Goal: Task Accomplishment & Management: Use online tool/utility

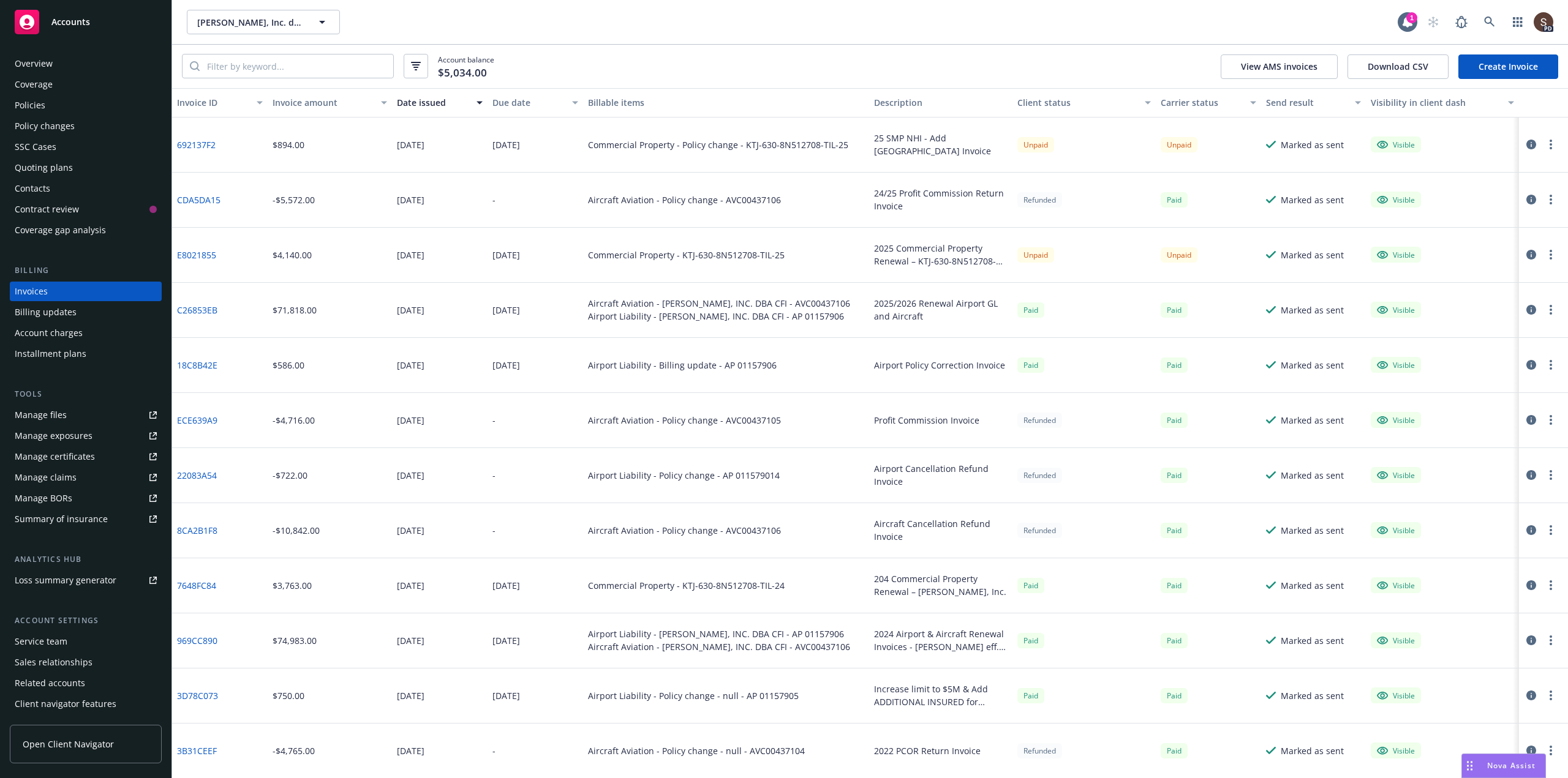
click at [64, 410] on div "Manage files" at bounding box center [41, 415] width 52 height 20
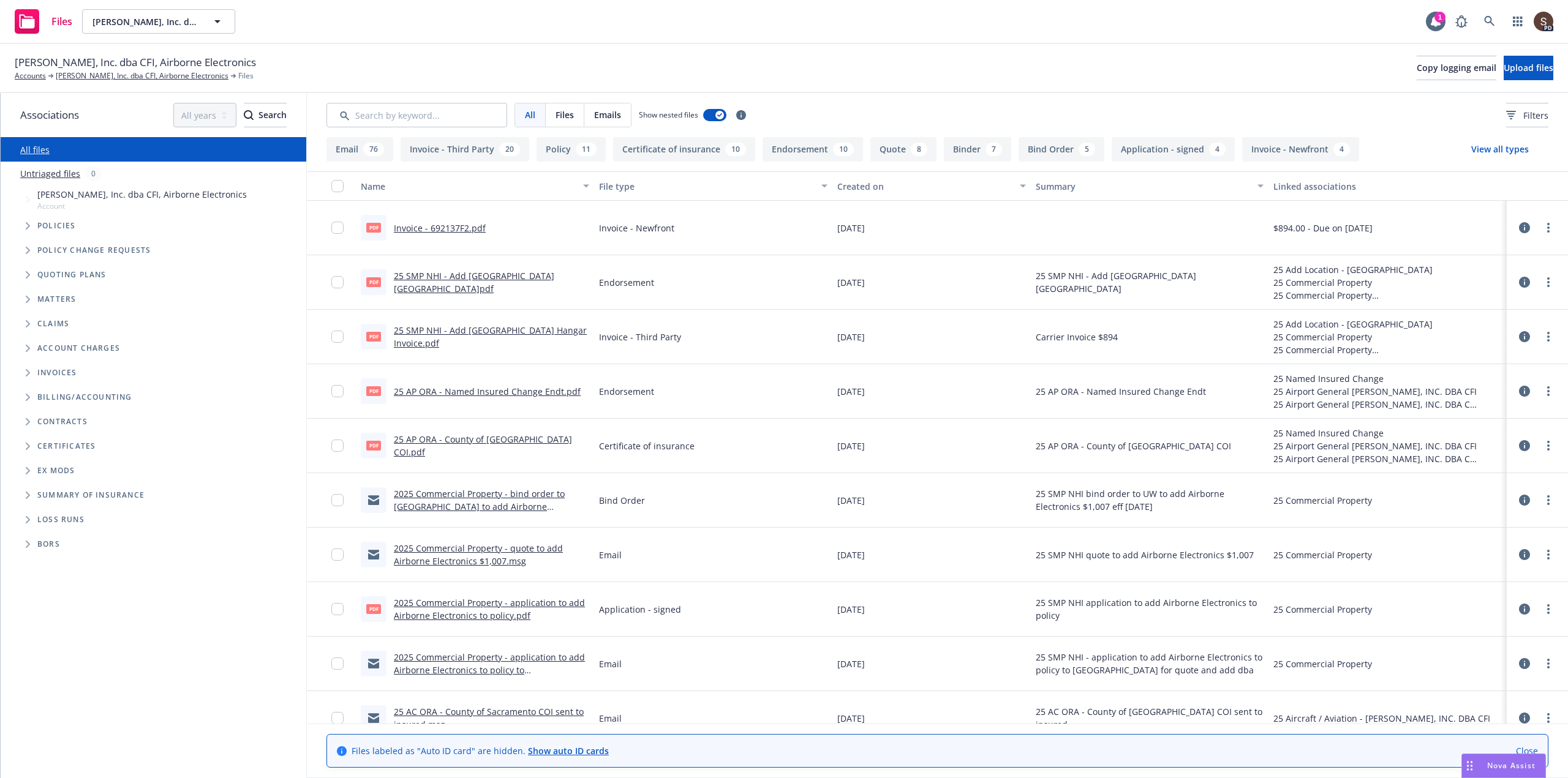
click at [28, 224] on icon "Tree Example" at bounding box center [28, 225] width 4 height 7
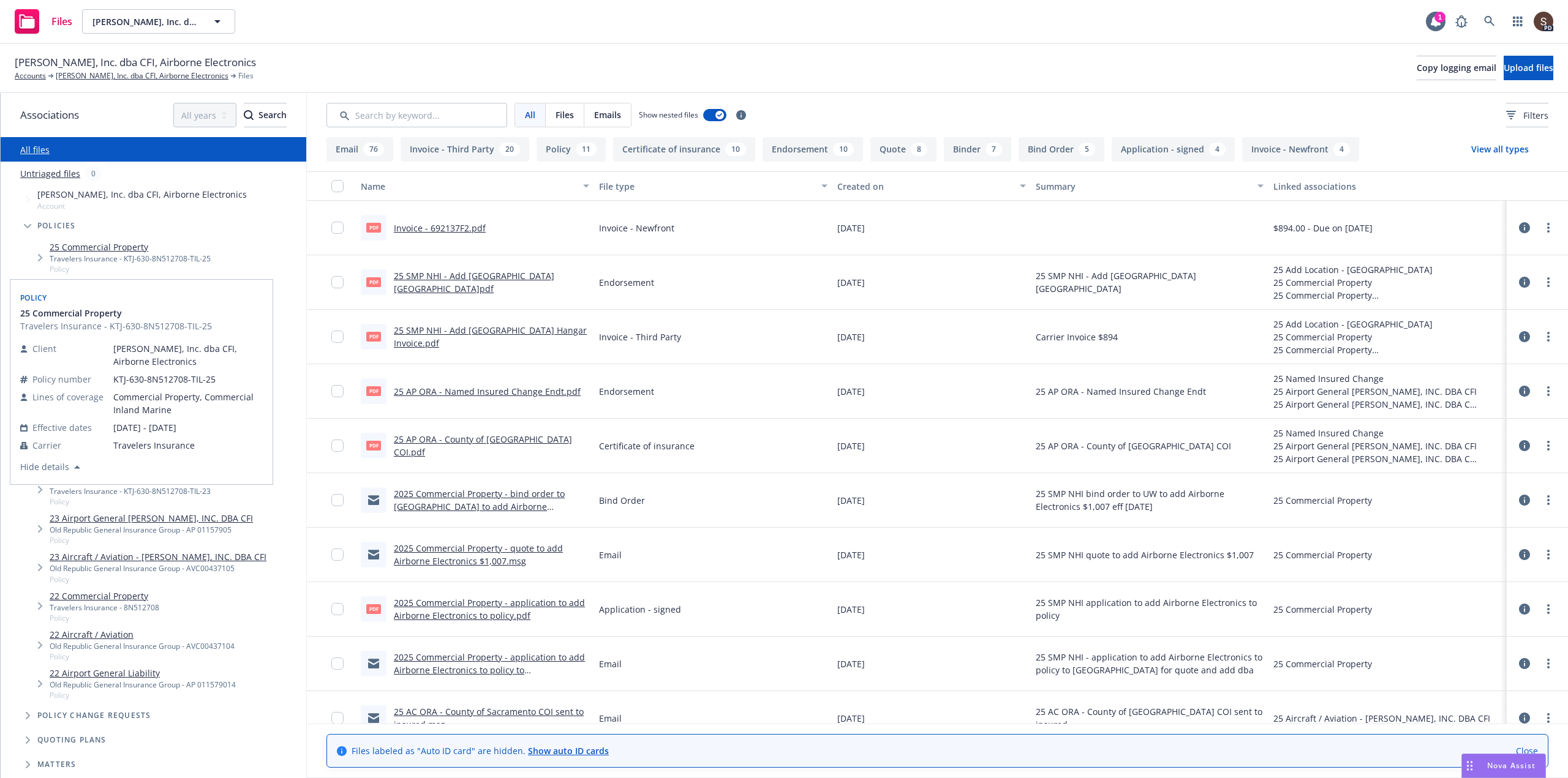
drag, startPoint x: 64, startPoint y: 247, endPoint x: 407, endPoint y: 240, distance: 343.1
click at [66, 246] on link "25 Commercial Property" at bounding box center [130, 247] width 161 height 13
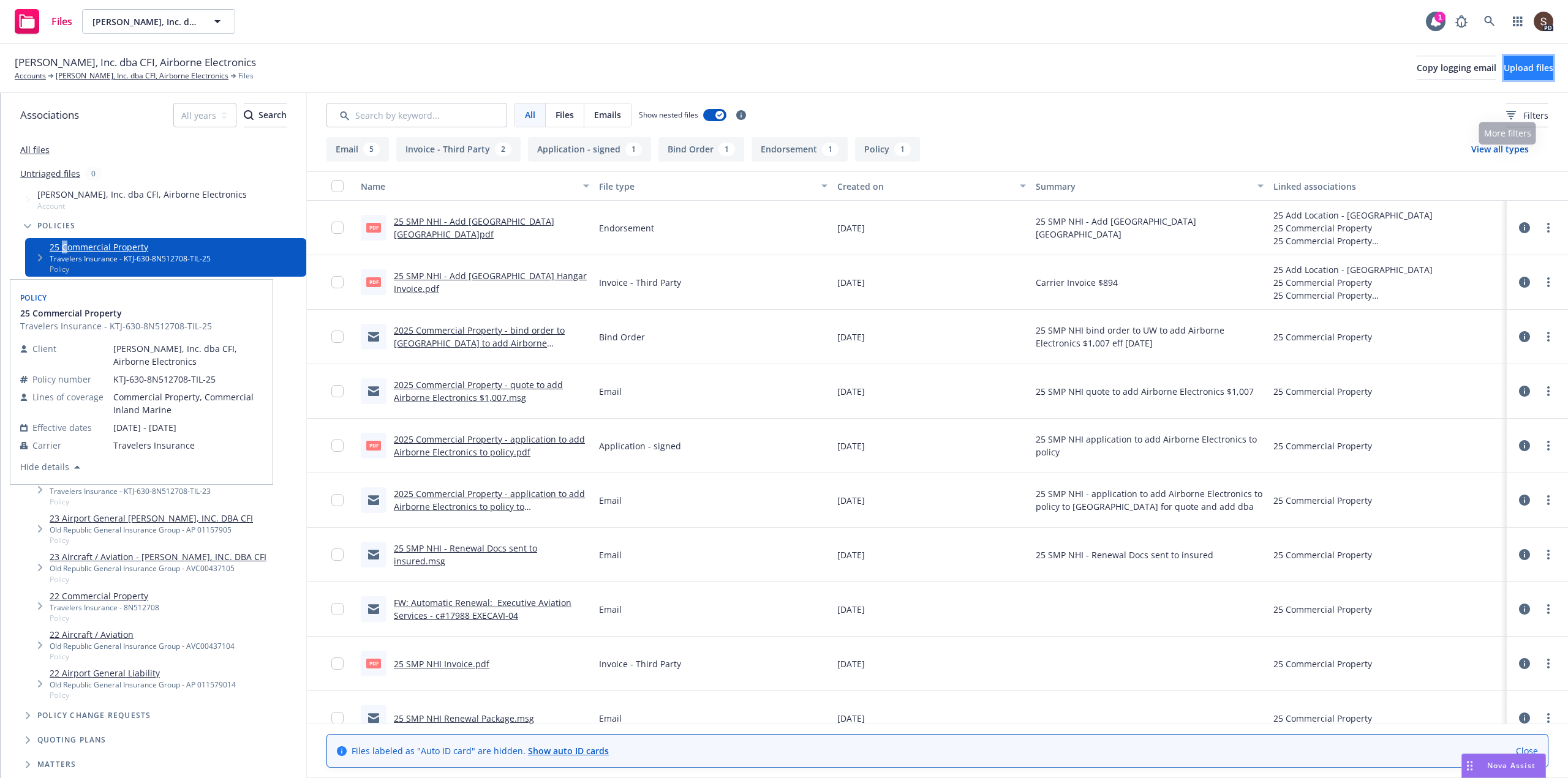
click at [1504, 71] on span "Upload files" at bounding box center [1528, 67] width 50 height 12
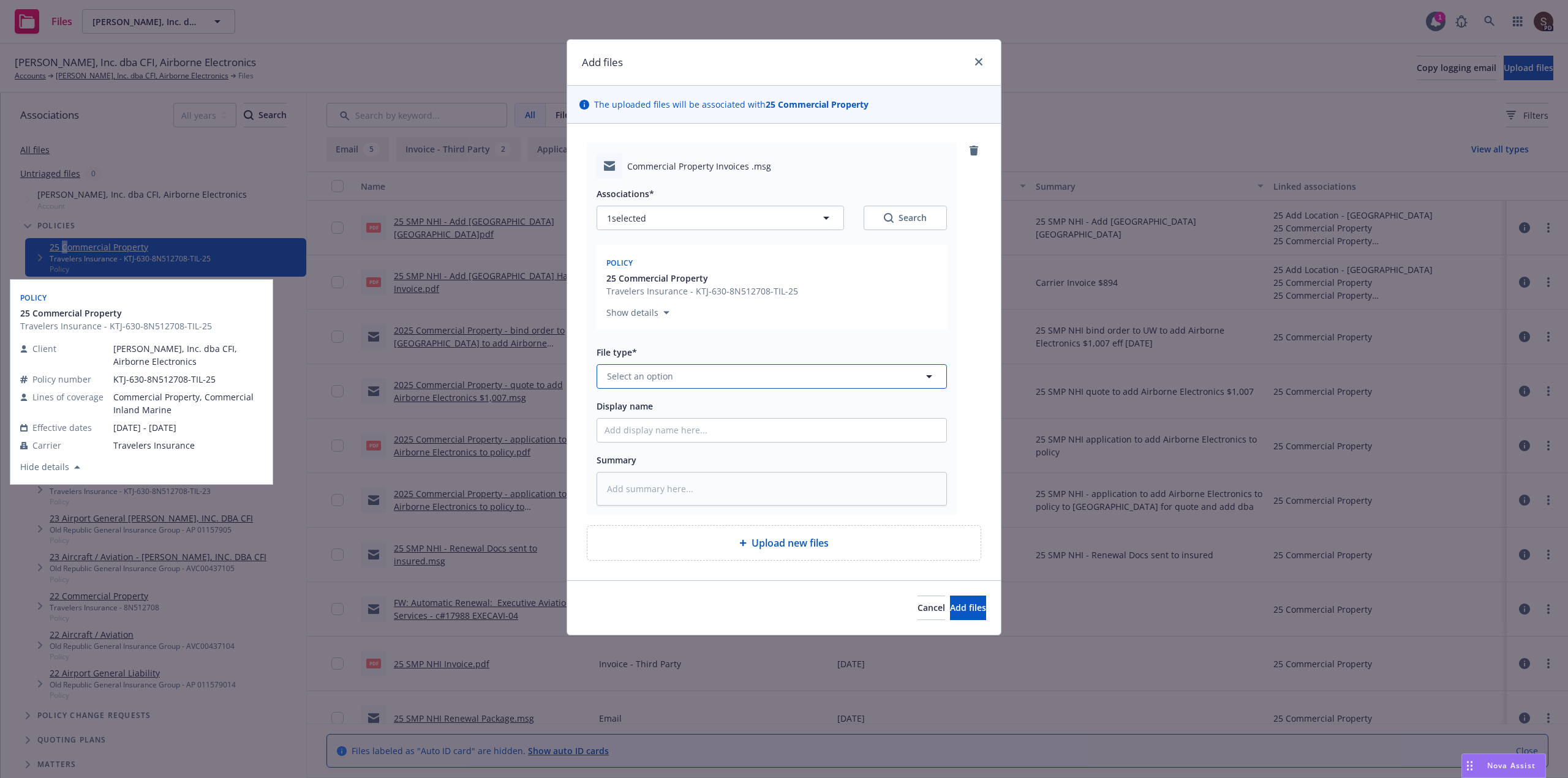
click at [652, 384] on button "Select an option" at bounding box center [771, 376] width 350 height 25
type input "Email"
click at [632, 401] on div "Email" at bounding box center [619, 410] width 30 height 18
type textarea "x"
type input "2"
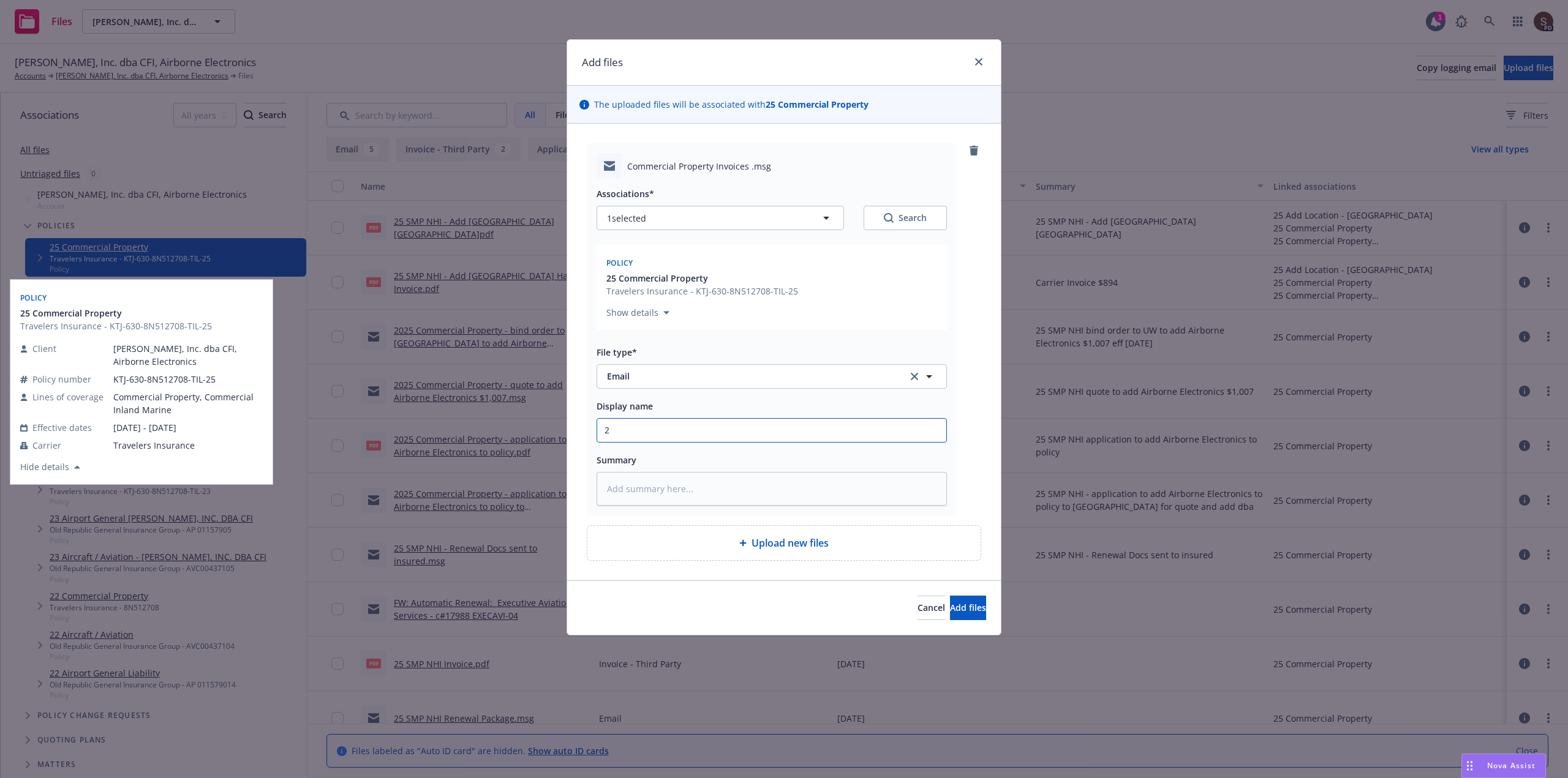
type textarea "x"
type input "20"
type textarea "x"
type input "202"
type textarea "x"
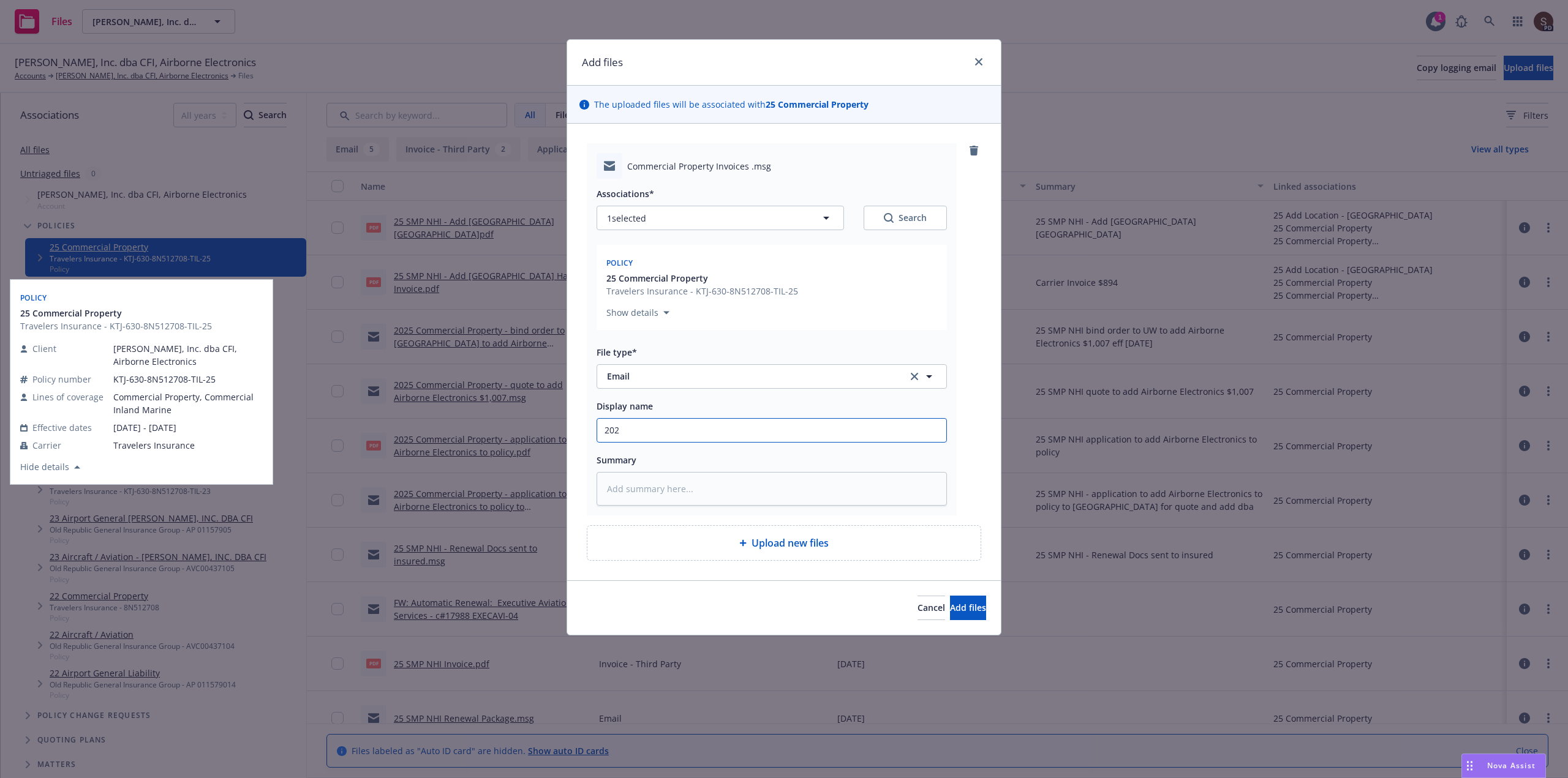
type input "2025"
type textarea "x"
type input "2025"
type textarea "x"
type input "2025 C"
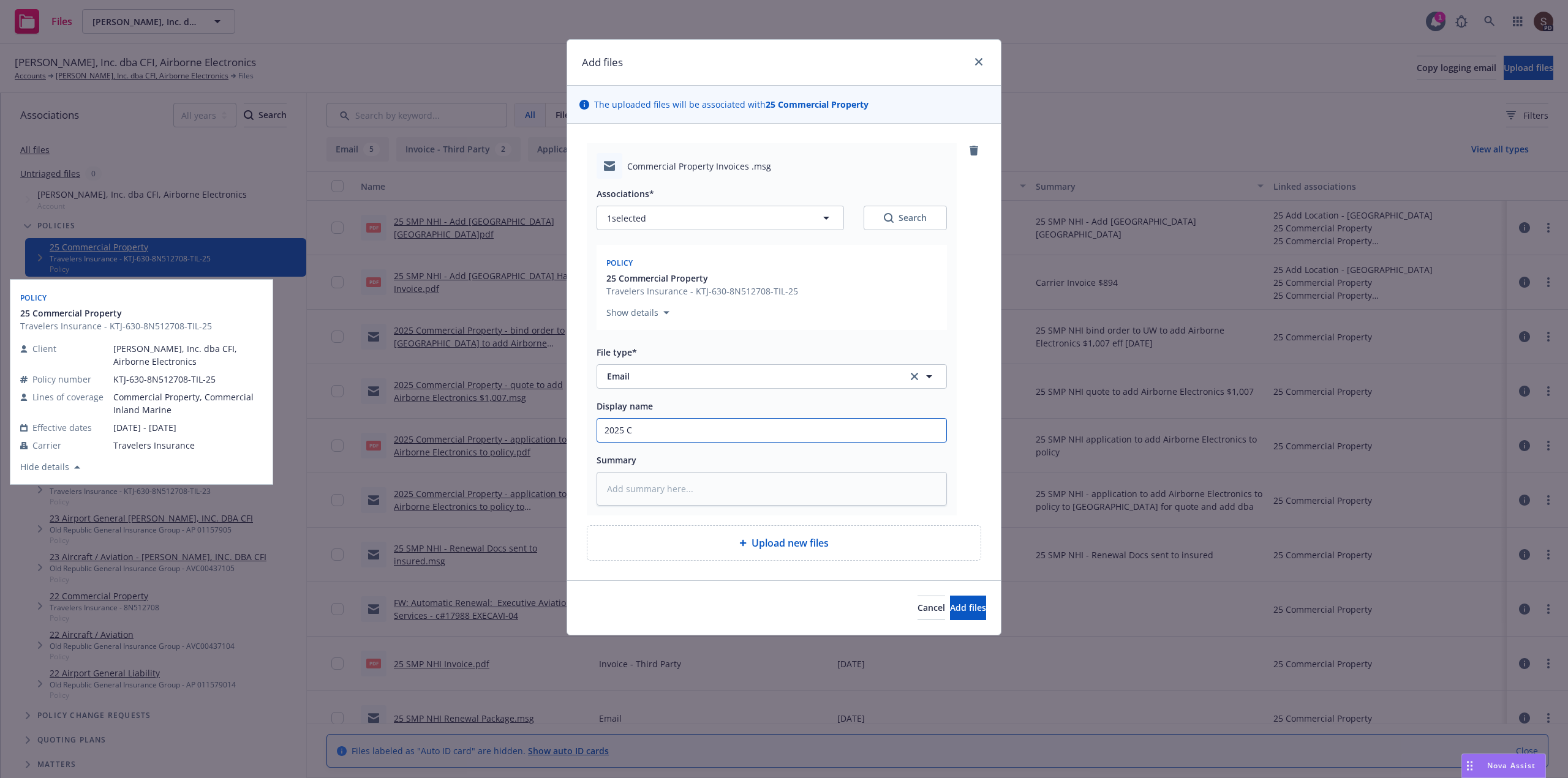
type textarea "x"
type input "2025 Co"
type textarea "x"
type input "2025 Com"
type textarea "x"
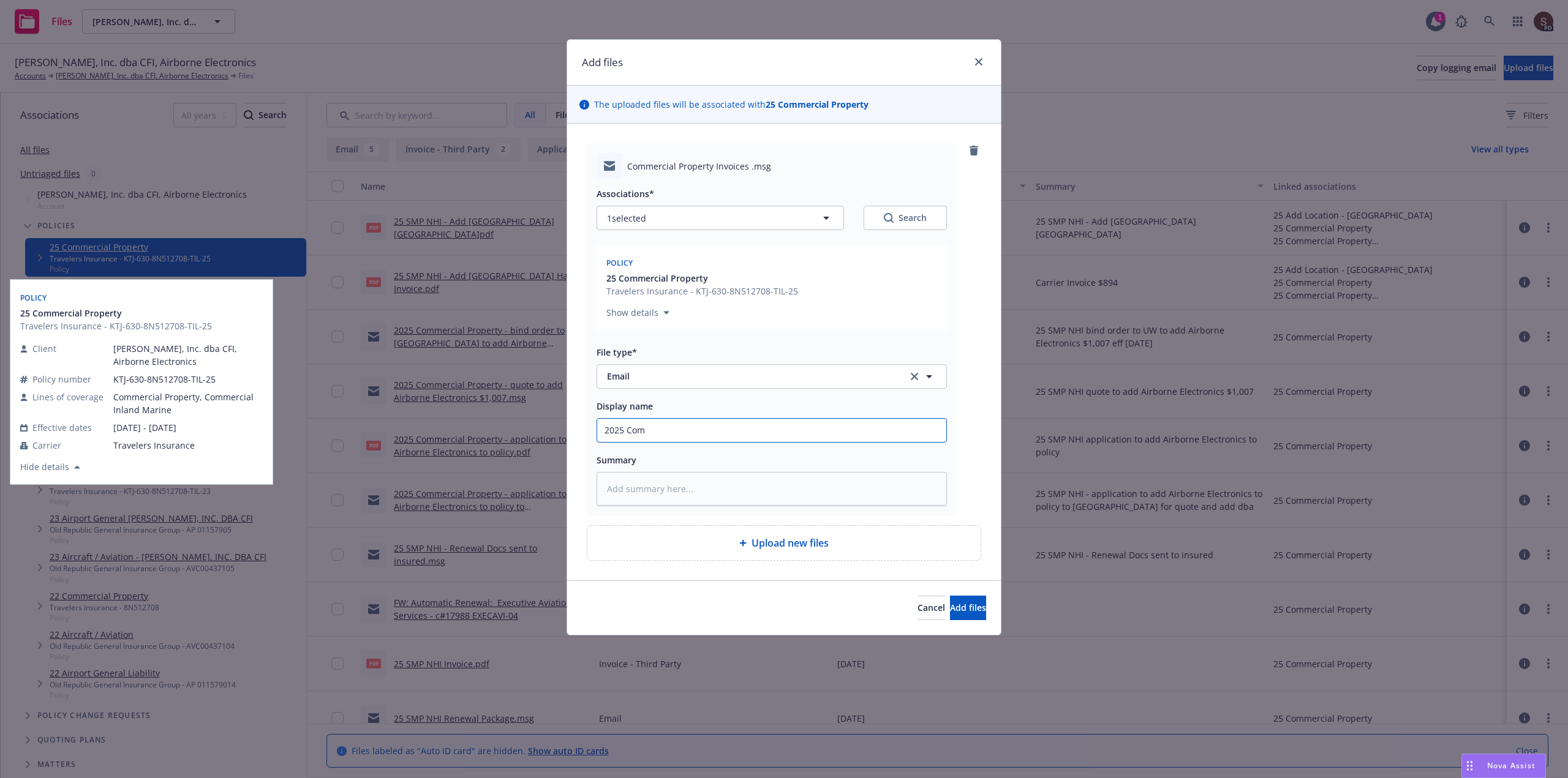
type input "2025 Comm"
type textarea "x"
type input "2025 Comme"
type textarea "x"
type input "2025 Commer"
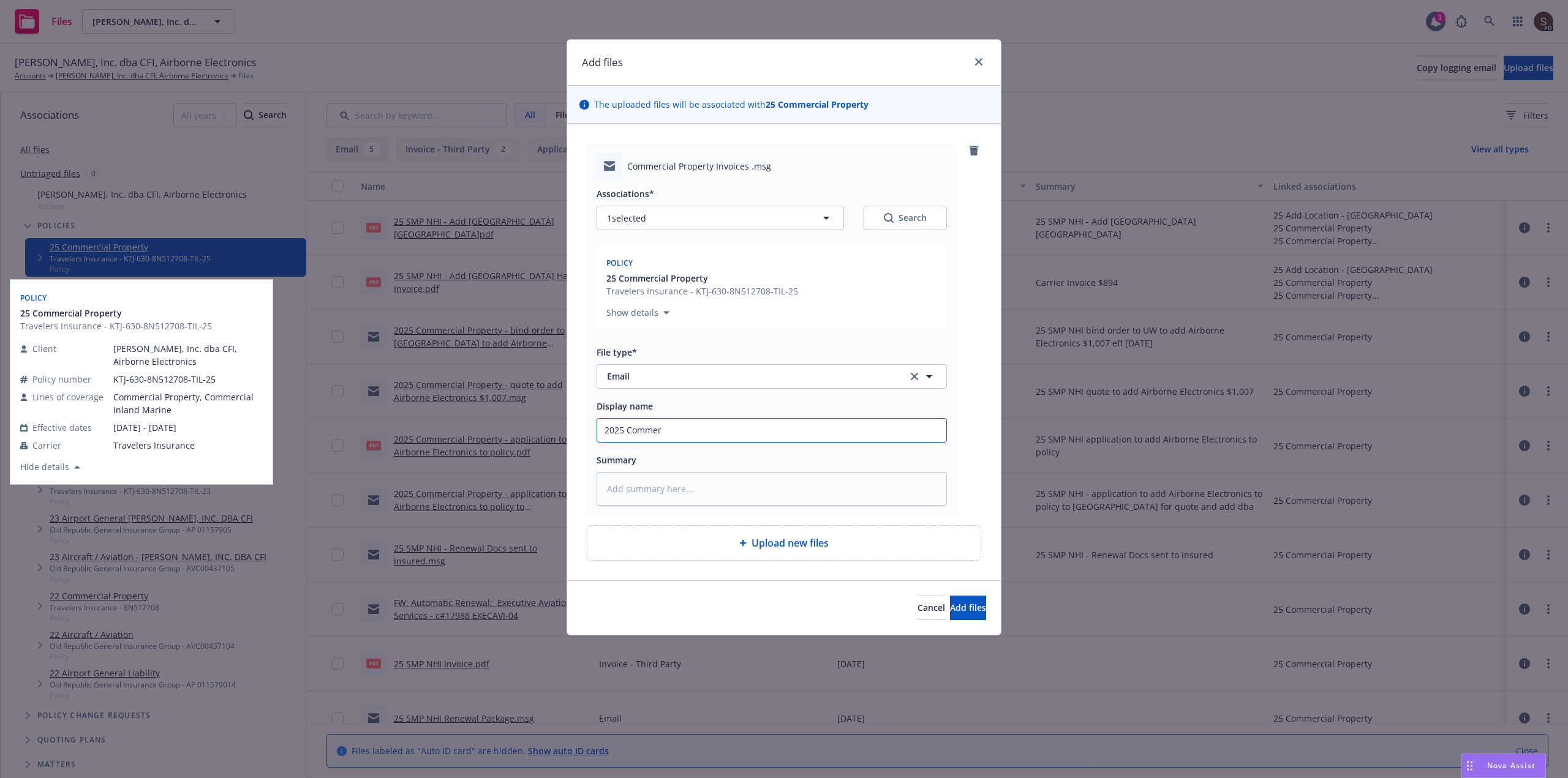
type textarea "x"
type input "2025 Commerc"
type textarea "x"
type input "2025 Commerci"
type textarea "x"
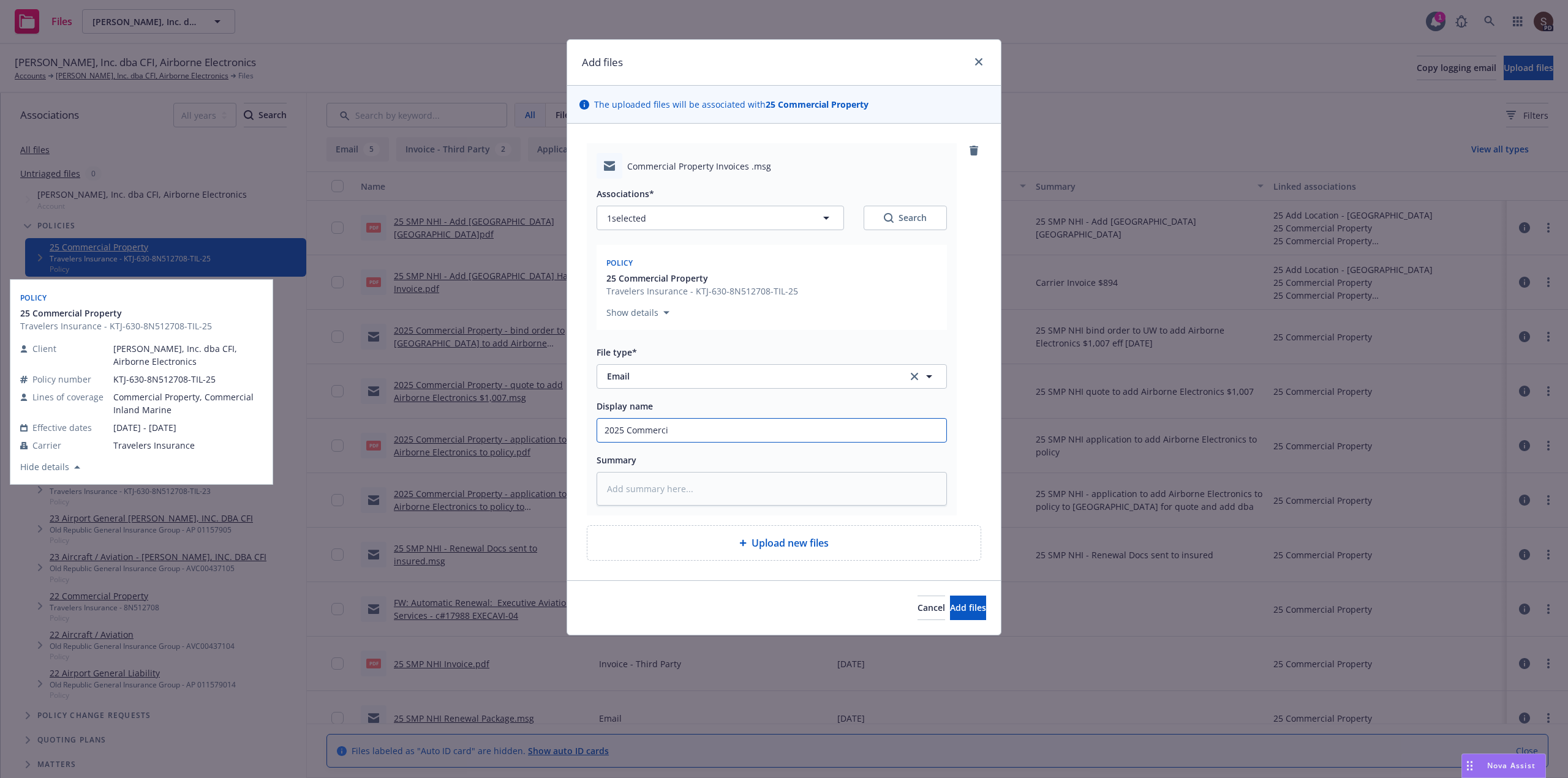
type input "2025 Commercia"
type textarea "x"
type input "2025 Commercial"
type textarea "x"
type input "2025 Commercial"
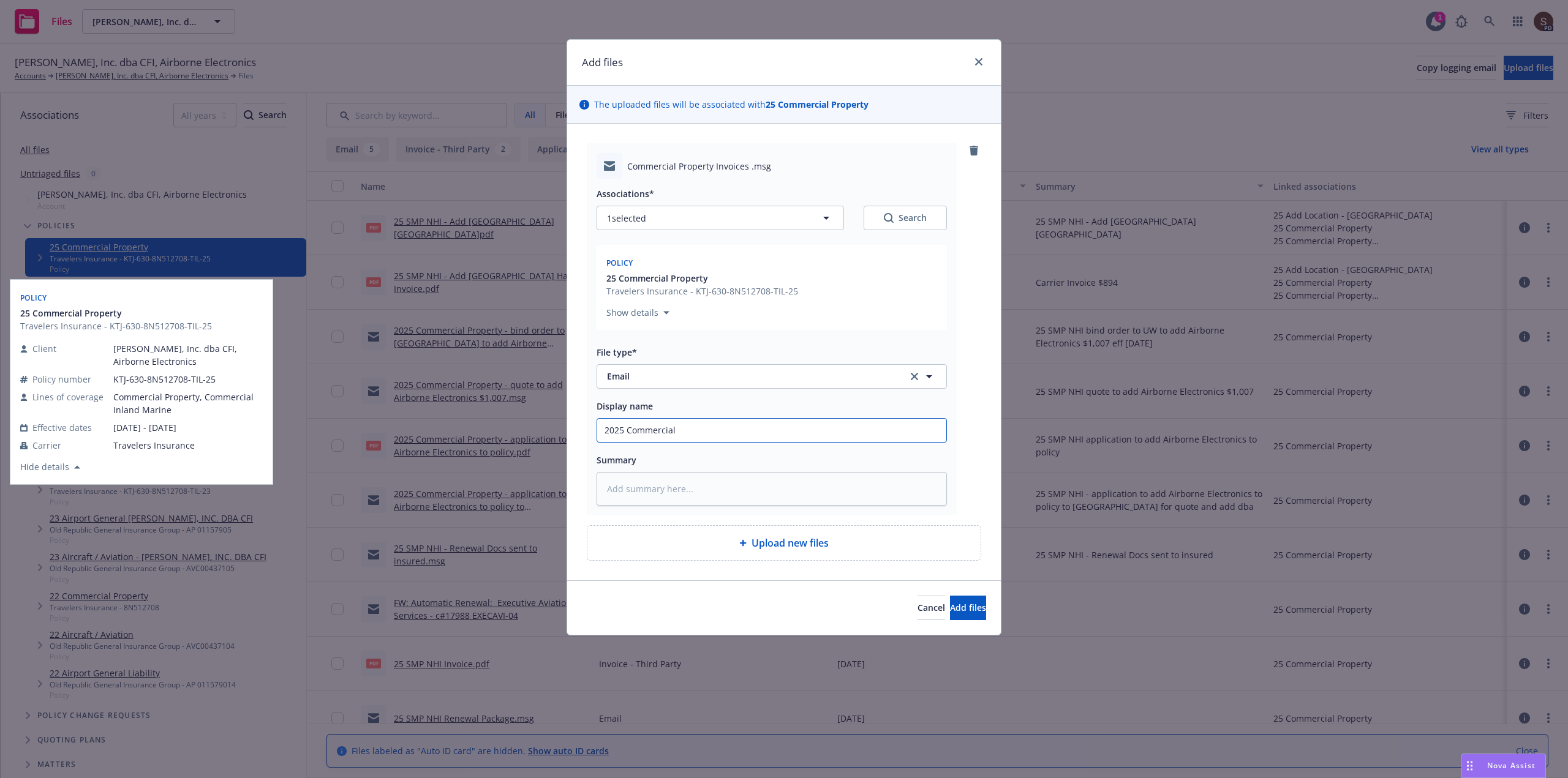
type textarea "x"
type input "2025 Commercial P"
type textarea "x"
type input "2025 Commercial Pr"
type textarea "x"
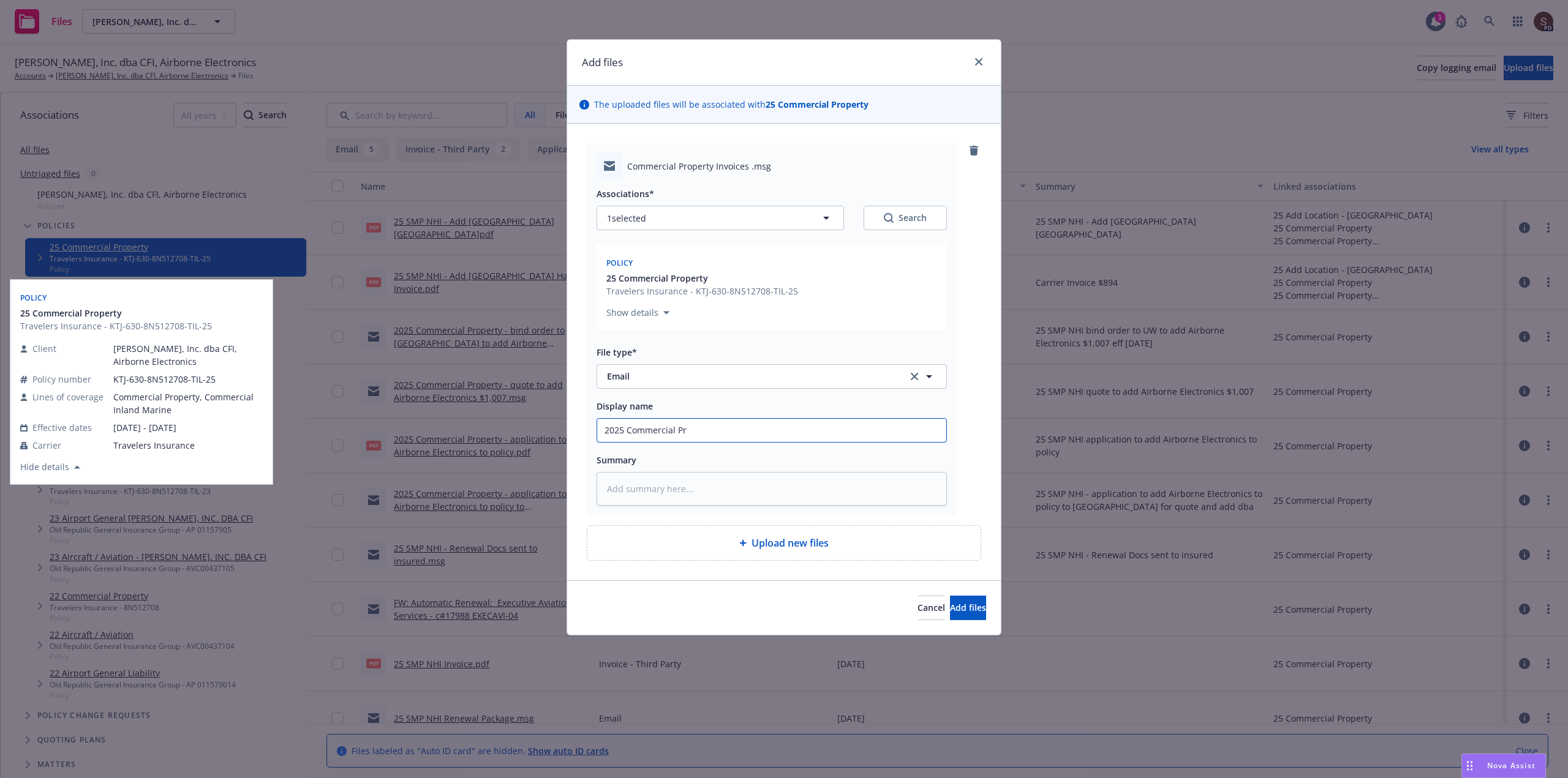
type input "2025 Commercial Pro"
type textarea "x"
type input "2025 Commercial Prop"
type textarea "x"
type input "2025 Commercial Prope"
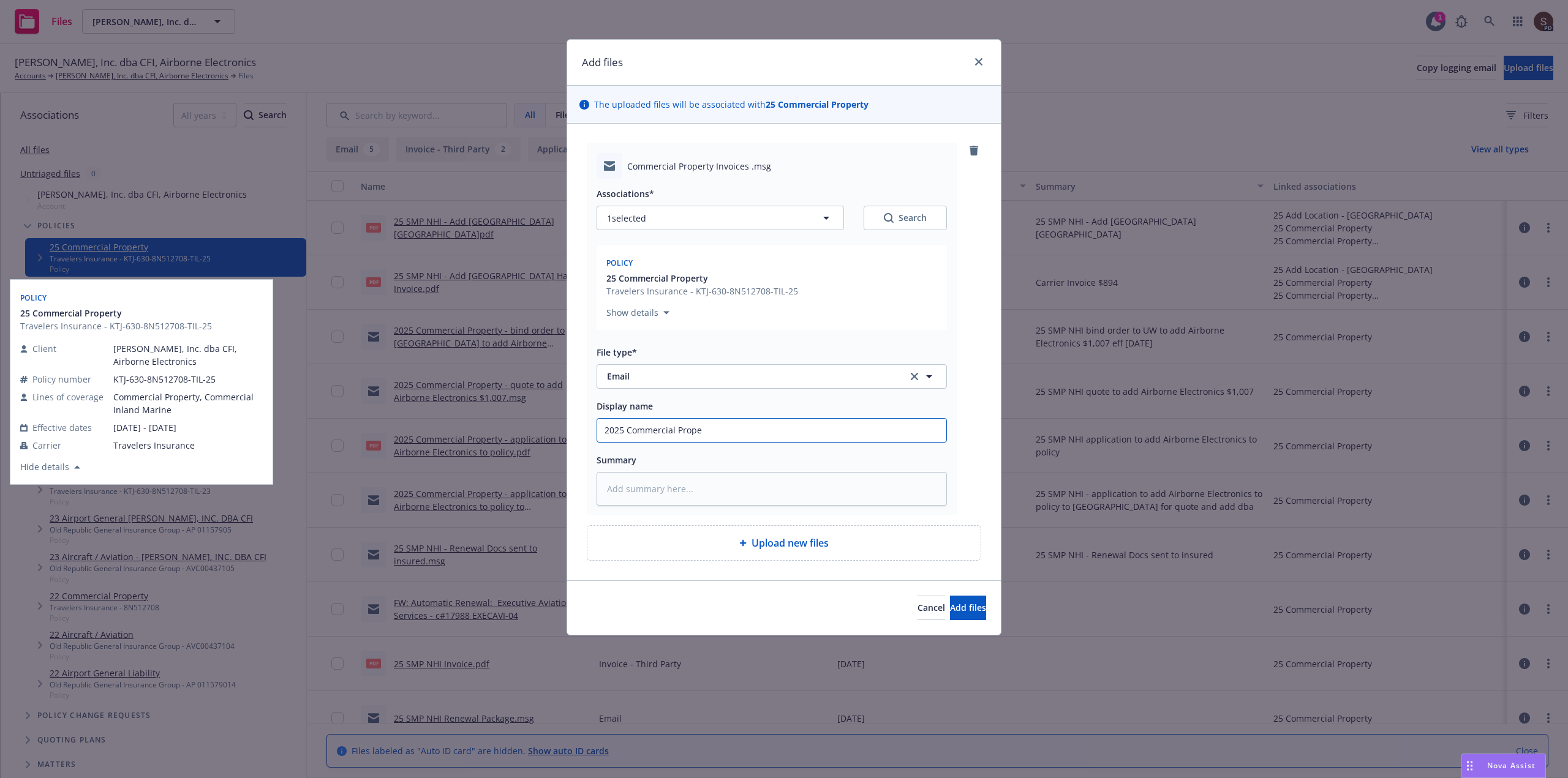
type textarea "x"
type input "2025 Commercial Proper"
type textarea "x"
type input "2025 Commercial Propert"
type textarea "x"
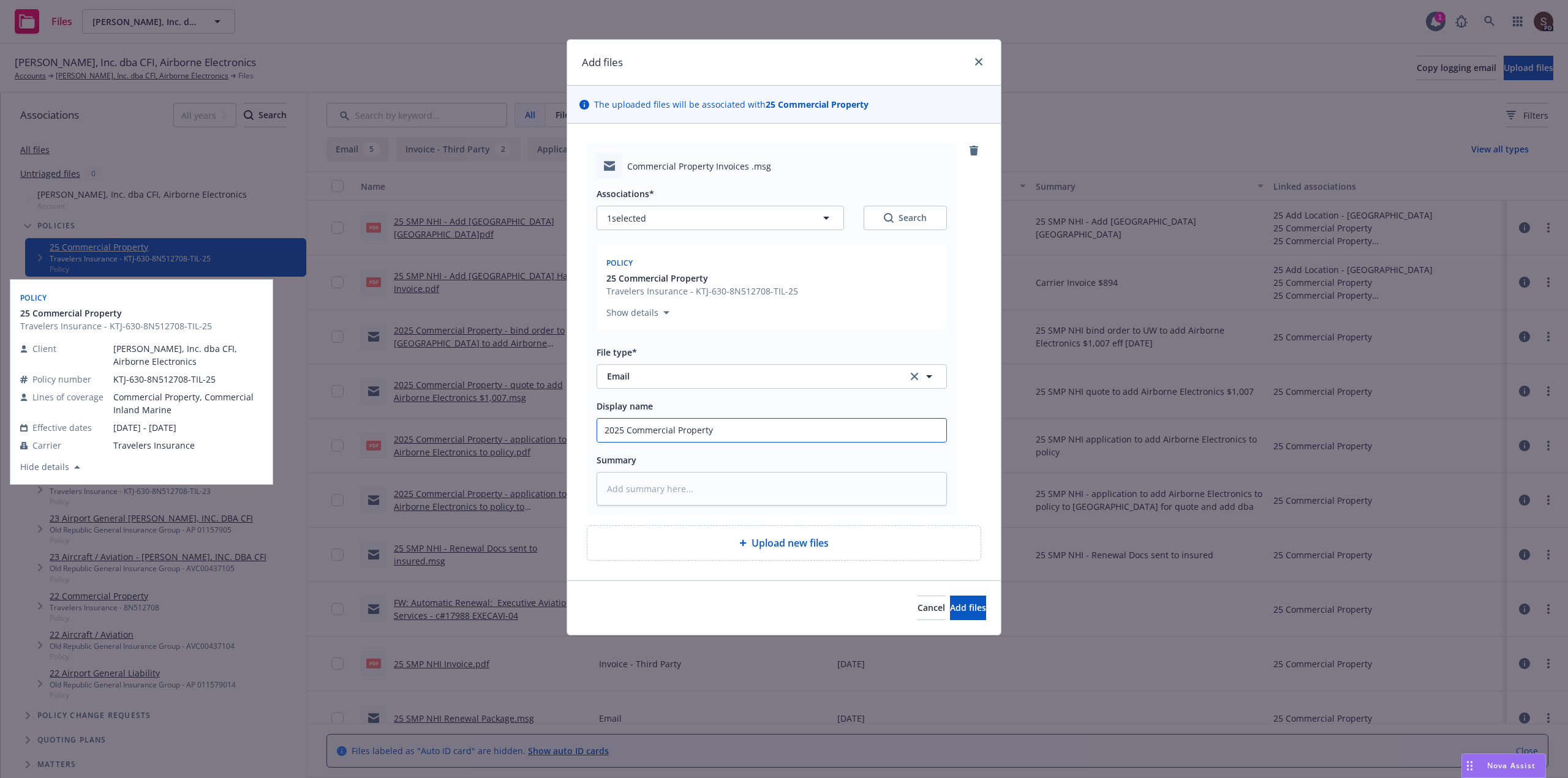
type input "2025 Commercial Property"
type textarea "x"
type input "2025 Commercial Property -"
type textarea "x"
type input "2025 Commercial Property -f"
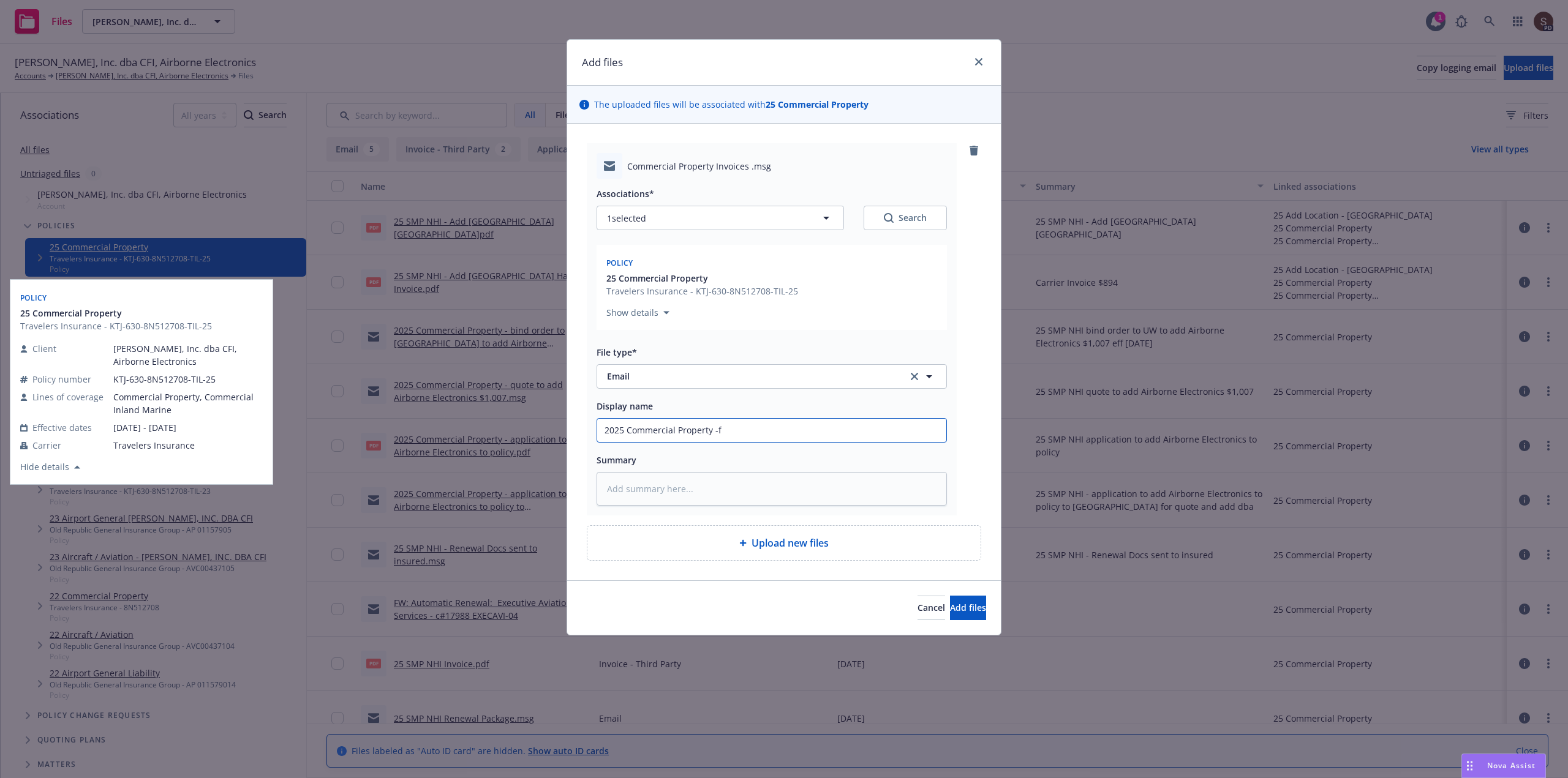
type textarea "x"
type input "2025 Commercial Property -f/"
type textarea "x"
type input "2025 Commercial Property -f/u"
type textarea "x"
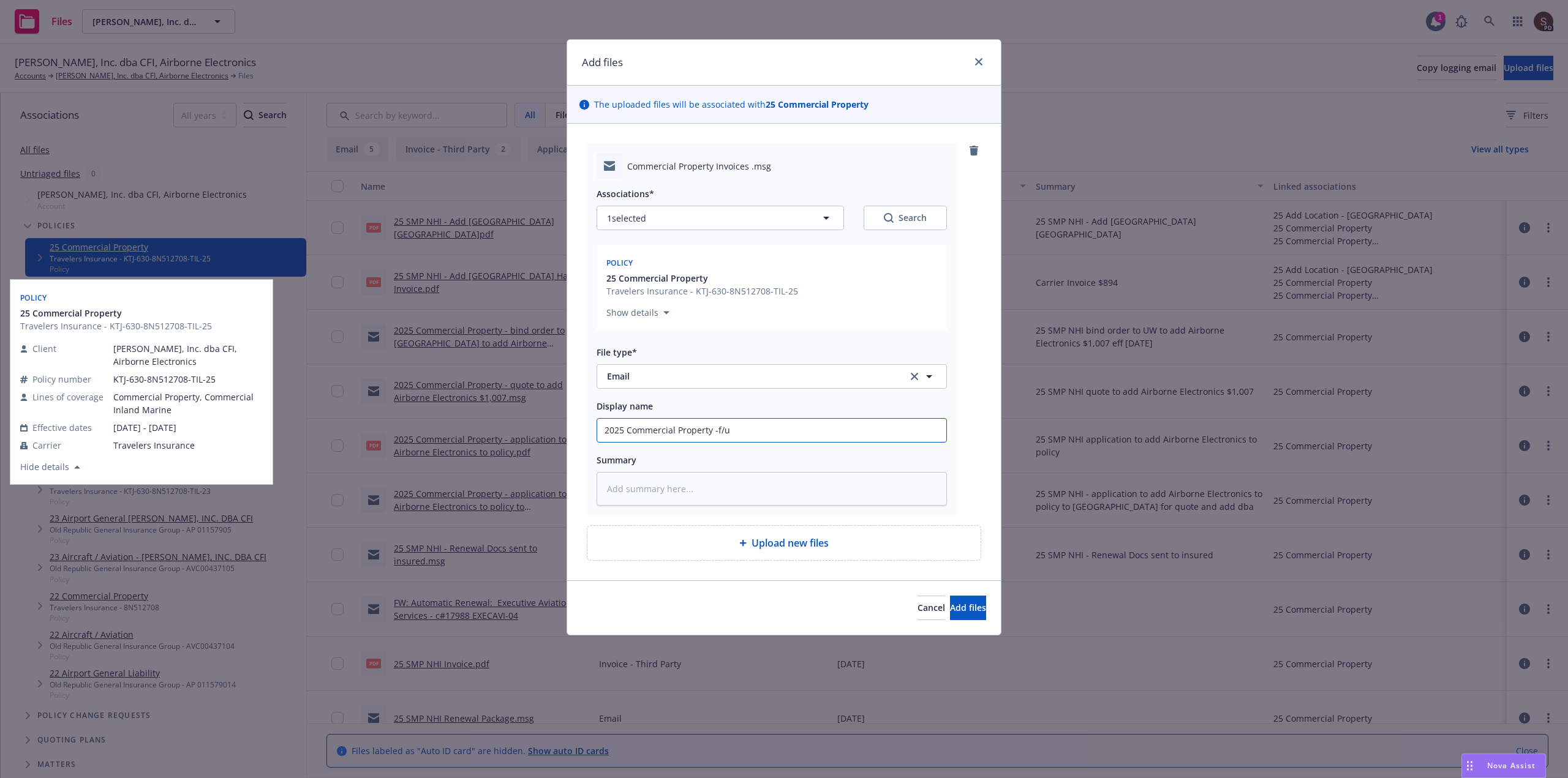
type input "2025 Commercial Property -f/u"
type textarea "x"
type input "2025 Commercial Property -f/u f"
type textarea "x"
type input "2025 Commercial Property -f/u fo"
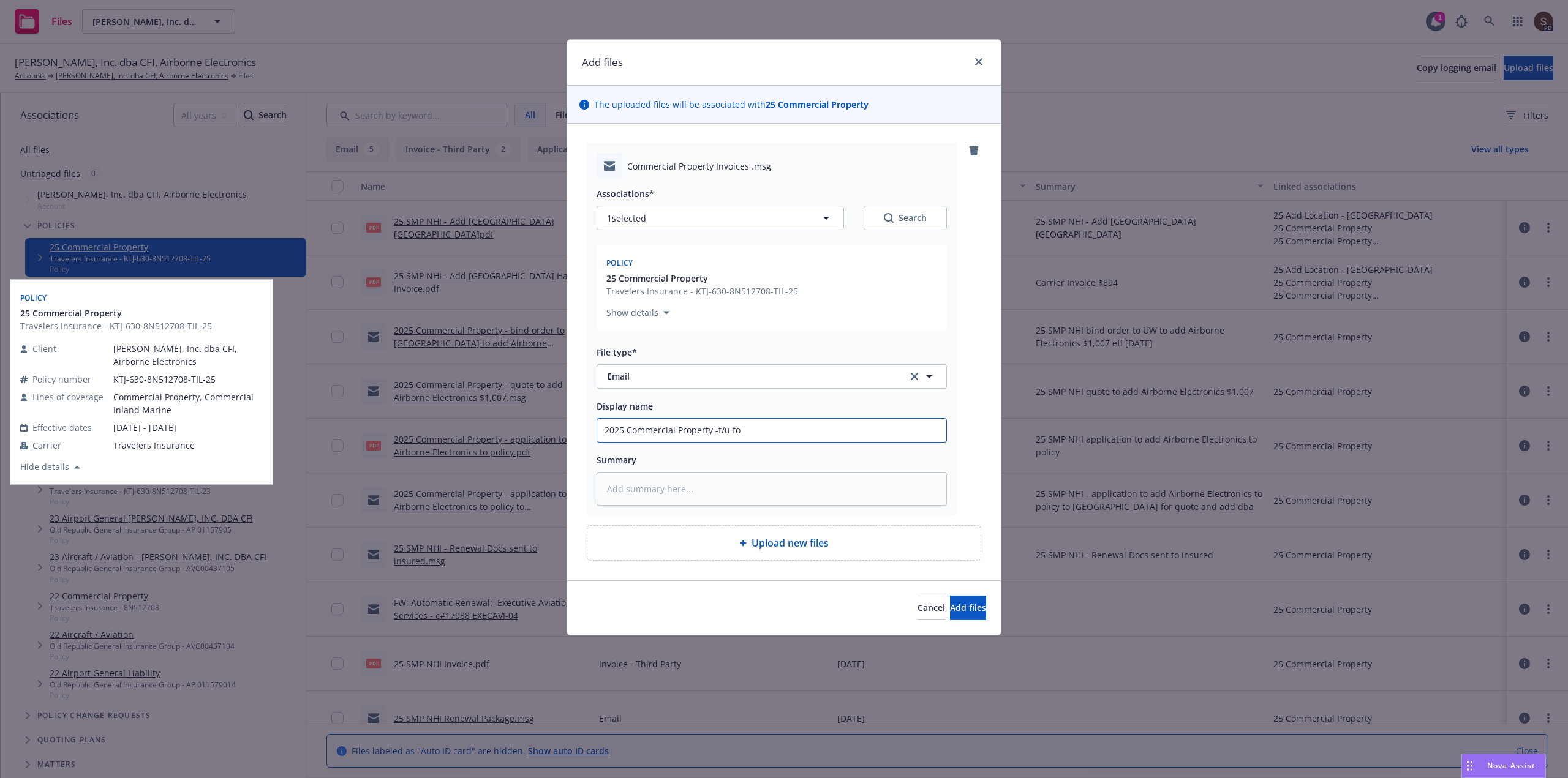
type textarea "x"
type input "2025 Commercial Property -f/u for"
type textarea "x"
type input "2025 Commercial Property -f/u for"
type textarea "x"
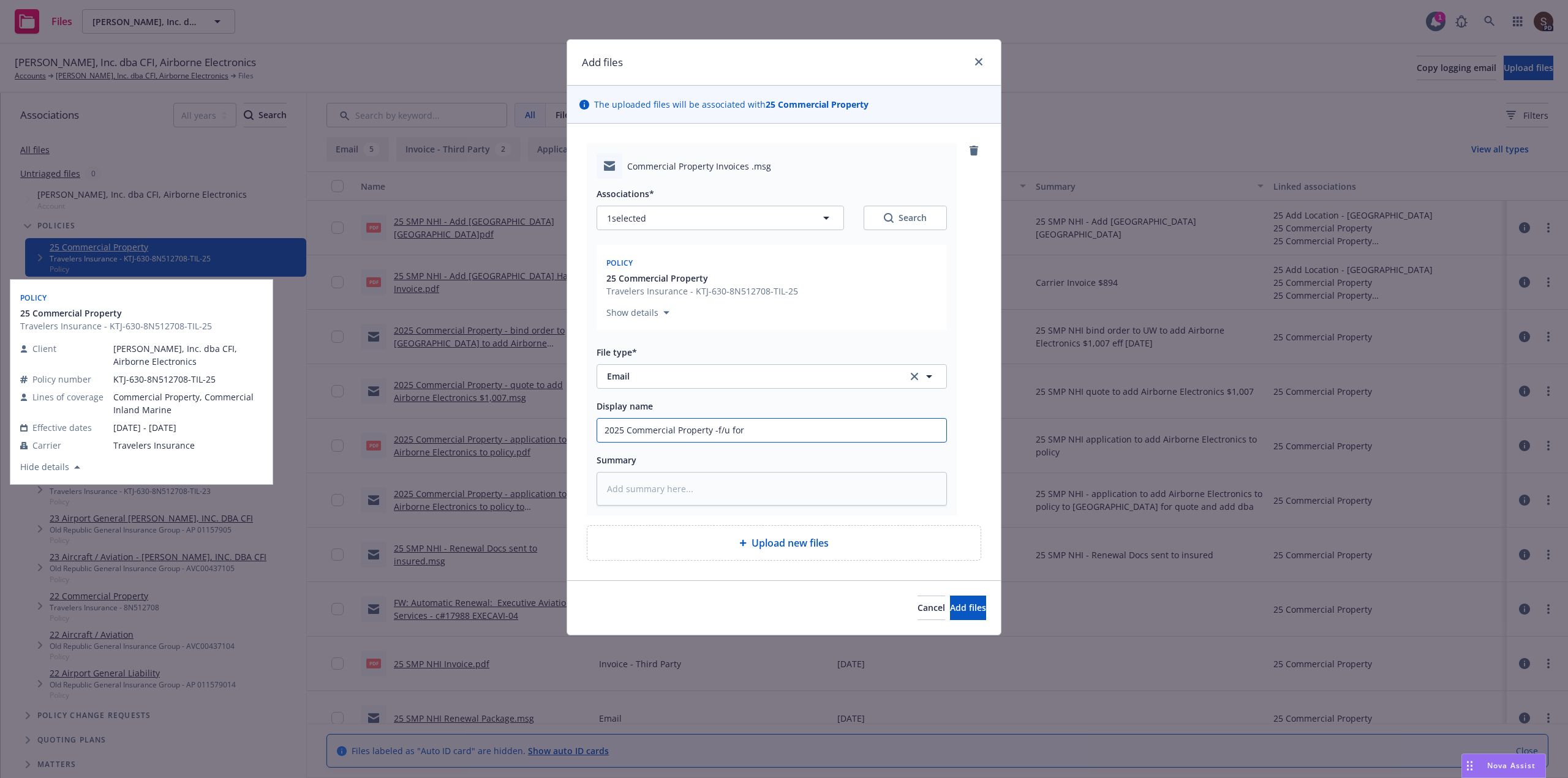
type input "2025 Commercial Property -f/u for r"
type textarea "x"
type input "2025 Commercial Property -f/u for re"
type textarea "x"
type input "2025 Commercial Property -f/u for ren"
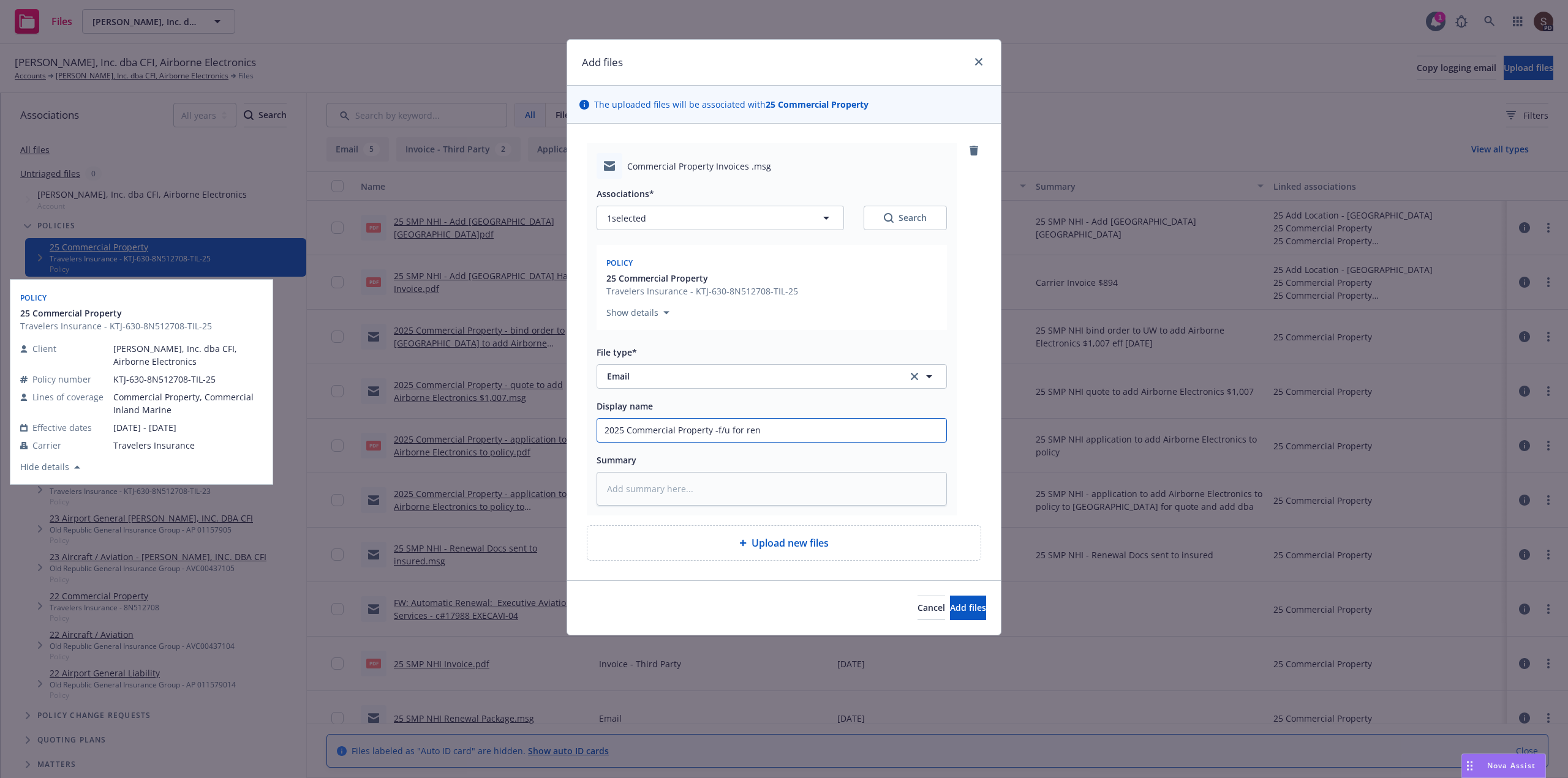
type textarea "x"
type input "2025 Commercial Property -f/u for rene"
type textarea "x"
type input "2025 Commercial Property -f/u for renew"
type textarea "x"
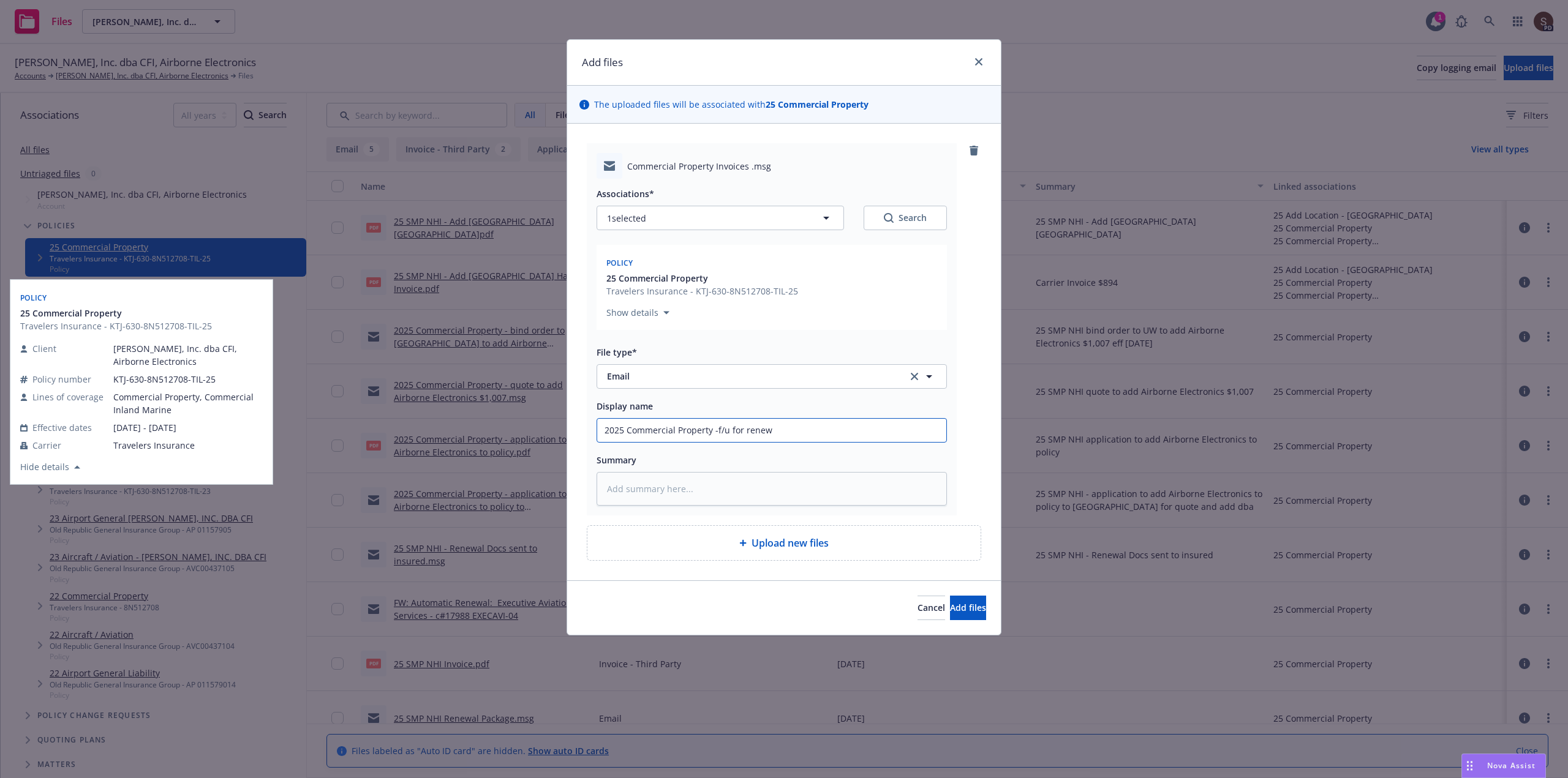
type input "2025 Commercial Property -f/u for renewa"
type textarea "x"
type input "2025 Commercial Property -f/u for renewal"
type textarea "x"
type input "2025 Commercial Property -f/u for renewal"
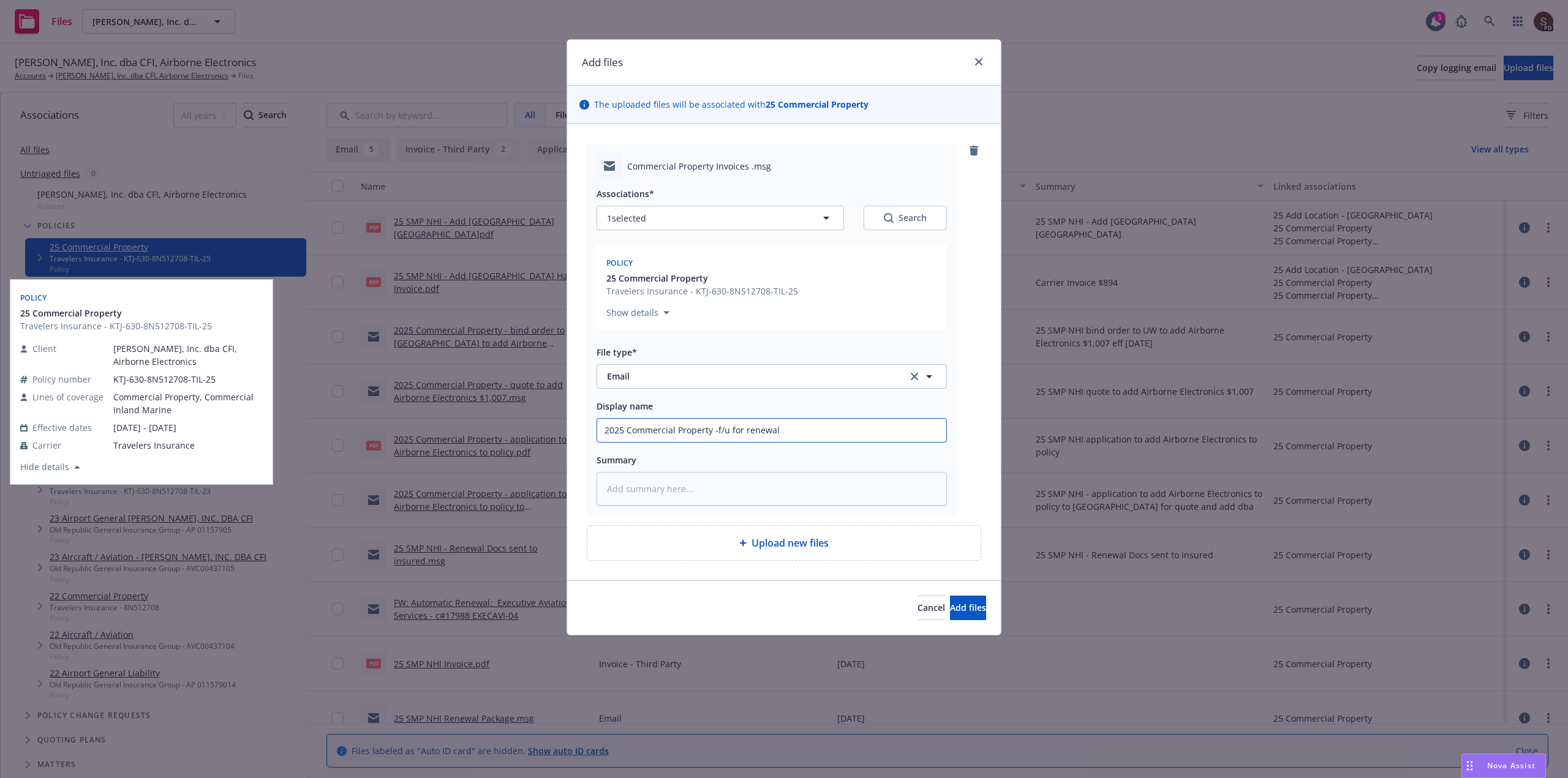
type textarea "x"
type input "2025 Commercial Property -f/u for renewal a"
type textarea "x"
type input "2025 Commercial Property -f/u for renewal an"
type textarea "x"
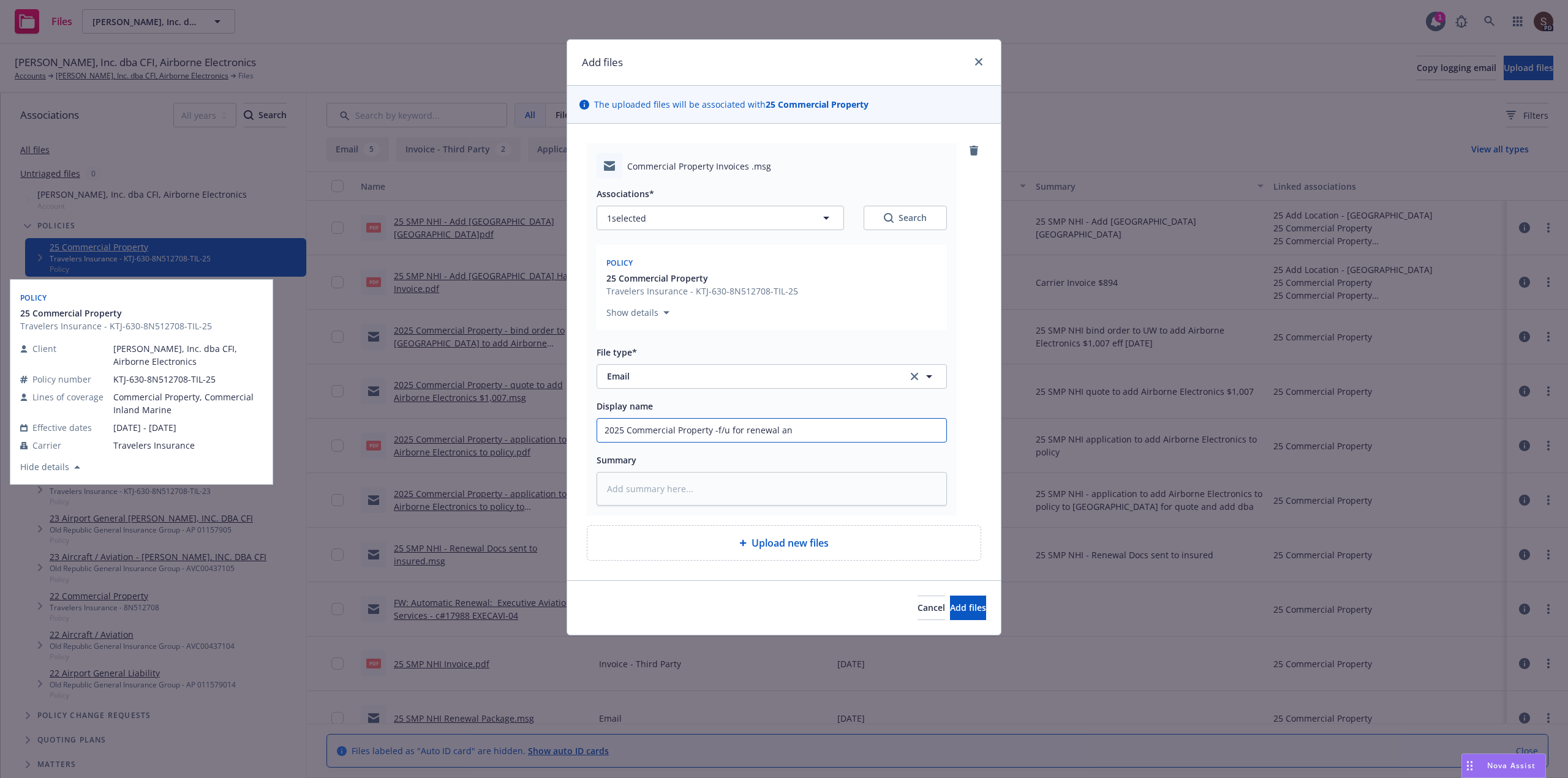
type input "2025 Commercial Property -f/u for renewal and"
type textarea "x"
type input "2025 Commercial Property -f/u for renewal and"
type textarea "x"
type input "2025 Commercial Property -f/u for renewal and e"
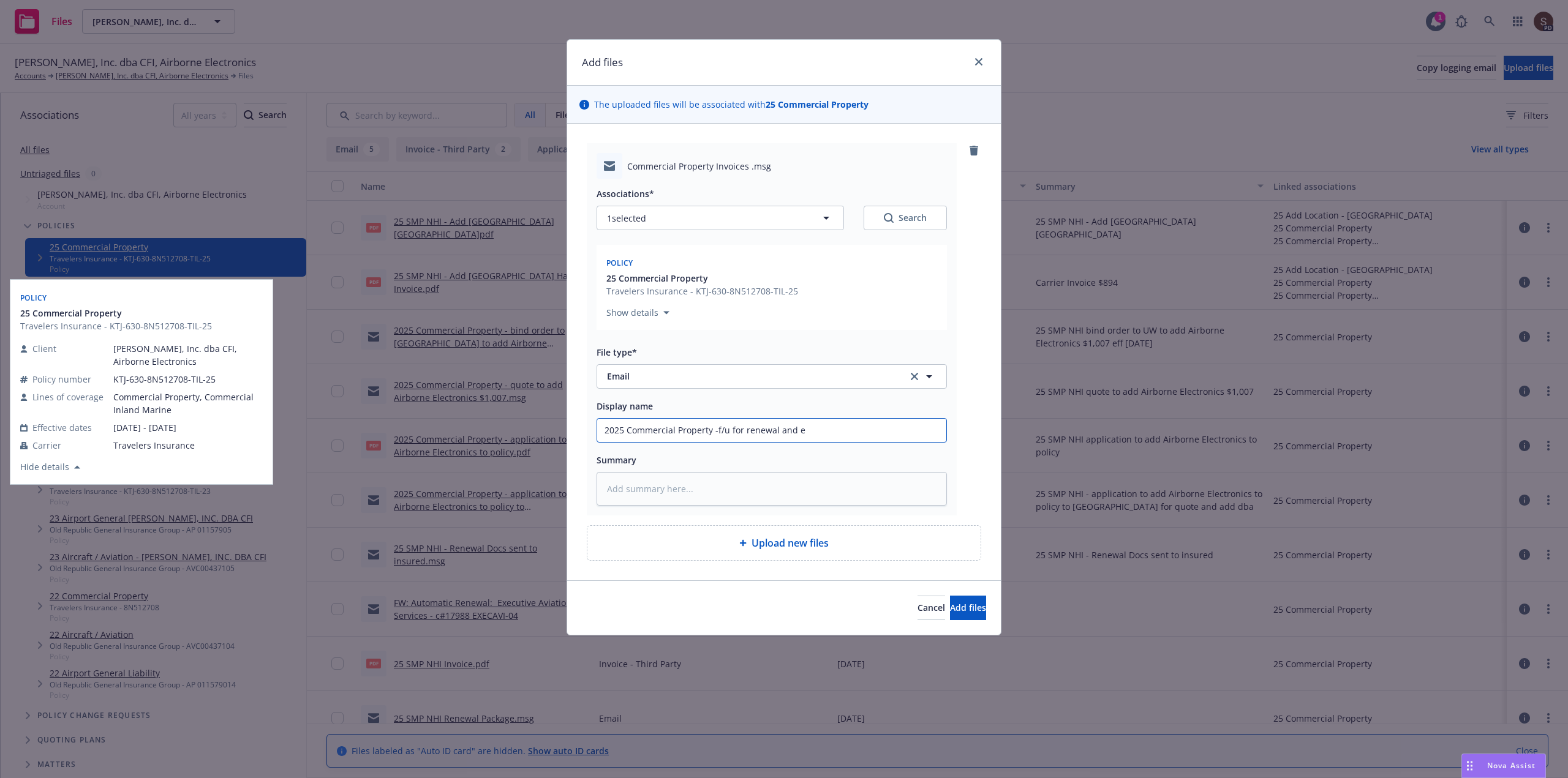
type textarea "x"
type input "2025 Commercial Property -f/u for renewal and en"
type textarea "x"
type input "2025 Commercial Property -f/u for renewal and end"
type textarea "x"
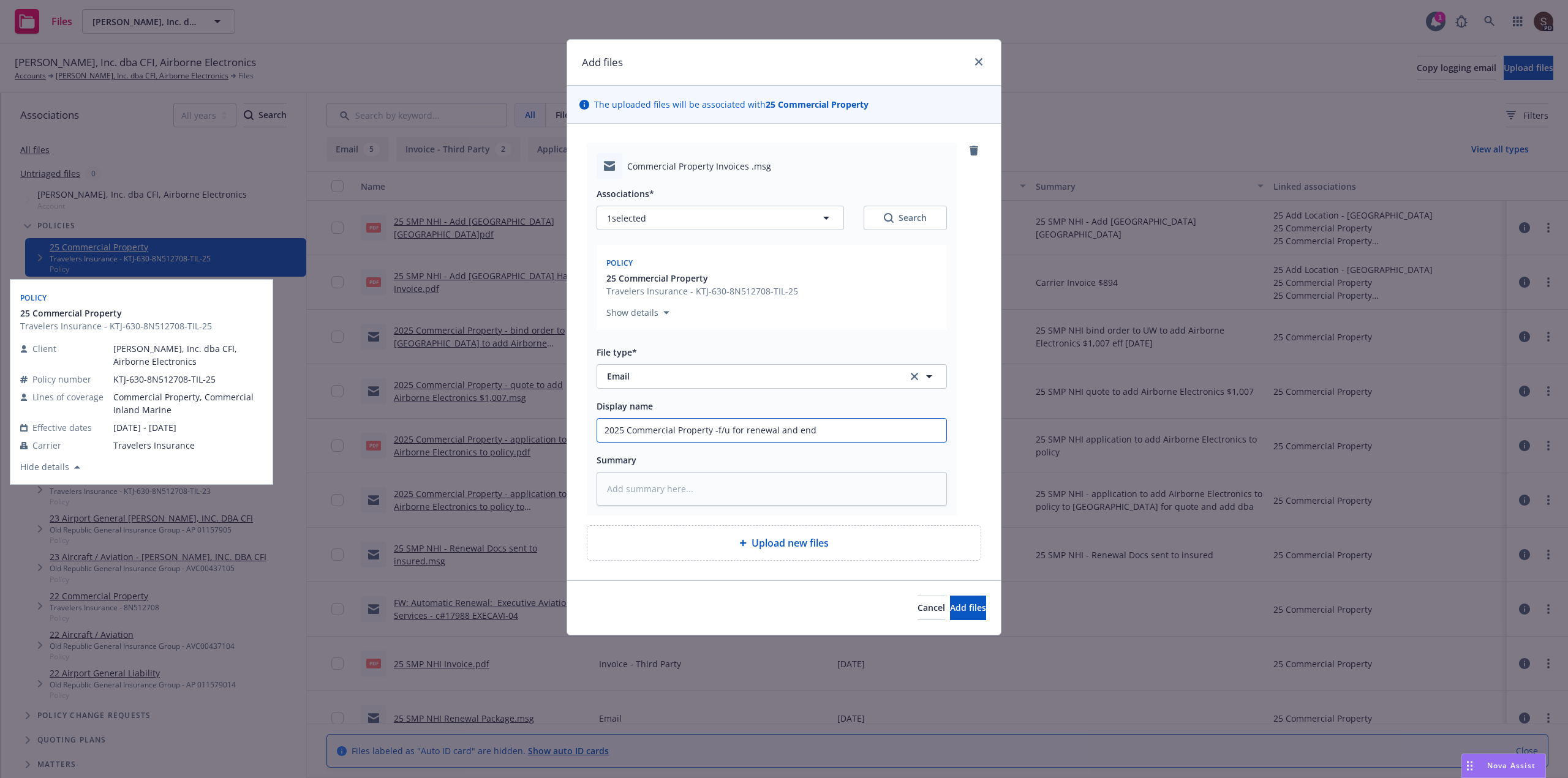
type input "2025 Commercial Property -f/u for renewal and endo"
type textarea "x"
type input "2025 Commercial Property -f/u for renewal and endor"
type textarea "x"
type input "2025 Commercial Property -f/u for renewal and endors"
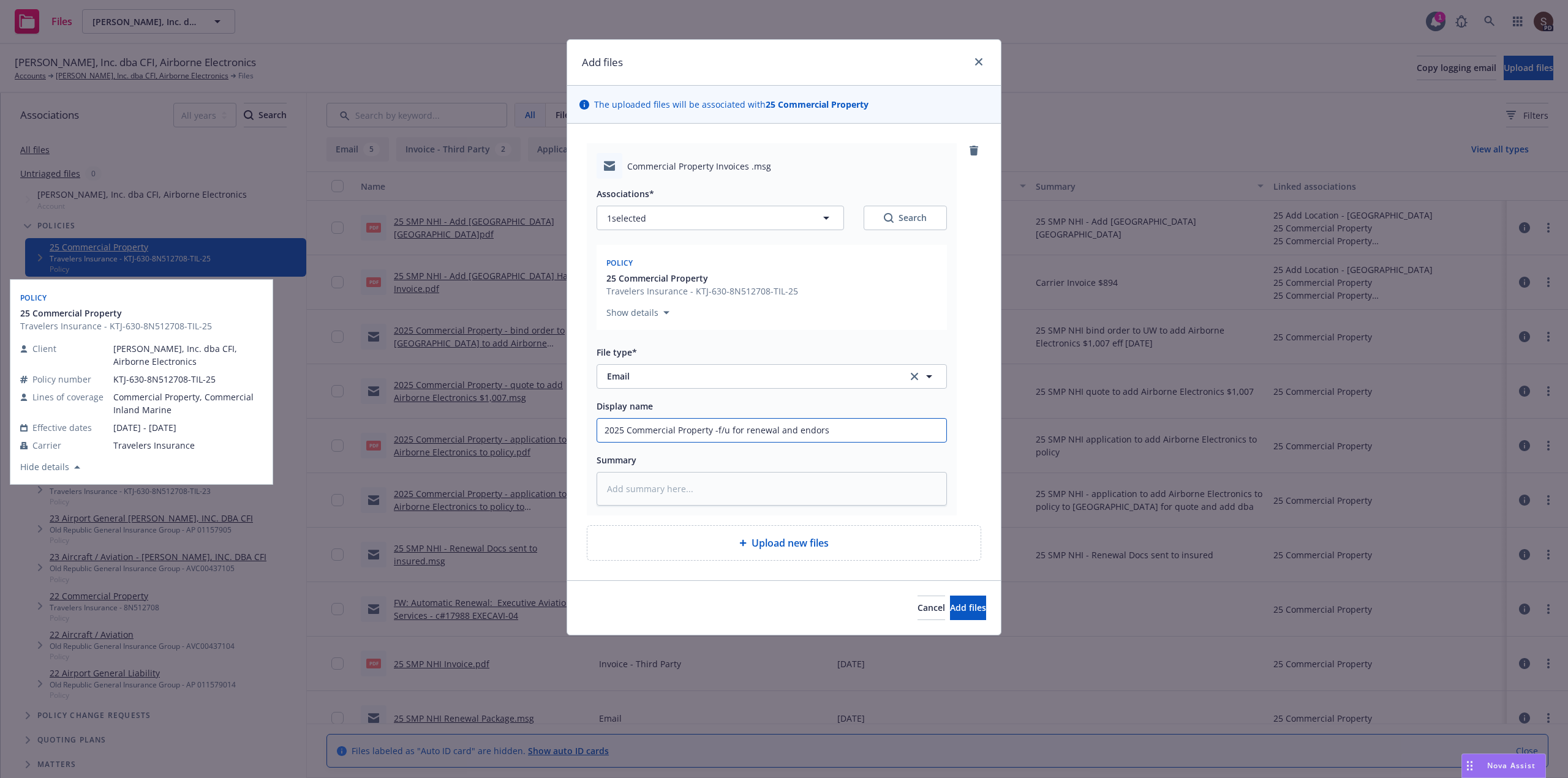
type textarea "x"
type input "2025 Commercial Property -f/u for renewal and endorse"
type textarea "x"
type input "2025 Commercial Property -f/u for renewal and endorsem"
type textarea "x"
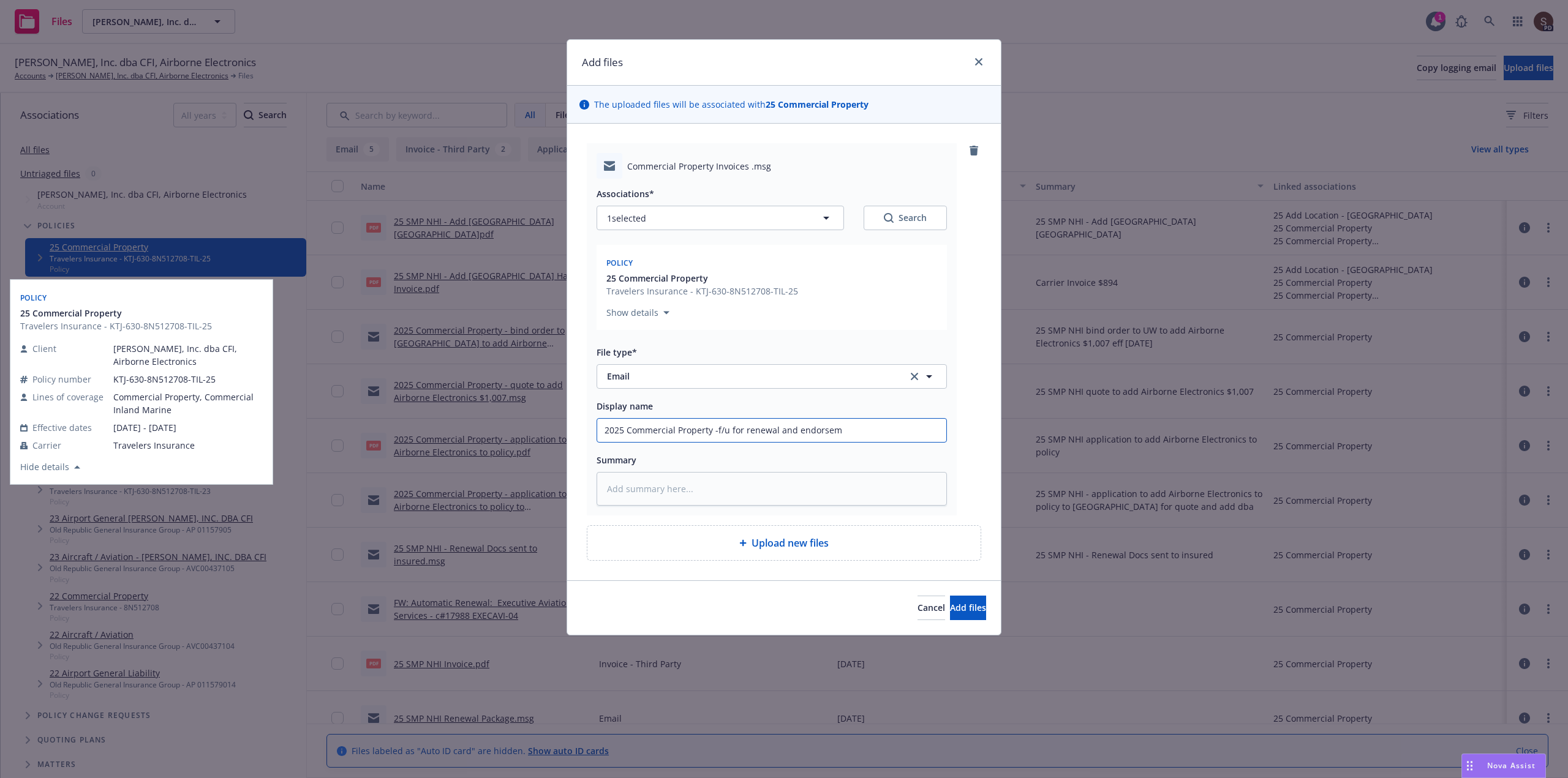
type input "2025 Commercial Property -f/u for renewal and endorseme"
type textarea "x"
type input "2025 Commercial Property -f/u for renewal and endorsemen"
type textarea "x"
type input "2025 Commercial Property -f/u for renewal and endorsement"
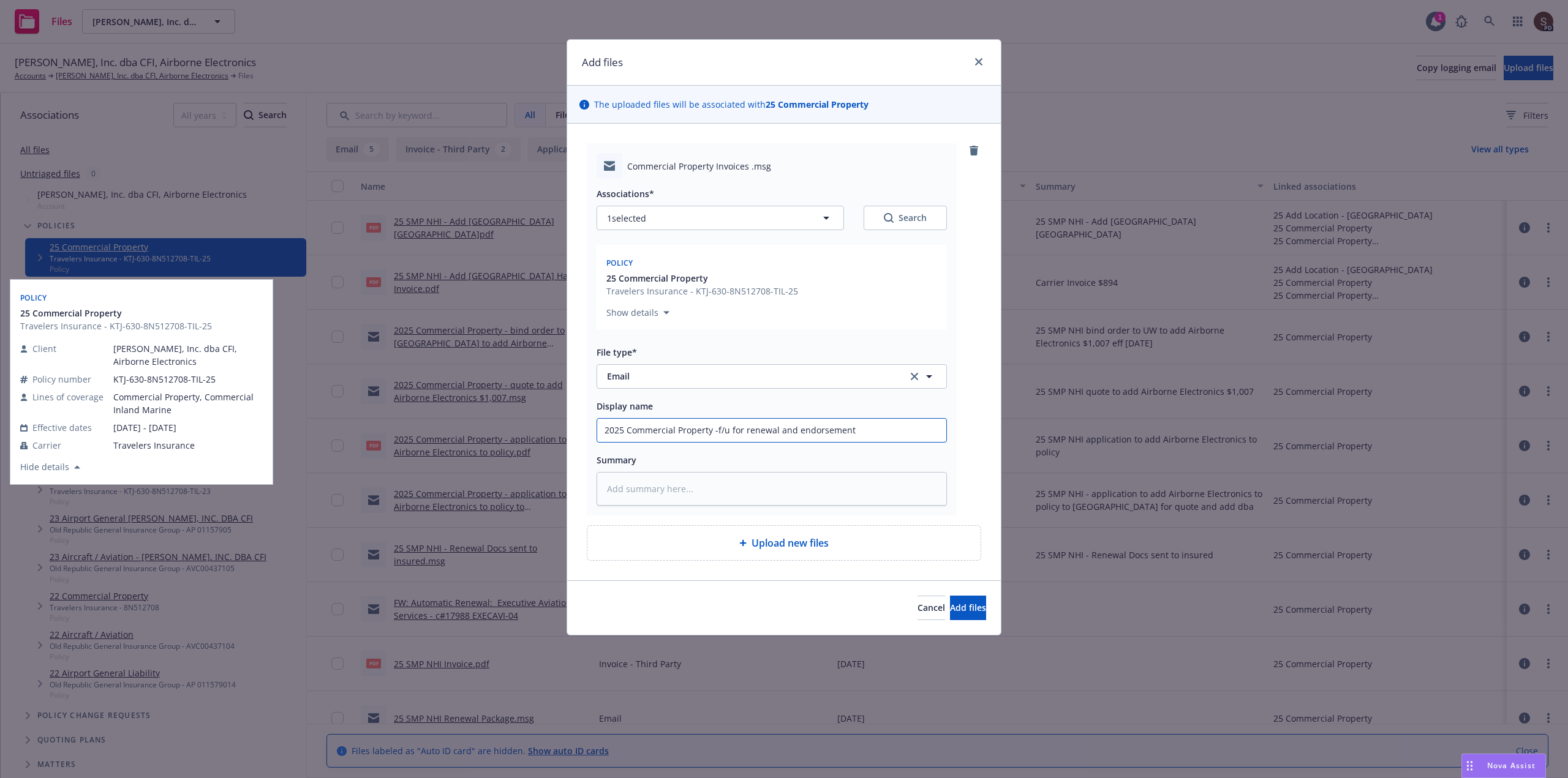
type textarea "x"
type input "2025 Commercial Property -f/u for renewal and endorsement"
type textarea "x"
type input "2025 Commercial Property -f/u for renewal and endorsement p"
type textarea "x"
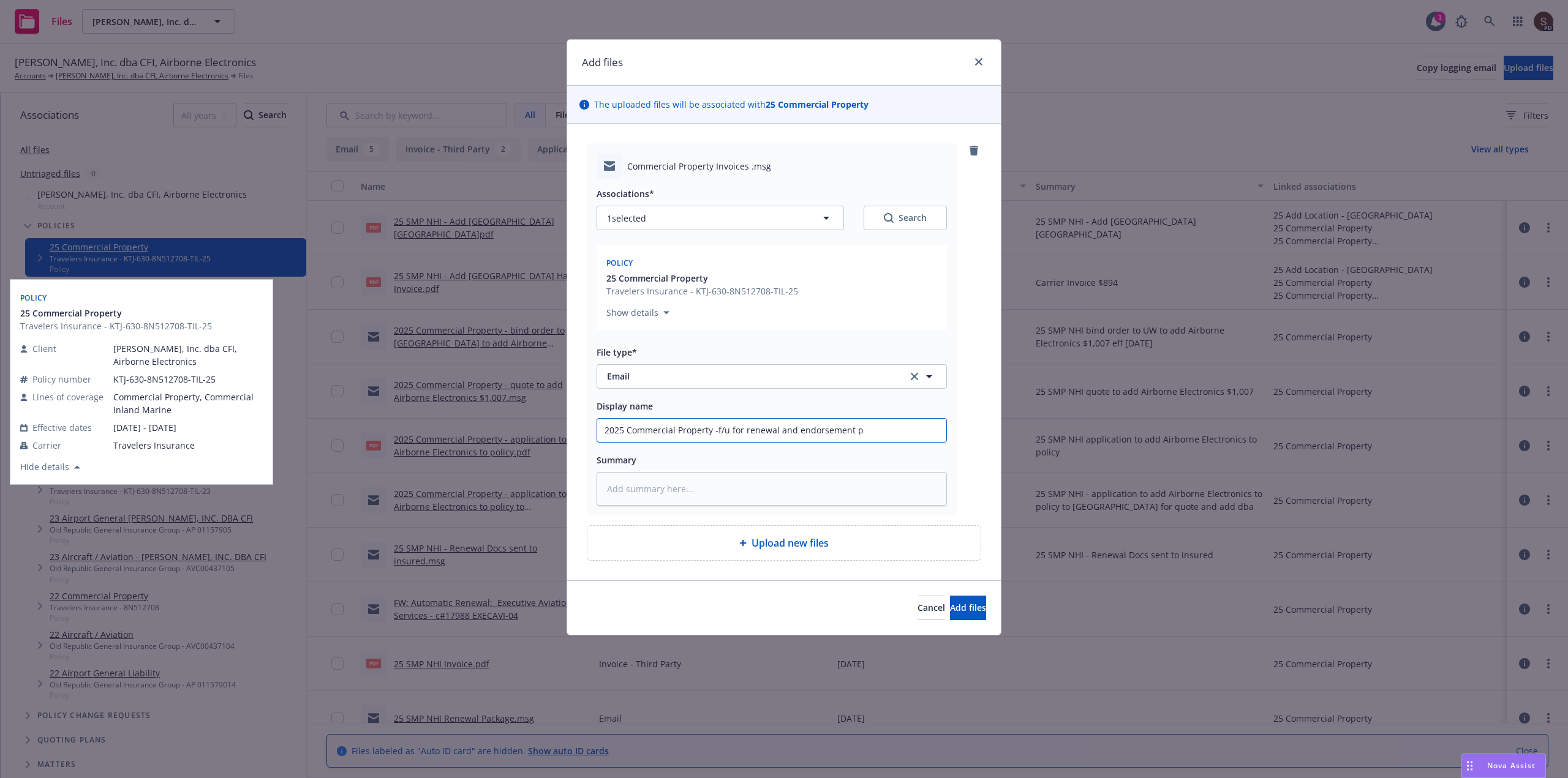
type input "2025 Commercial Property -f/u for renewal and endorsement pa"
type textarea "x"
type input "2025 Commercial Property -f/u for renewal and endorsement pay"
type textarea "x"
type input "2025 Commercial Property -f/u for renewal and endorsement paym"
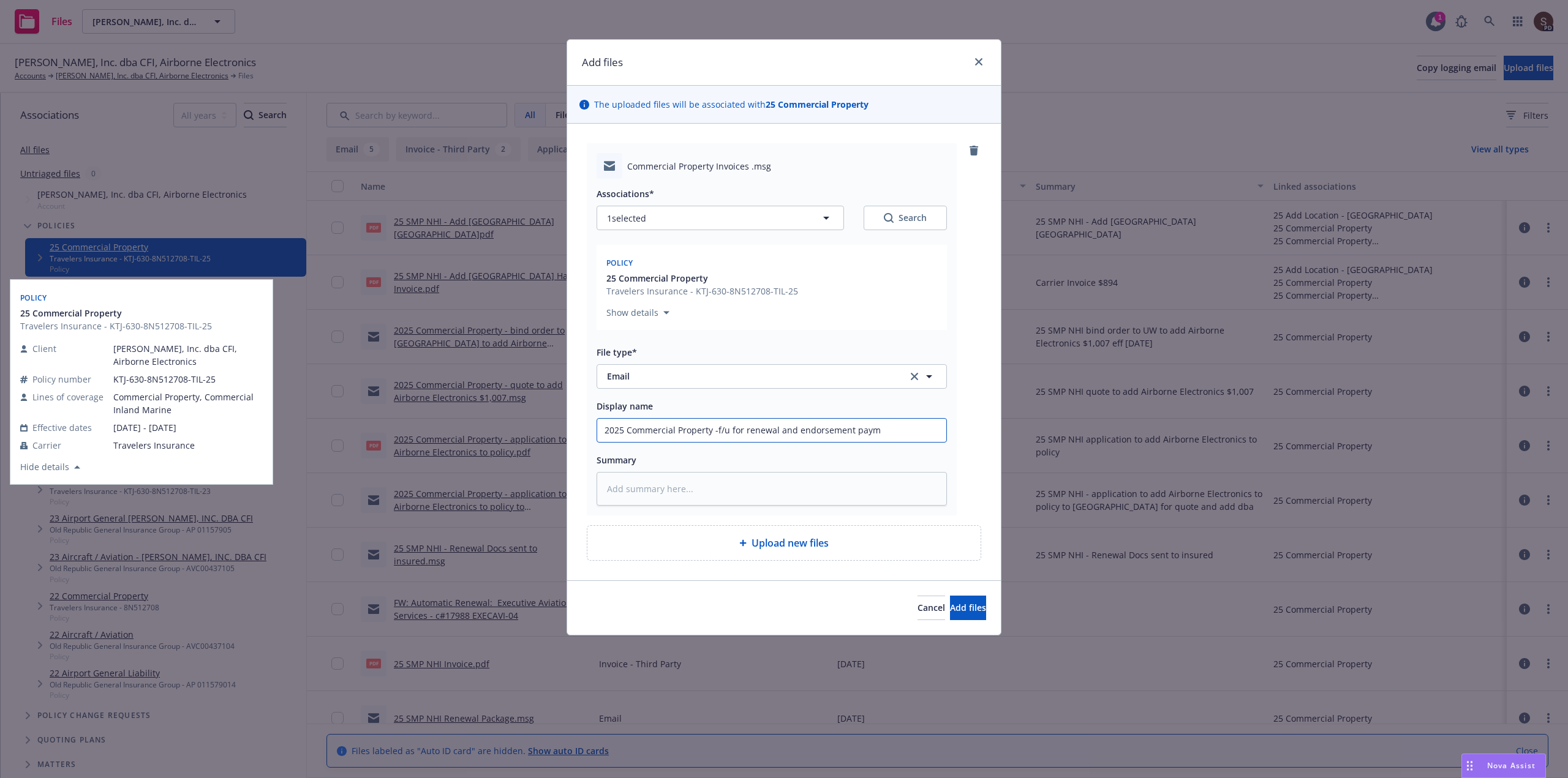
type textarea "x"
type input "2025 Commercial Property -f/u for renewal and endorsement payme"
type textarea "x"
type input "2025 Commercial Property -f/u for renewal and endorsement paymen"
type textarea "x"
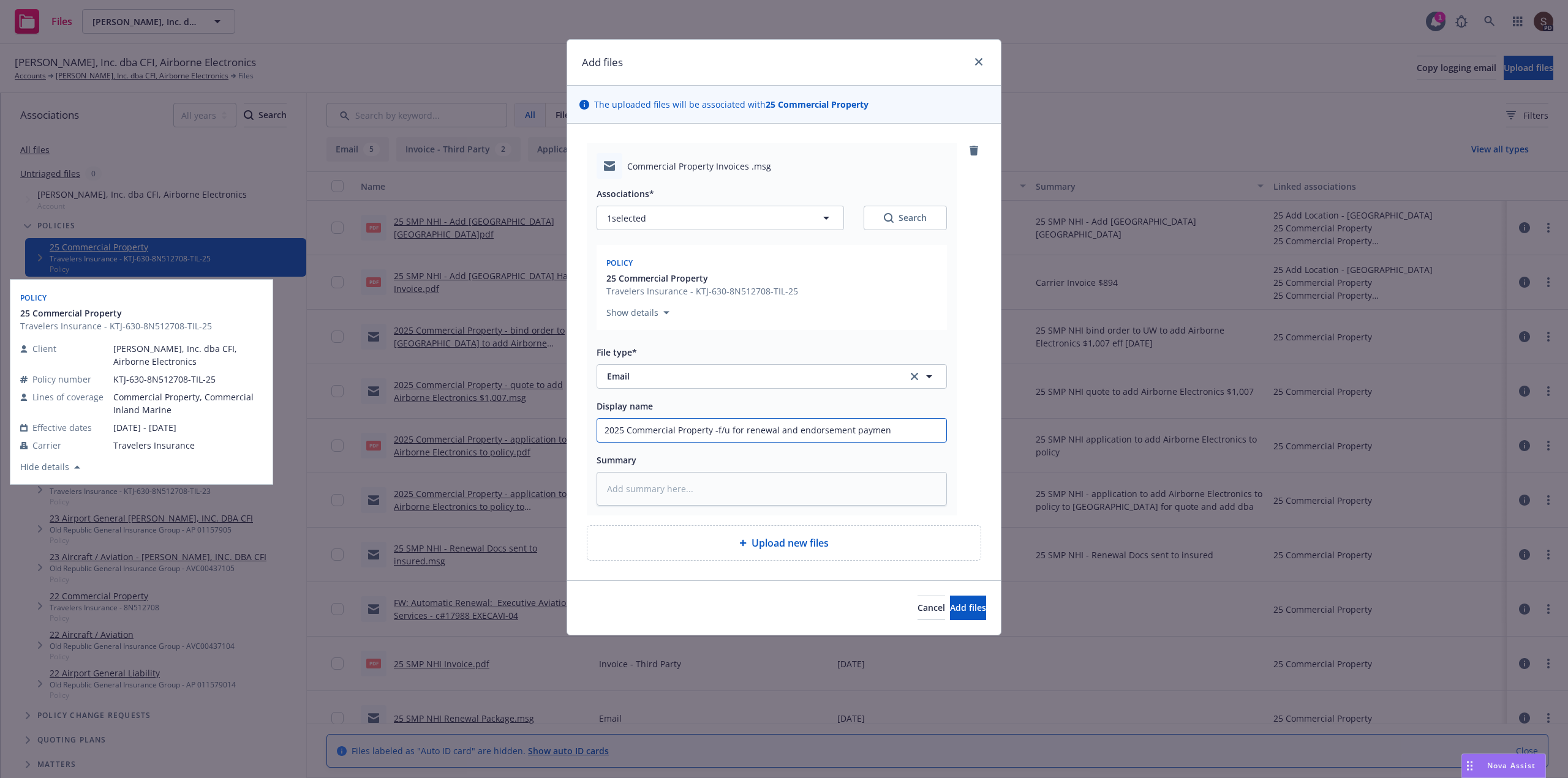
type input "2025 Commercial Property -f/u for renewal and endorsement payment"
click at [729, 429] on input "2025 Commercial Property -f/u for renewal and endorsement payment" at bounding box center [771, 430] width 349 height 23
type textarea "x"
type input "2025 Commercial Property -f/u tfor renewal and endorsement payment"
type textarea "x"
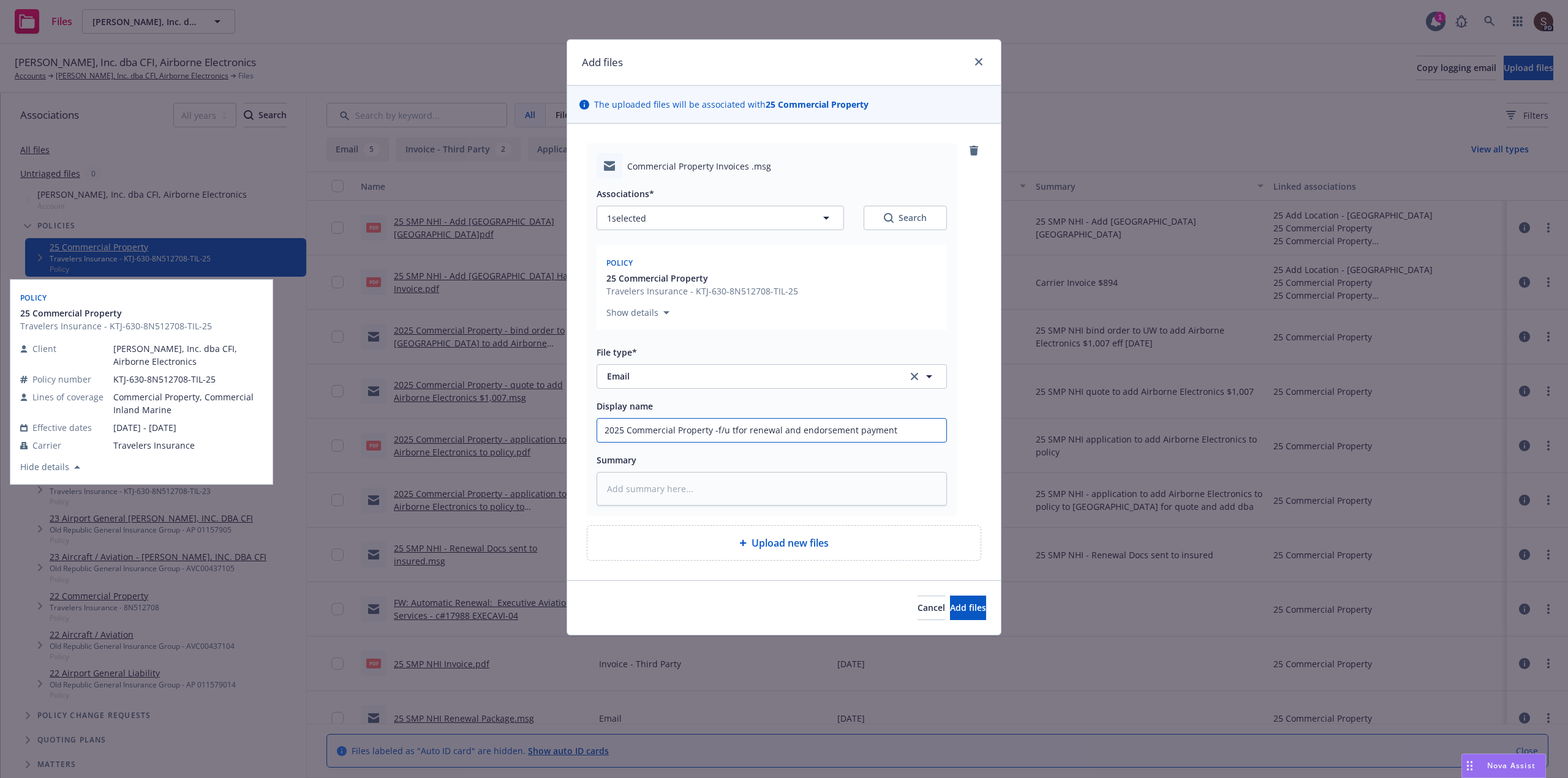
type input "2025 Commercial Property -f/u tofor renewal and endorsement payment"
type textarea "x"
type input "2025 Commercial Property -f/u to for renewal and endorsement payment"
type textarea "x"
type input "2025 Commercial Property -f/u to ifor renewal and endorsement payment"
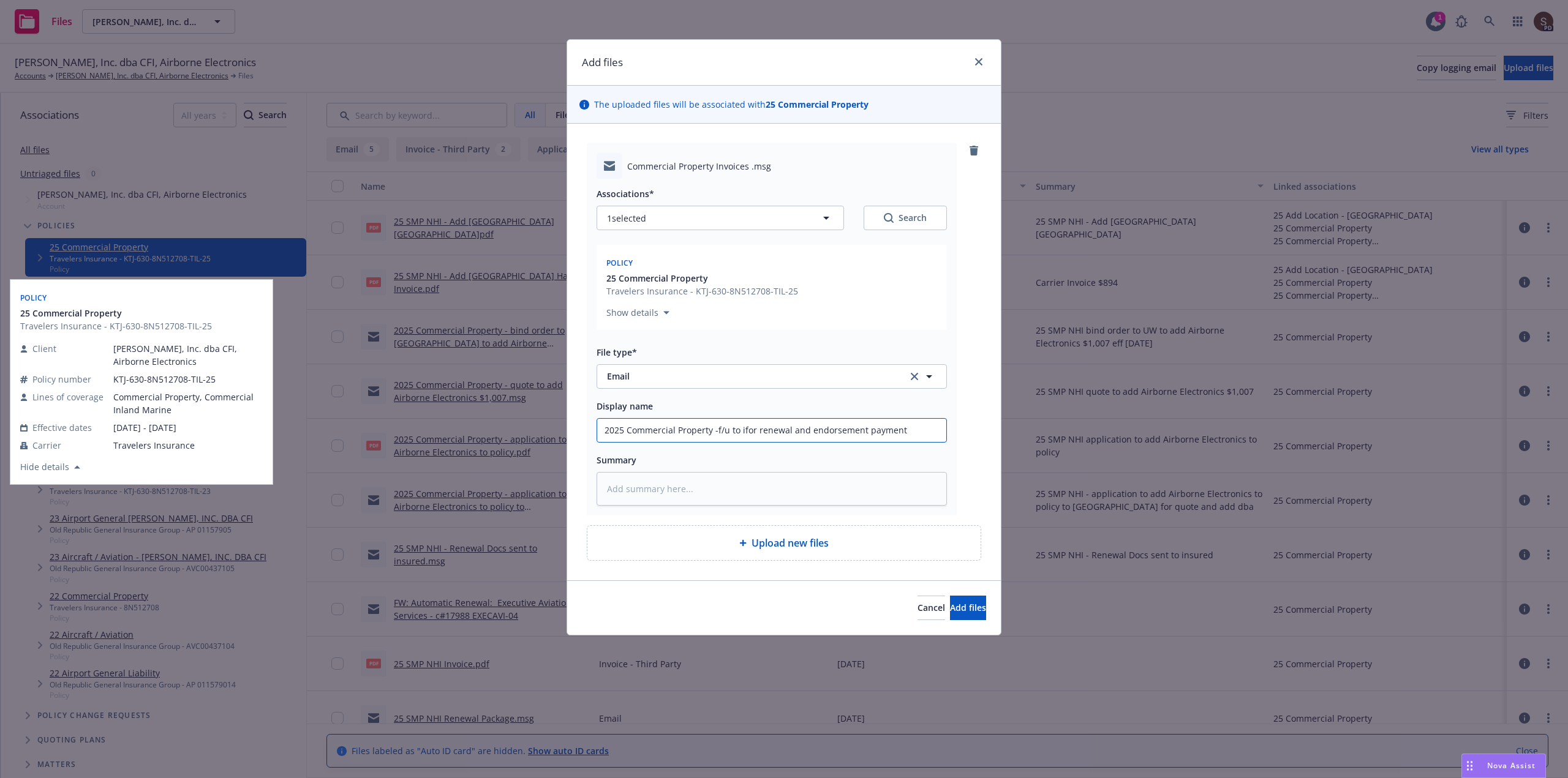
type textarea "x"
type input "2025 Commercial Property -f/u to isfor renewal and endorsement payment"
type textarea "x"
type input "2025 Commercial Property -f/u to isnfor renewal and endorsement payment"
type textarea "x"
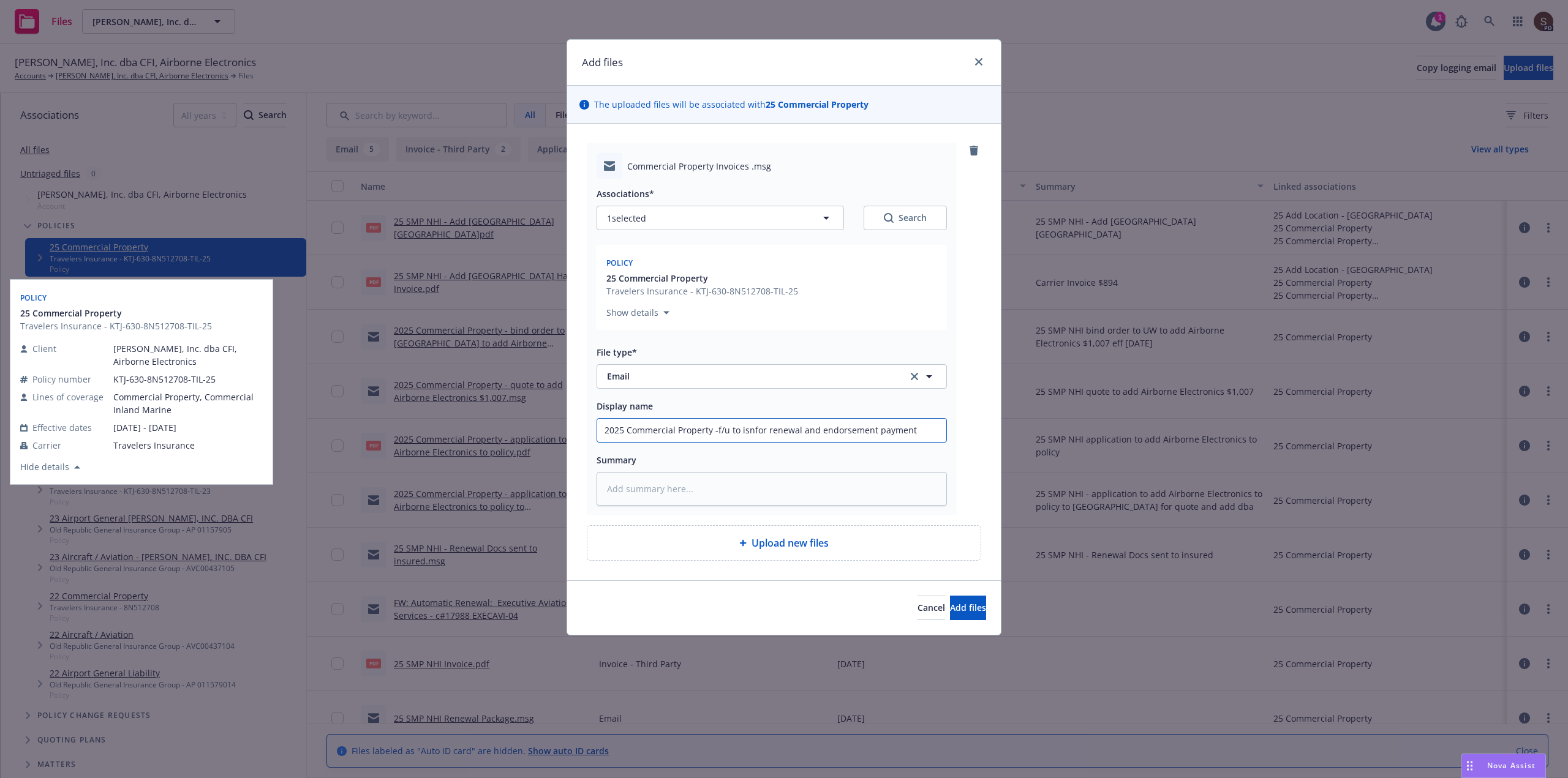
type input "2025 Commercial Property -f/u to isnrfor renewal and endorsement payment"
type textarea "x"
type input "2025 Commercial Property -f/u to isnrefor renewal and endorsement payment"
type textarea "x"
type input "2025 Commercial Property -f/u to isnre=for renewal and endorsement payment"
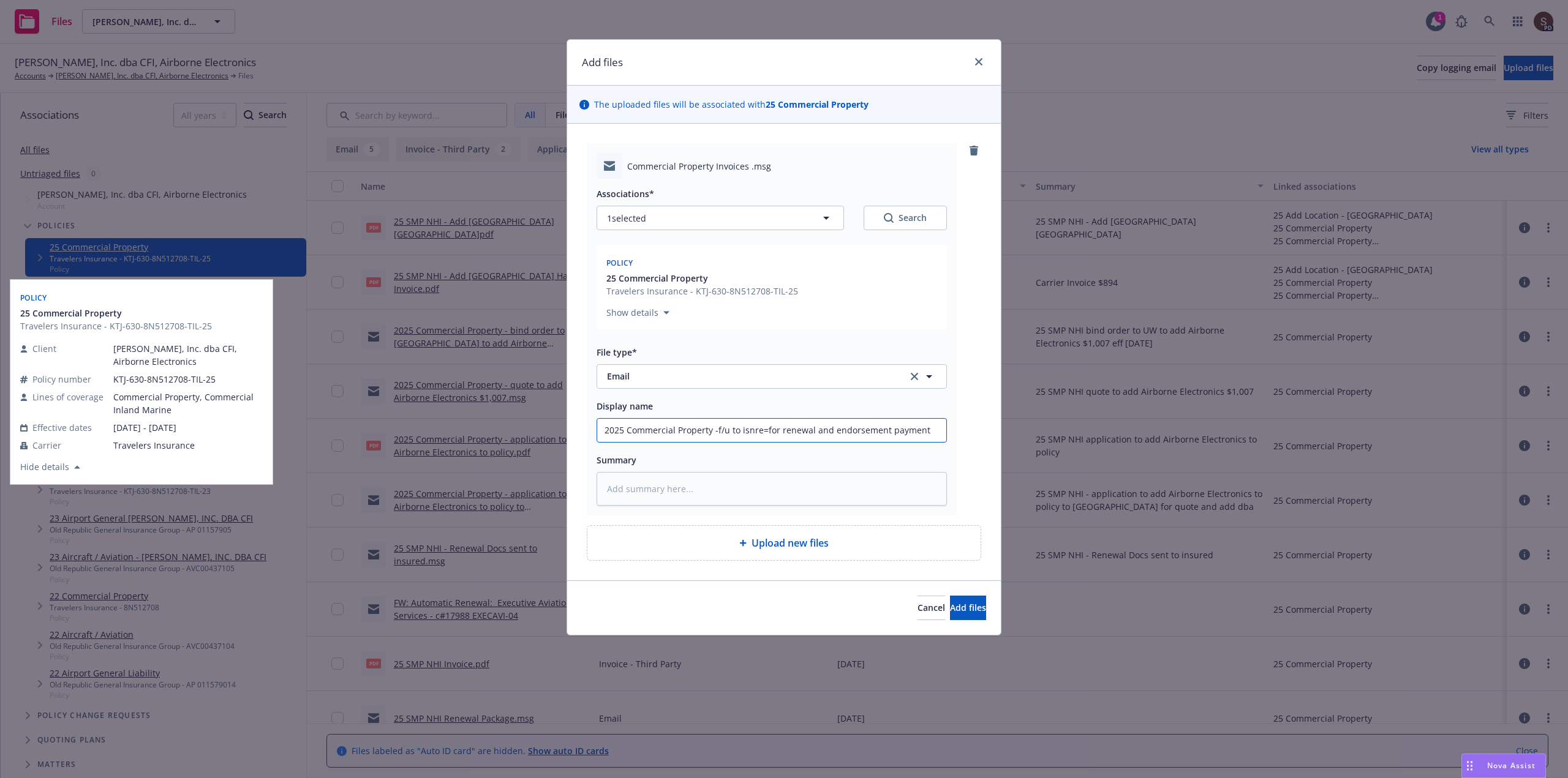
type textarea "x"
type input "2025 Commercial Property -f/u to isnre==for renewal and endorsement payment"
type textarea "x"
type input "2025 Commercial Property -f/u to isnre=for renewal and endorsement payment"
type textarea "x"
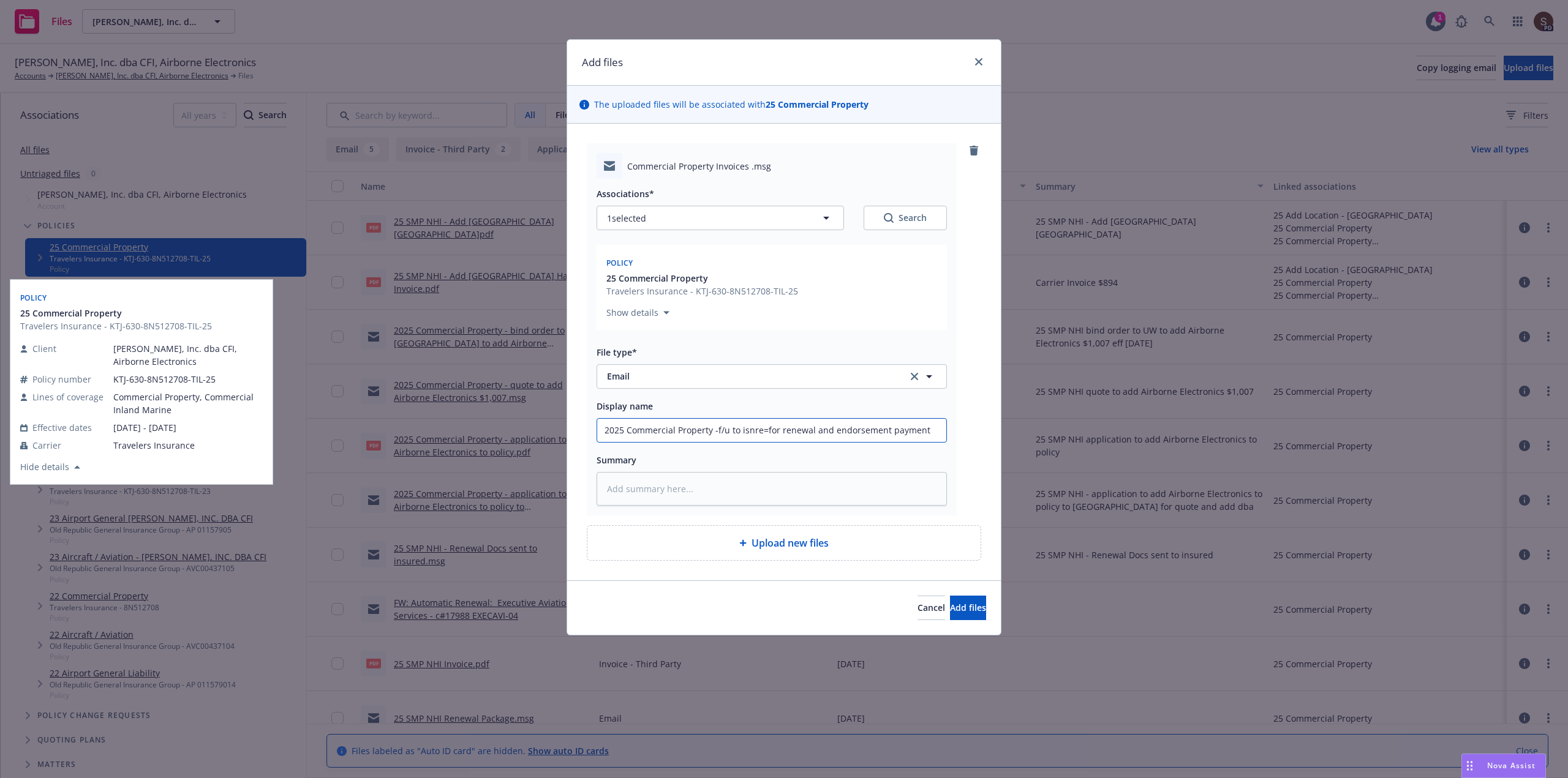
type input "2025 Commercial Property -f/u to isnrefor renewal and endorsement payment"
type textarea "x"
type input "2025 Commercial Property -f/u to isnrfor renewal and endorsement payment"
type textarea "x"
type input "2025 Commercial Property -f/u to isnfor renewal and endorsement payment"
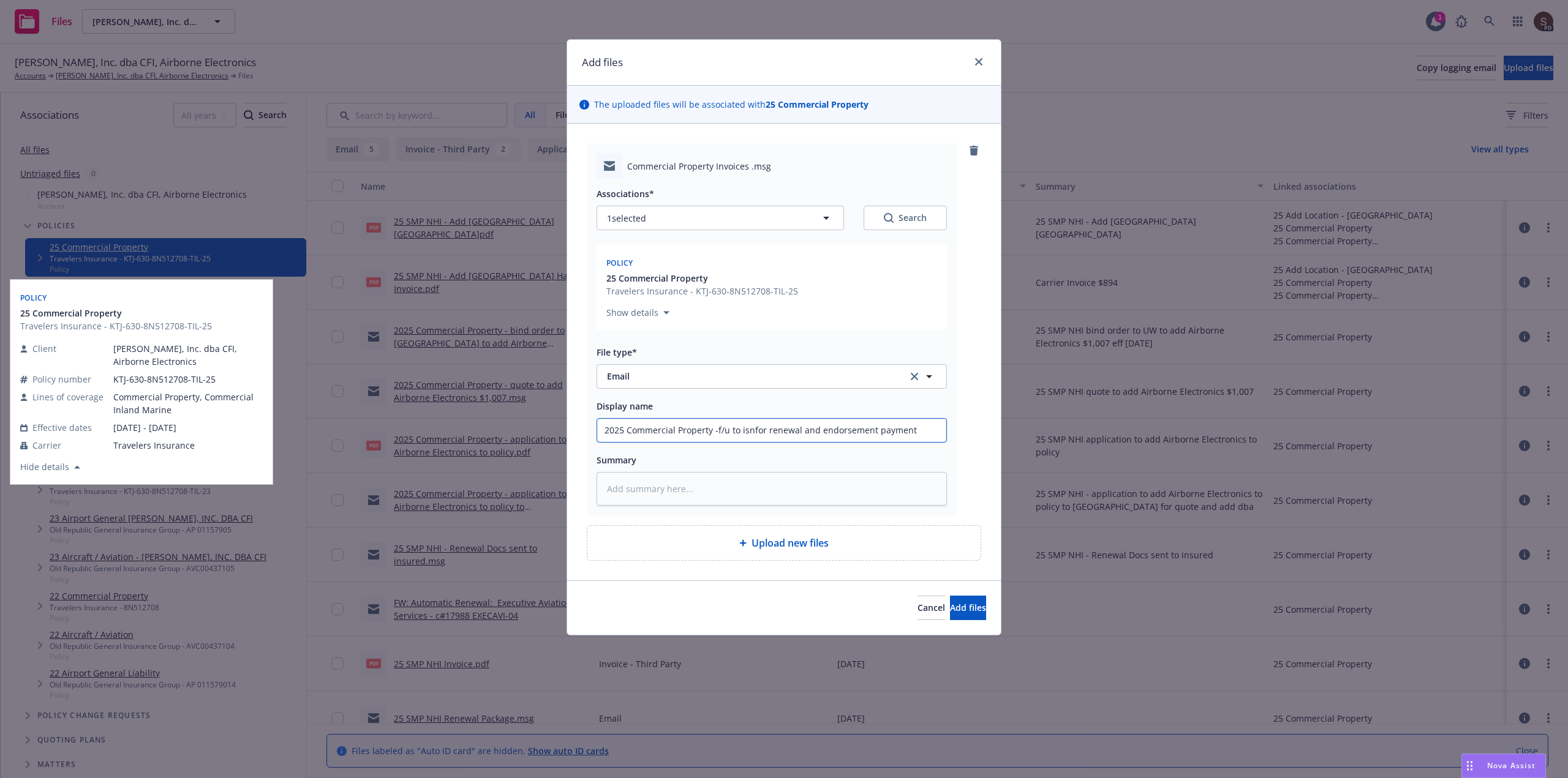
type textarea "x"
type input "2025 Commercial Property -f/u to isfor renewal and endorsement payment"
type textarea "x"
type input "2025 Commercial Property -f/u to ifor renewal and endorsement payment"
type textarea "x"
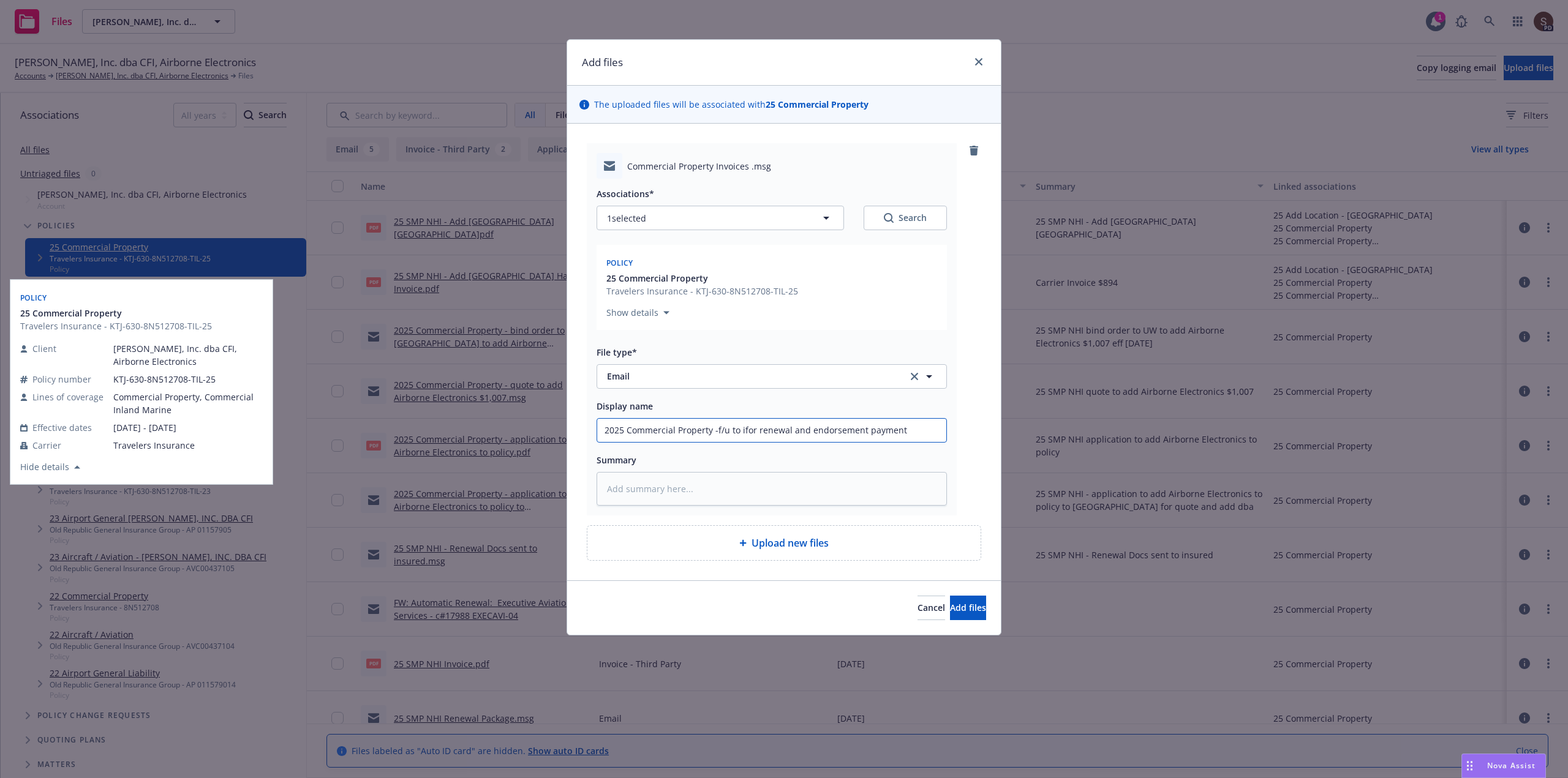
type input "2025 Commercial Property -f/u to infor renewal and endorsement payment"
type textarea "x"
type input "2025 Commercial Property -f/u to insfor renewal and endorsement payment"
type textarea "x"
type input "2025 Commercial Property -f/u to insufor renewal and endorsement payment"
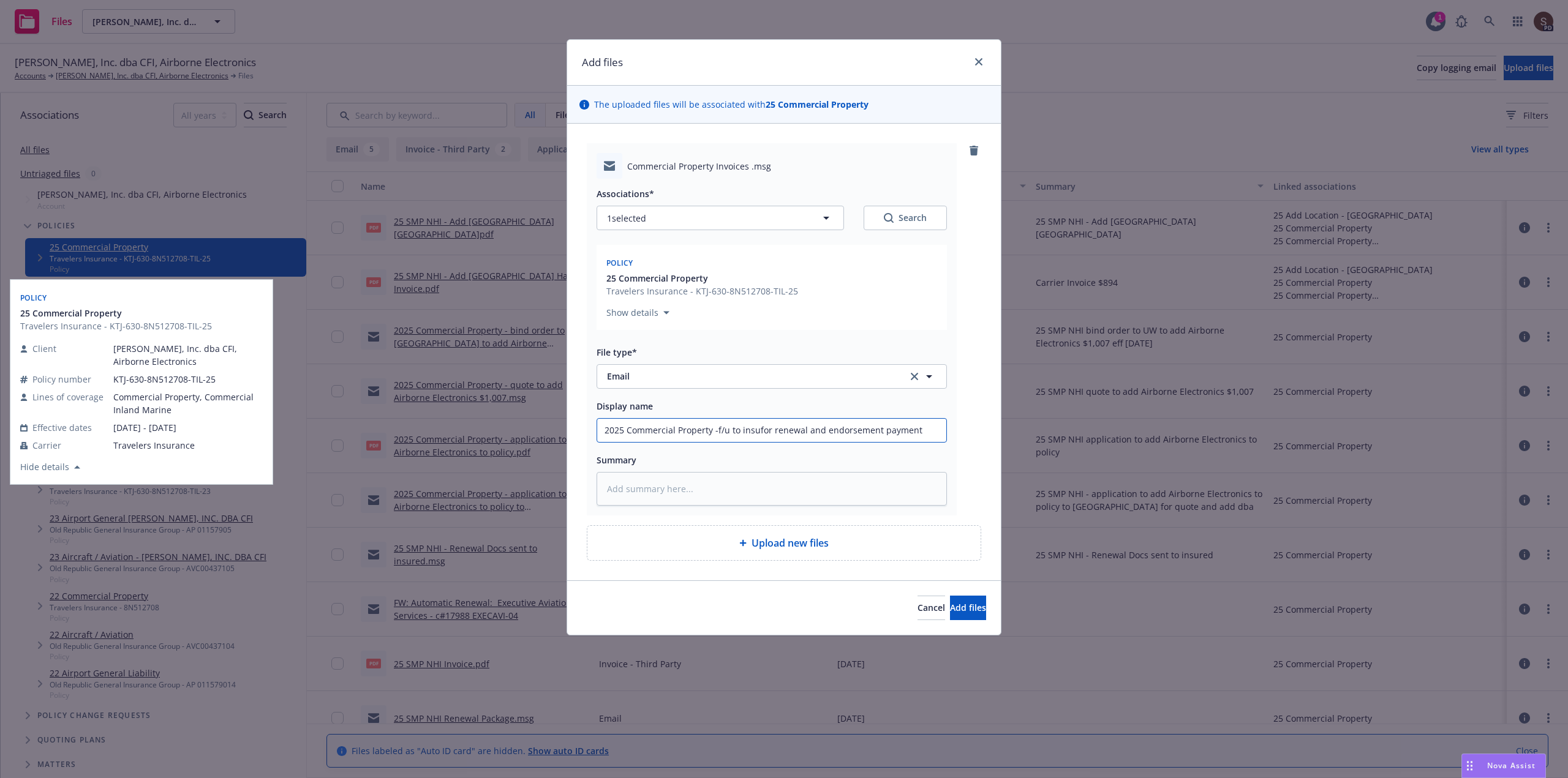
type textarea "x"
type input "2025 Commercial Property -f/u to insurfor renewal and endorsement payment"
type textarea "x"
type input "2025 Commercial Property -f/u to insurefor renewal and endorsement payment"
type textarea "x"
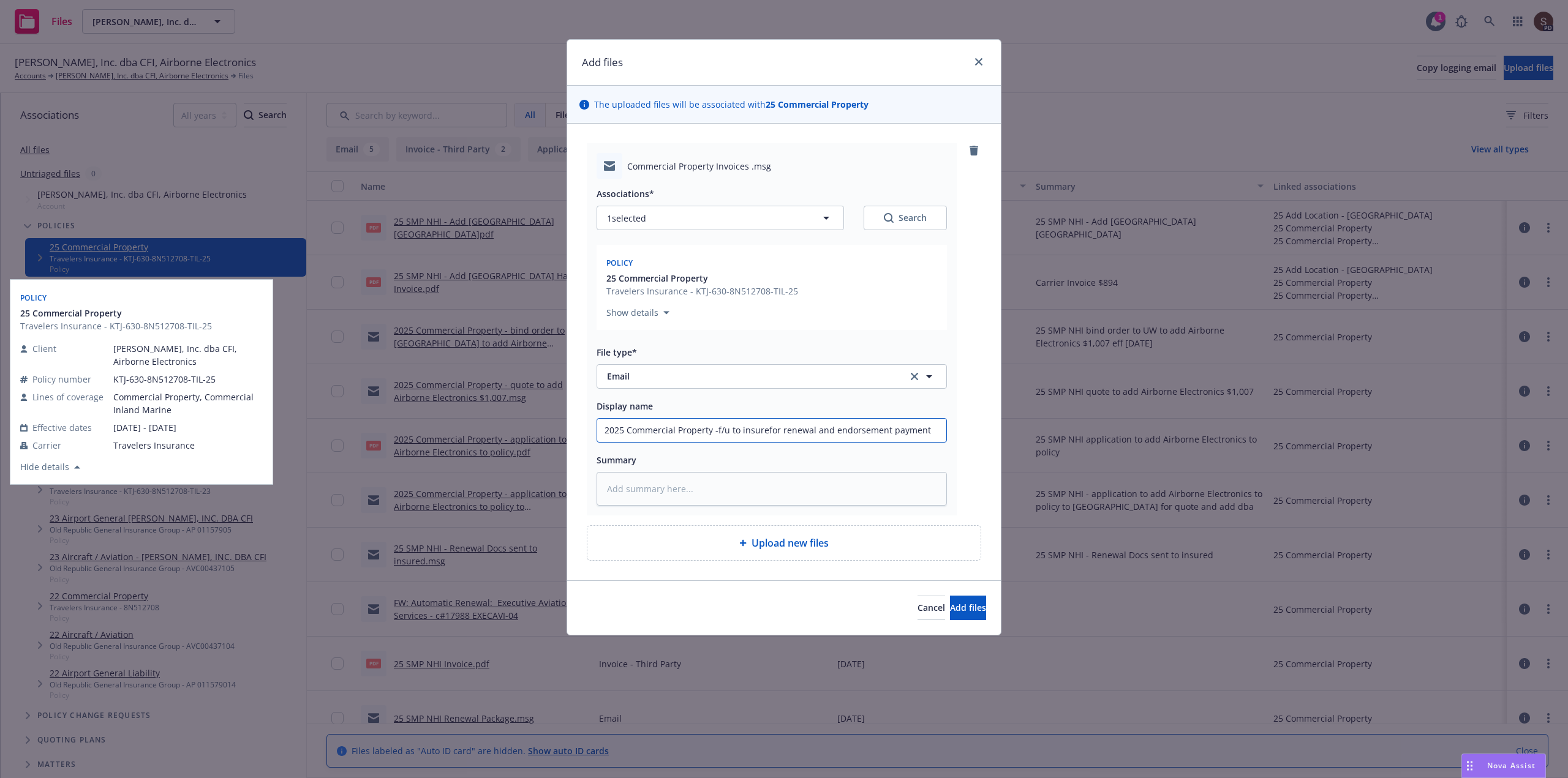
type input "2025 Commercial Property -f/u to insuredfor renewal and endorsement payment"
type textarea "x"
drag, startPoint x: 714, startPoint y: 433, endPoint x: 1038, endPoint y: 415, distance: 324.5
click at [1038, 415] on div "Add files The uploaded files will be associated with 25 Commercial Property Com…" at bounding box center [784, 389] width 1568 height 778
type input "2025 Commercial Property -f/u to insured for renewal and endorsement payment"
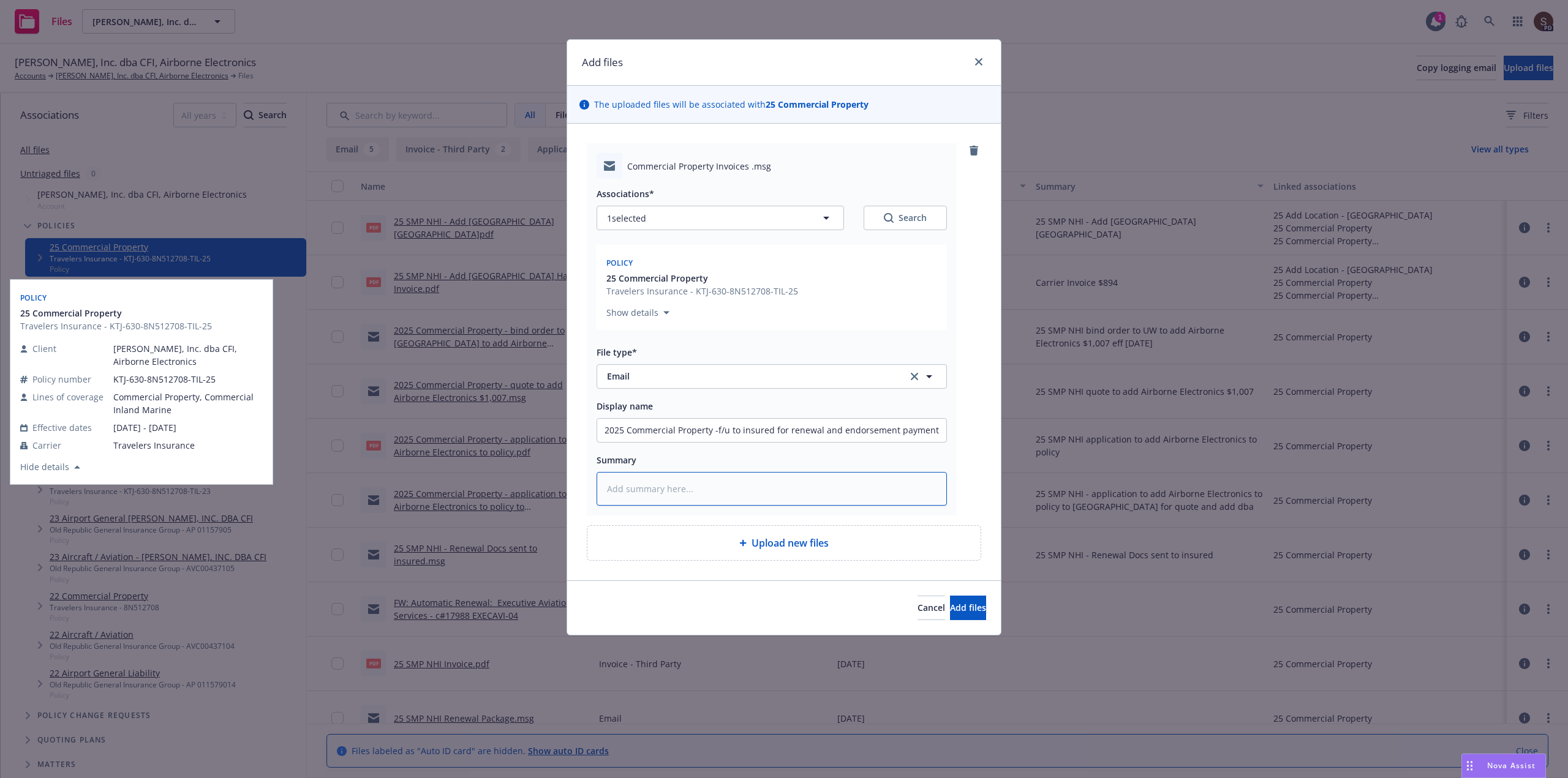
click at [752, 498] on textarea at bounding box center [771, 489] width 350 height 34
type textarea "x"
type textarea "2"
type textarea "x"
type textarea "24"
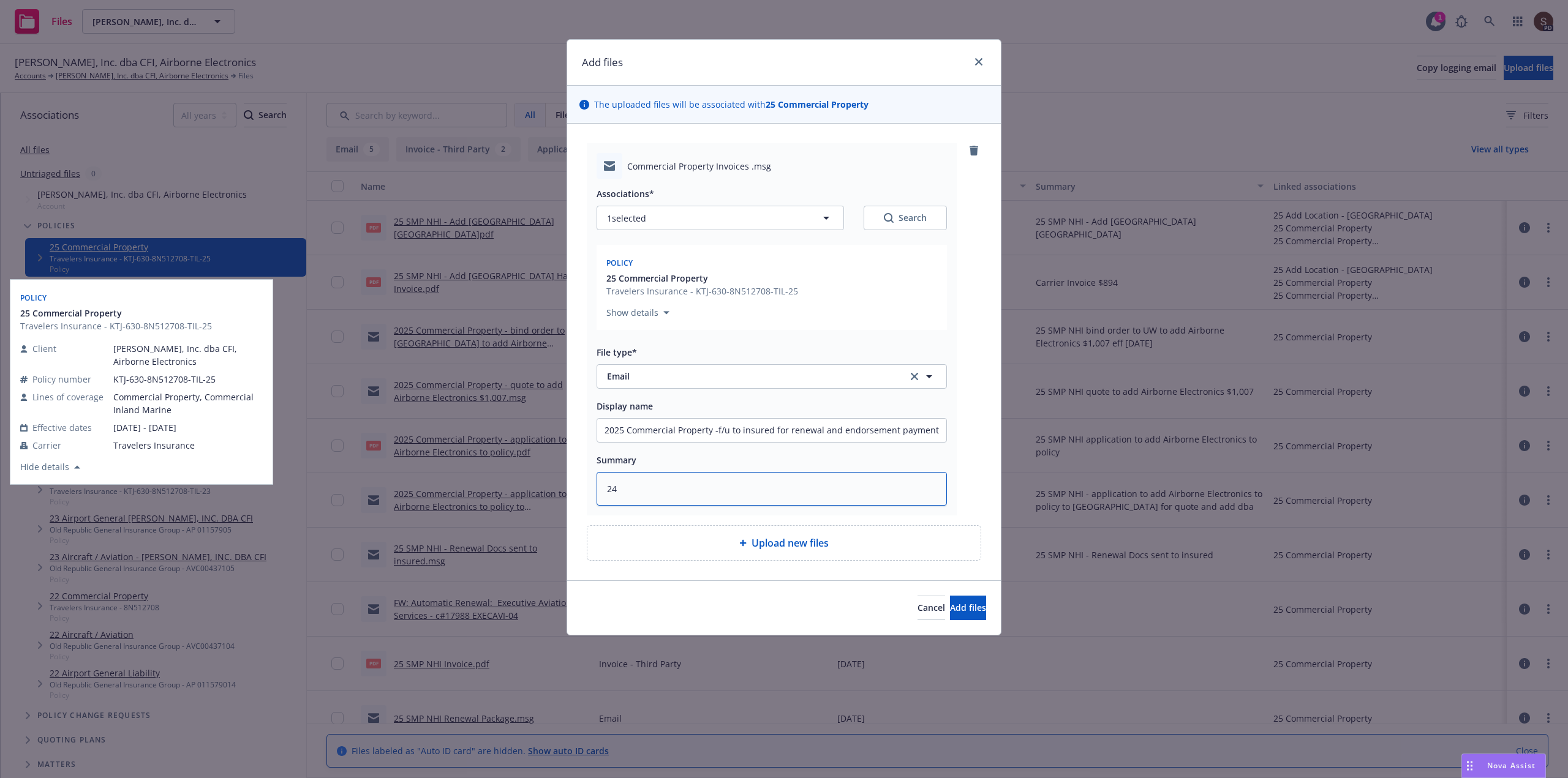
type textarea "x"
type textarea "2"
type textarea "x"
type textarea "25"
type textarea "x"
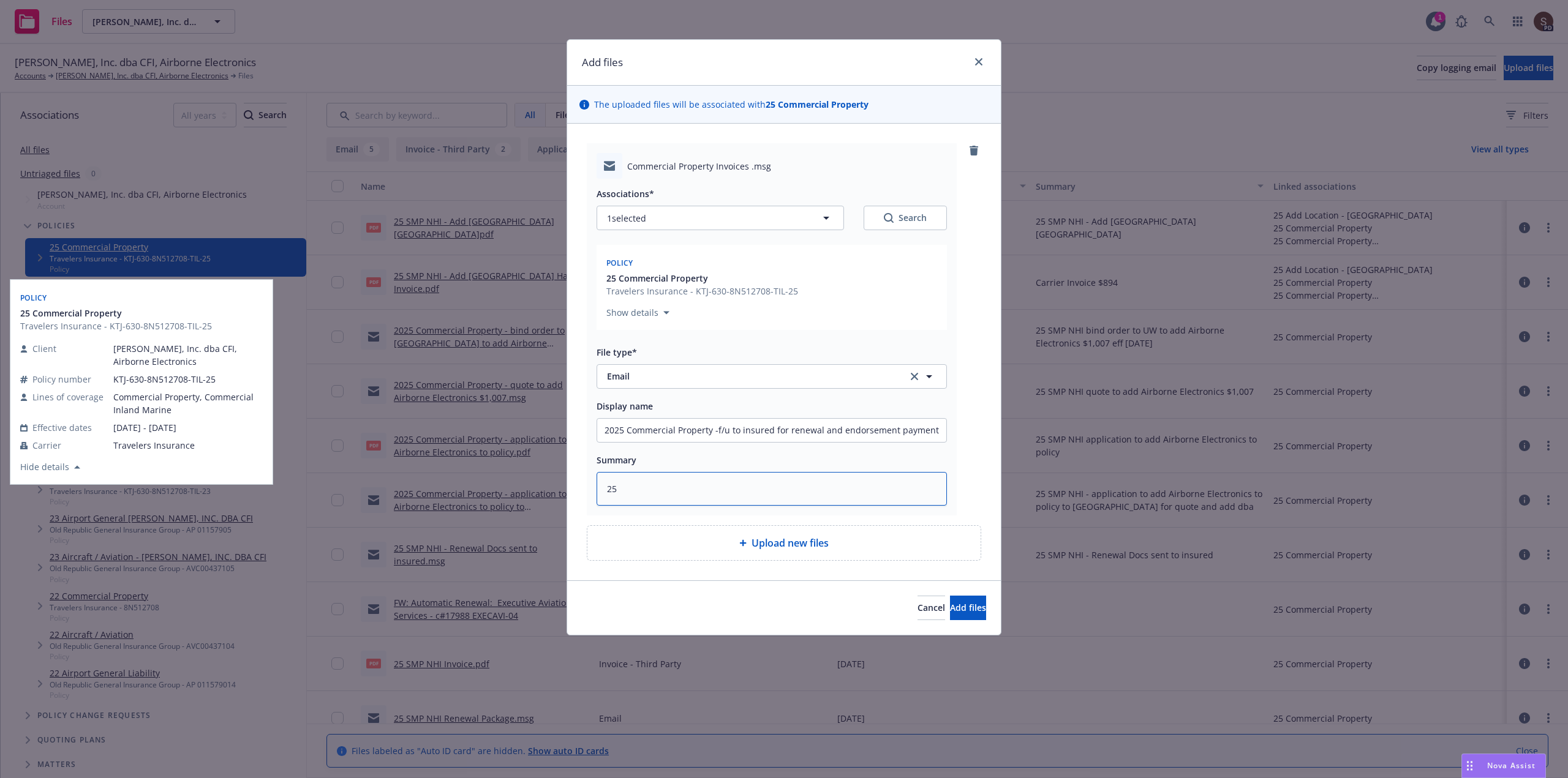
type textarea "25"
type textarea "x"
type textarea "25 S"
type textarea "x"
type textarea "25 SM"
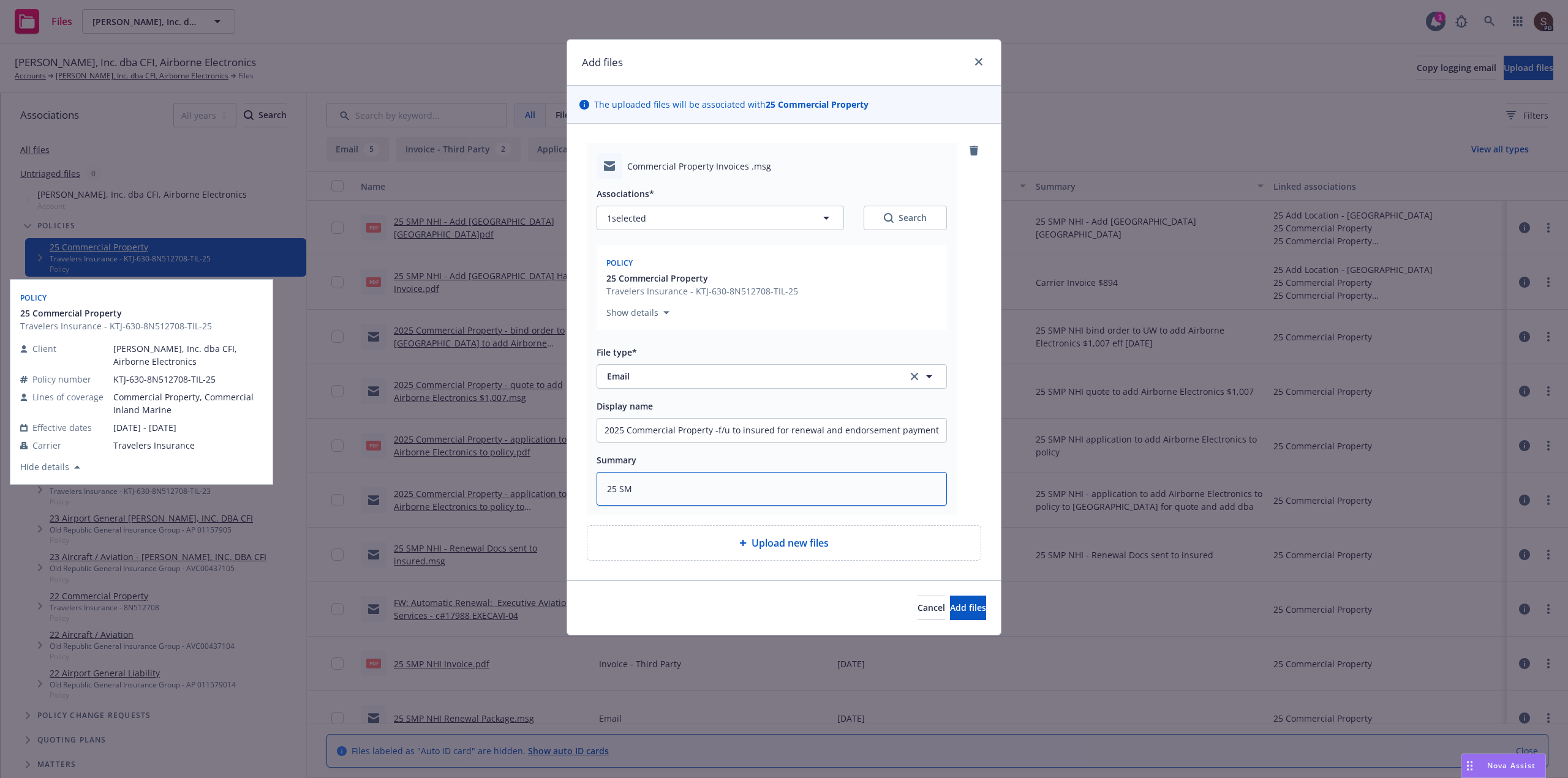
type textarea "x"
type textarea "25 SMP"
type textarea "x"
type textarea "25 SMP"
type textarea "x"
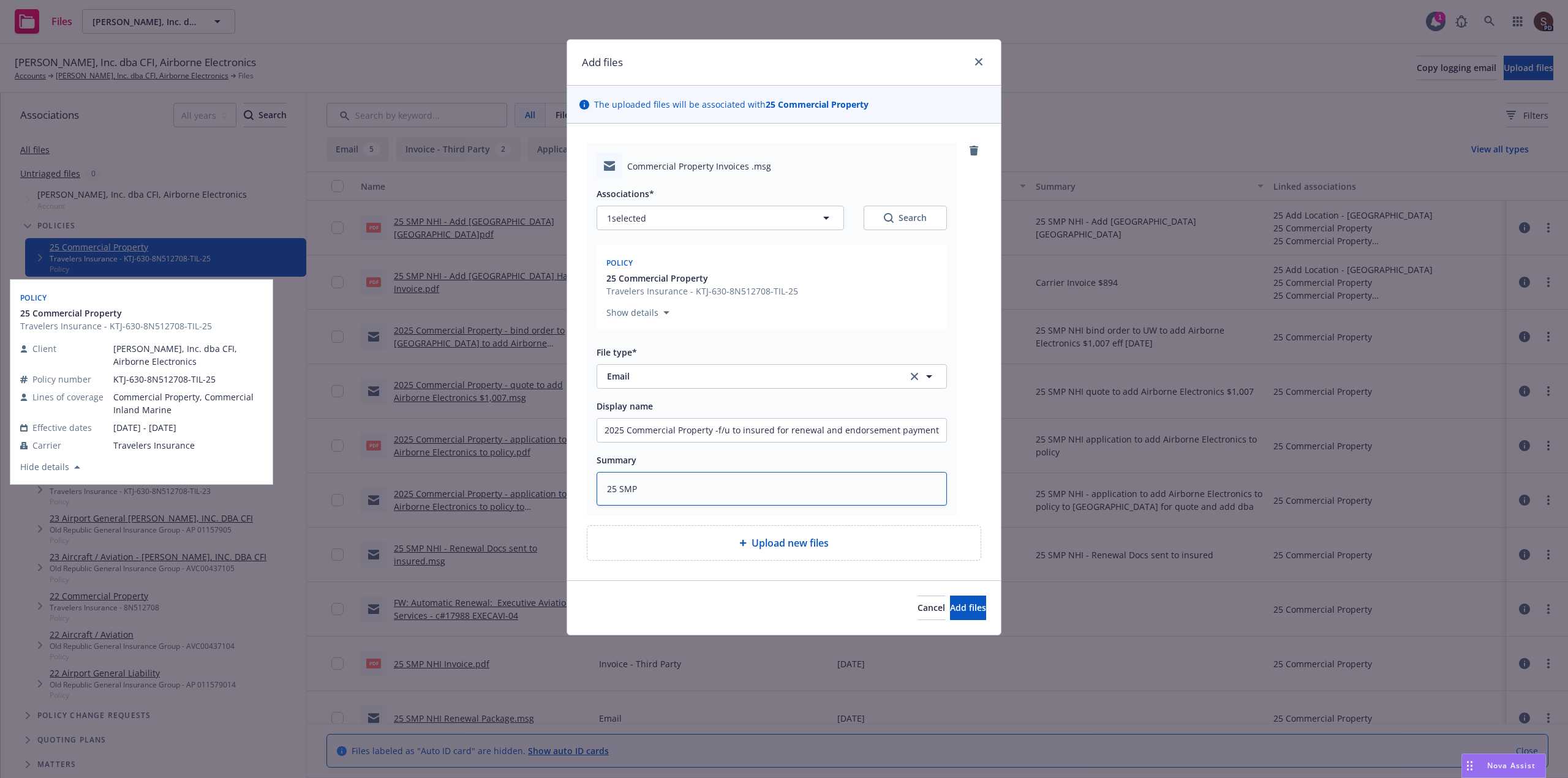
type textarea "25 SMP N"
type textarea "x"
type textarea "25 SMP NH"
type textarea "x"
type textarea "25 SMP NHI"
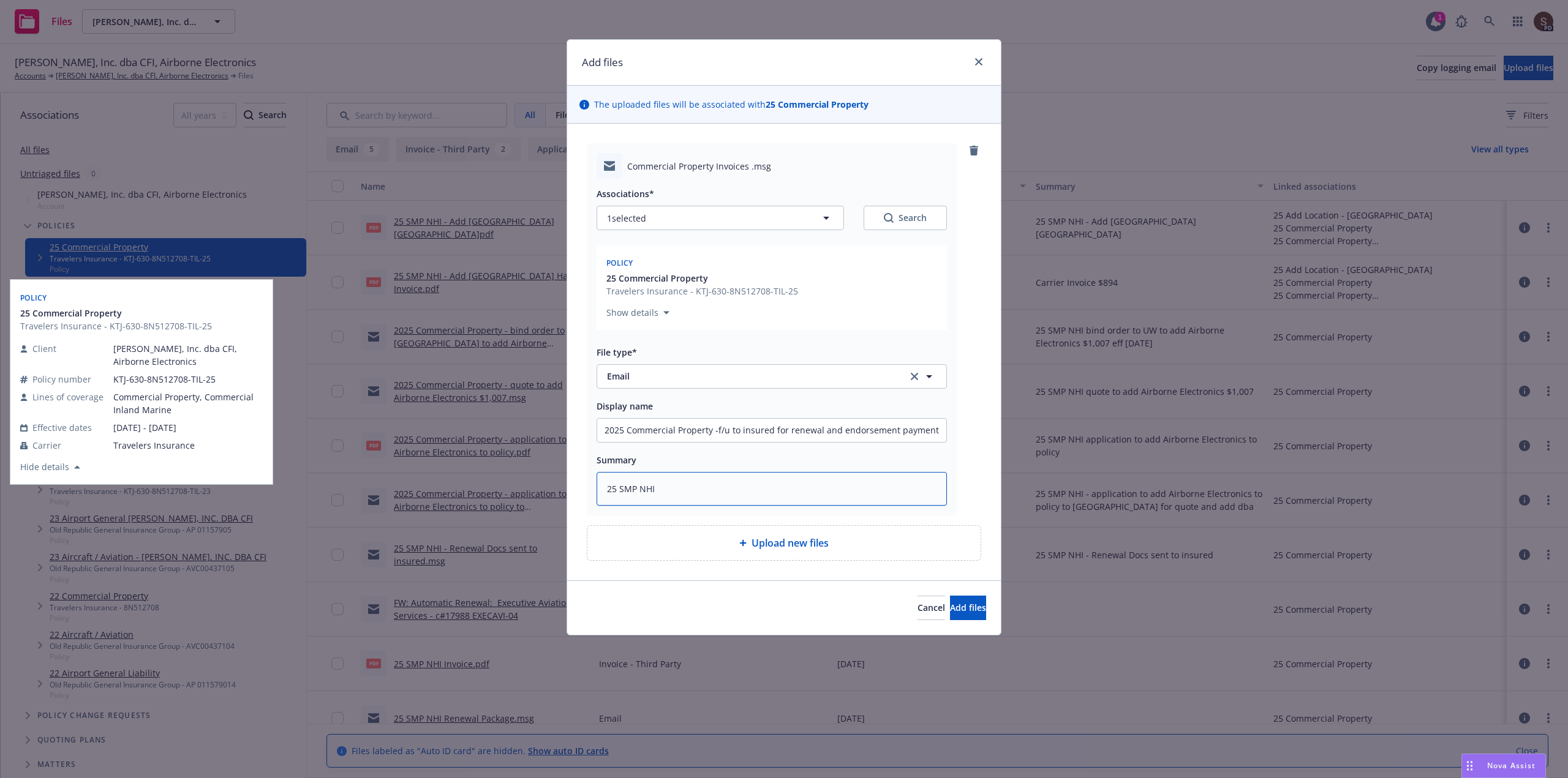
type textarea "x"
paste textarea "-f/u to insured for renewal and endorsement payment"
click at [950, 604] on span "Add files" at bounding box center [968, 607] width 36 height 12
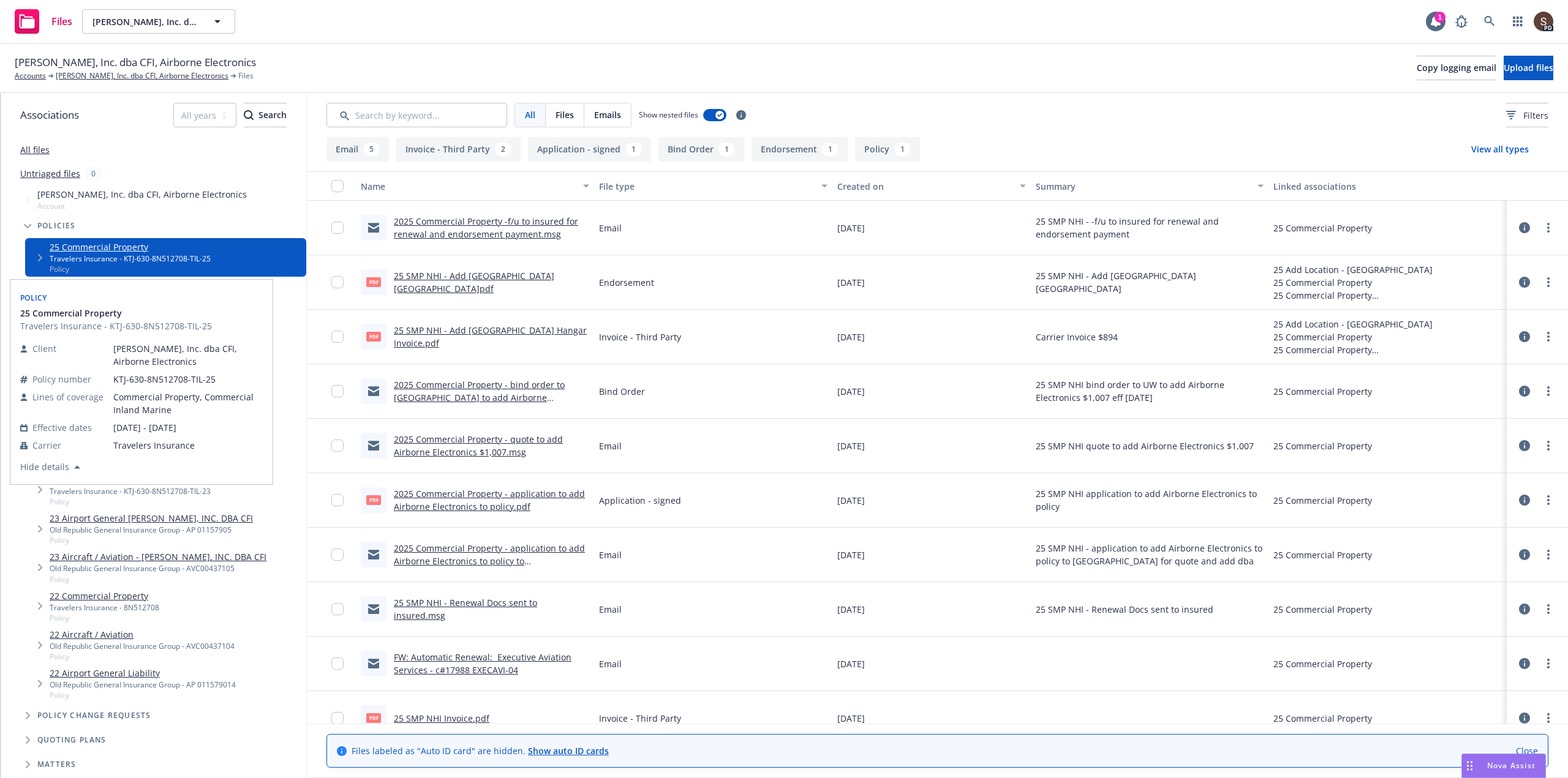
click at [813, 77] on div "Carter Flygare, Inc. dba CFI, Airborne Electronics Accounts Carter Flygare, Inc…" at bounding box center [784, 68] width 1539 height 27
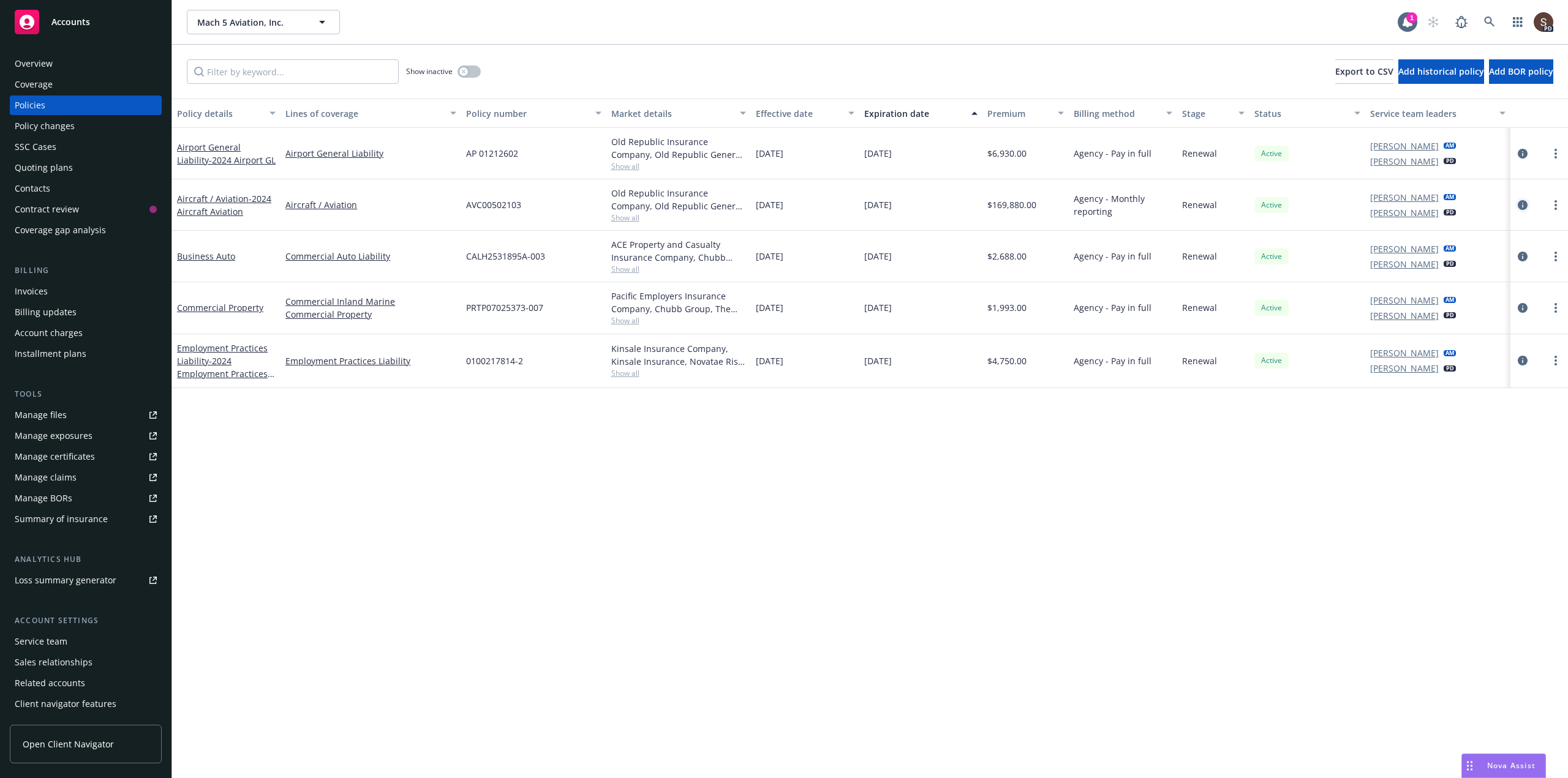
click at [1522, 203] on icon "circleInformation" at bounding box center [1522, 205] width 10 height 10
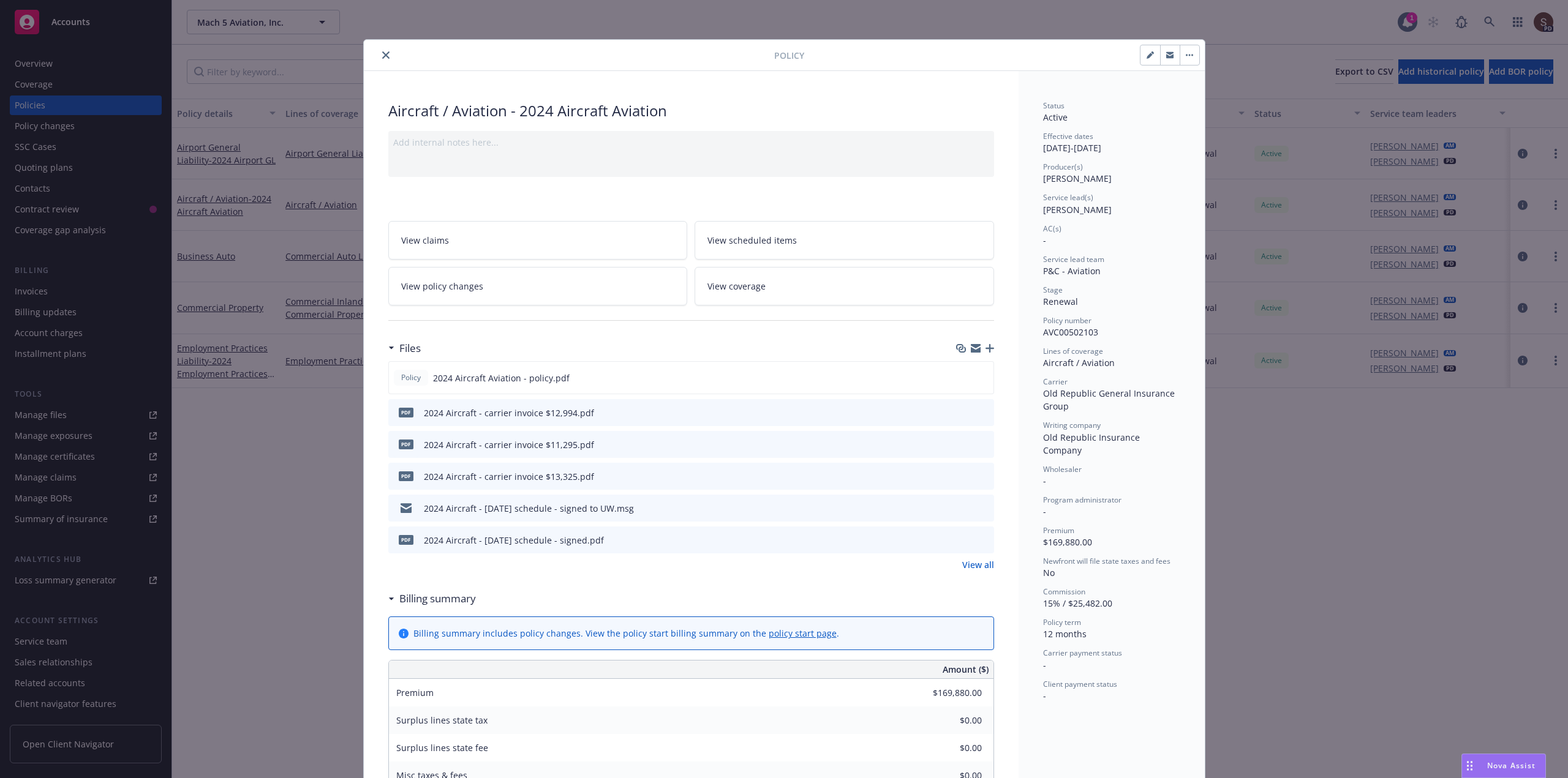
click at [382, 55] on icon "close" at bounding box center [385, 55] width 7 height 7
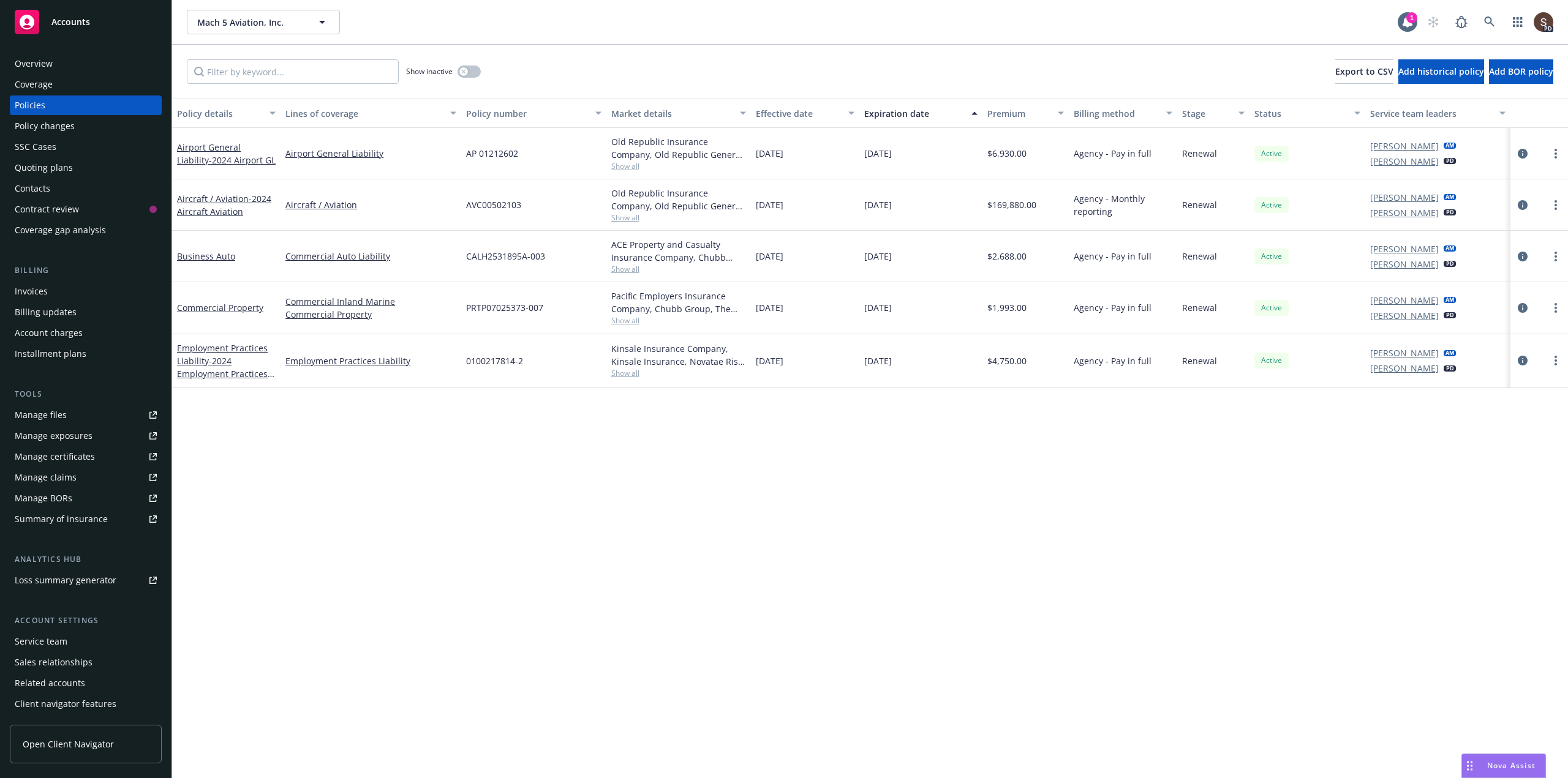
click at [50, 56] on div "Overview" at bounding box center [34, 64] width 38 height 20
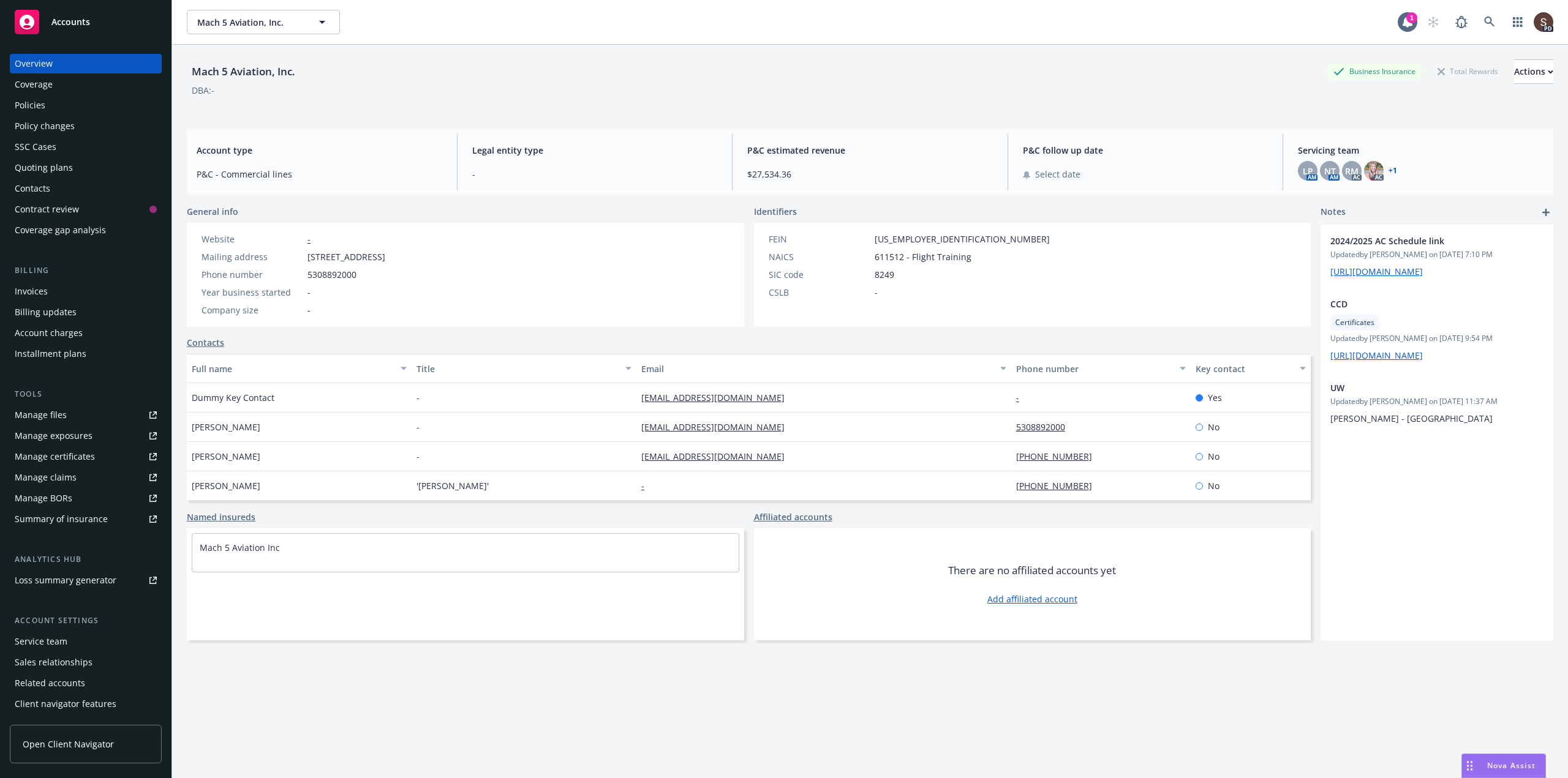
click at [28, 103] on div "Policies" at bounding box center [30, 105] width 31 height 20
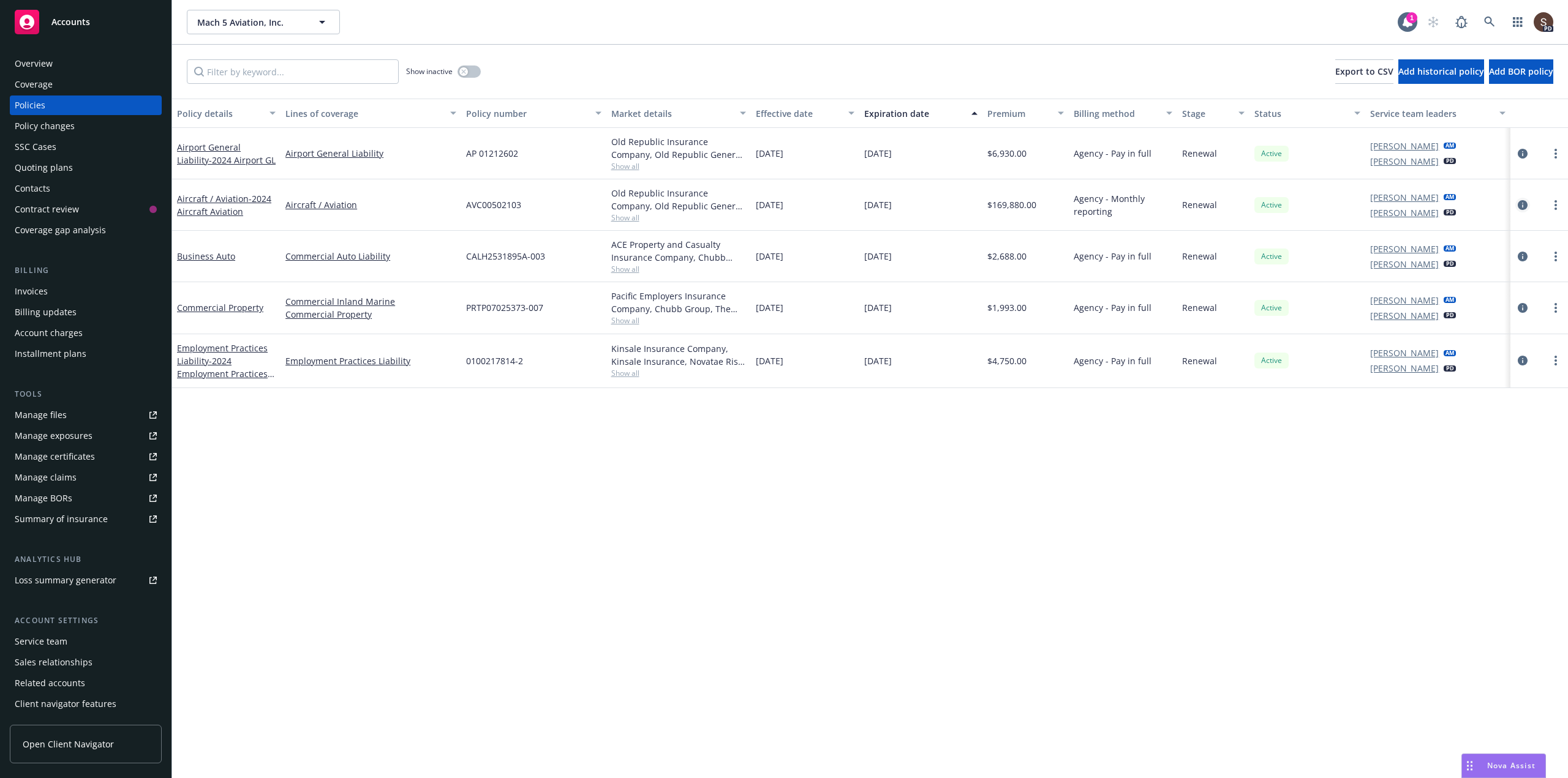
click at [1523, 201] on icon "circleInformation" at bounding box center [1522, 205] width 10 height 10
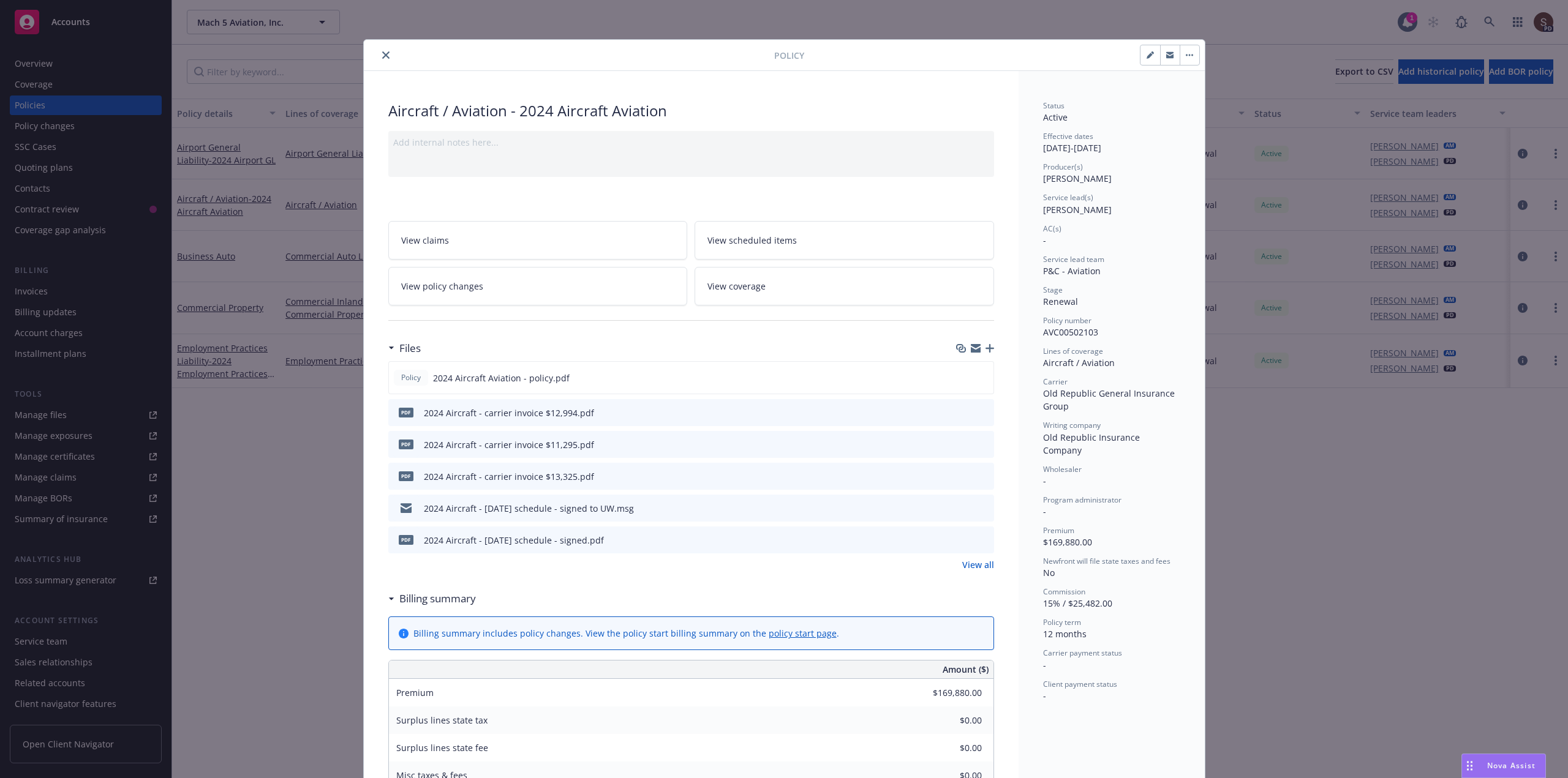
scroll to position [36, 0]
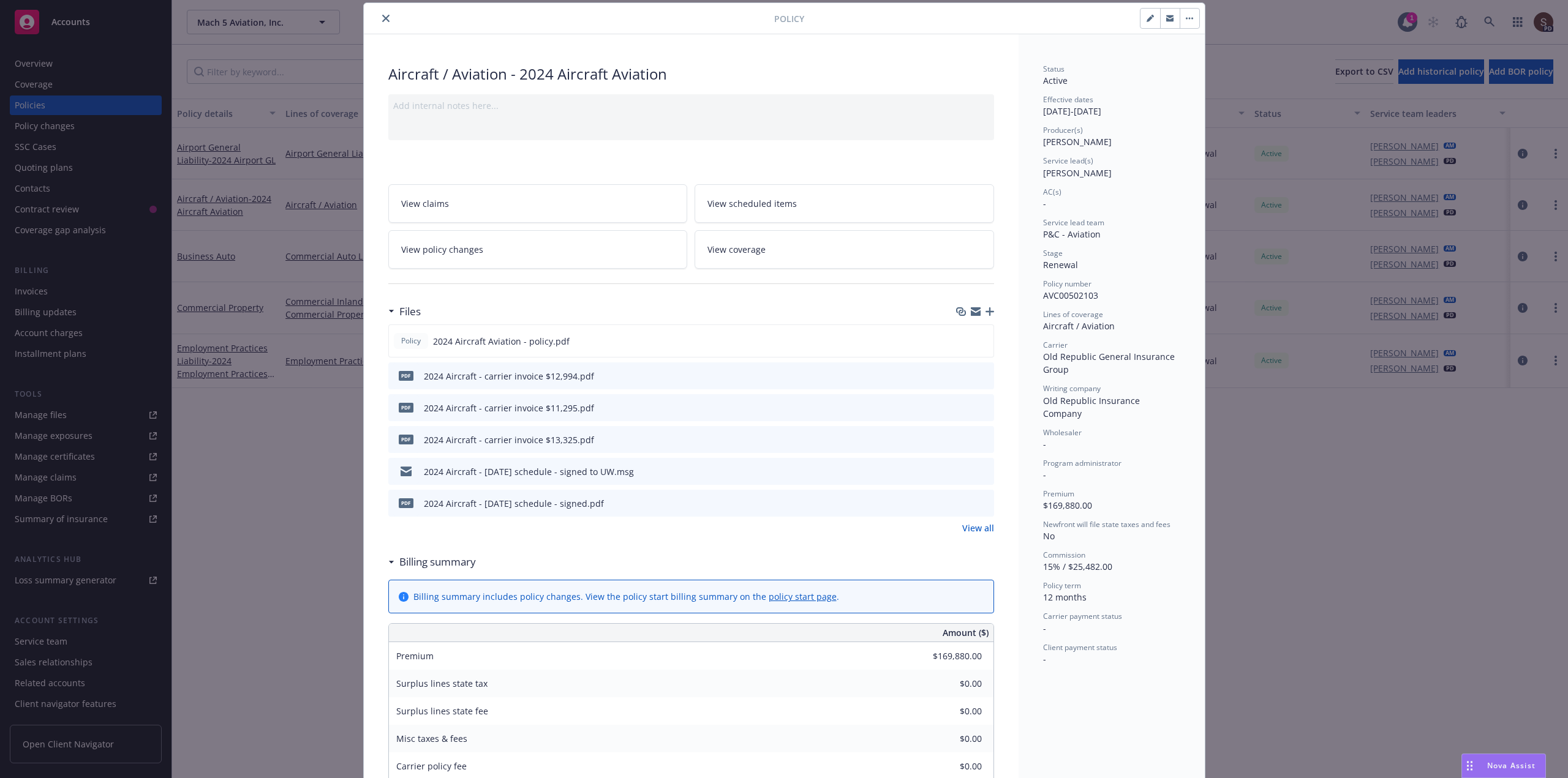
drag, startPoint x: 986, startPoint y: 306, endPoint x: 1052, endPoint y: 343, distance: 75.7
click at [986, 307] on div at bounding box center [975, 312] width 38 height 10
click at [986, 314] on icon "button" at bounding box center [990, 312] width 8 height 8
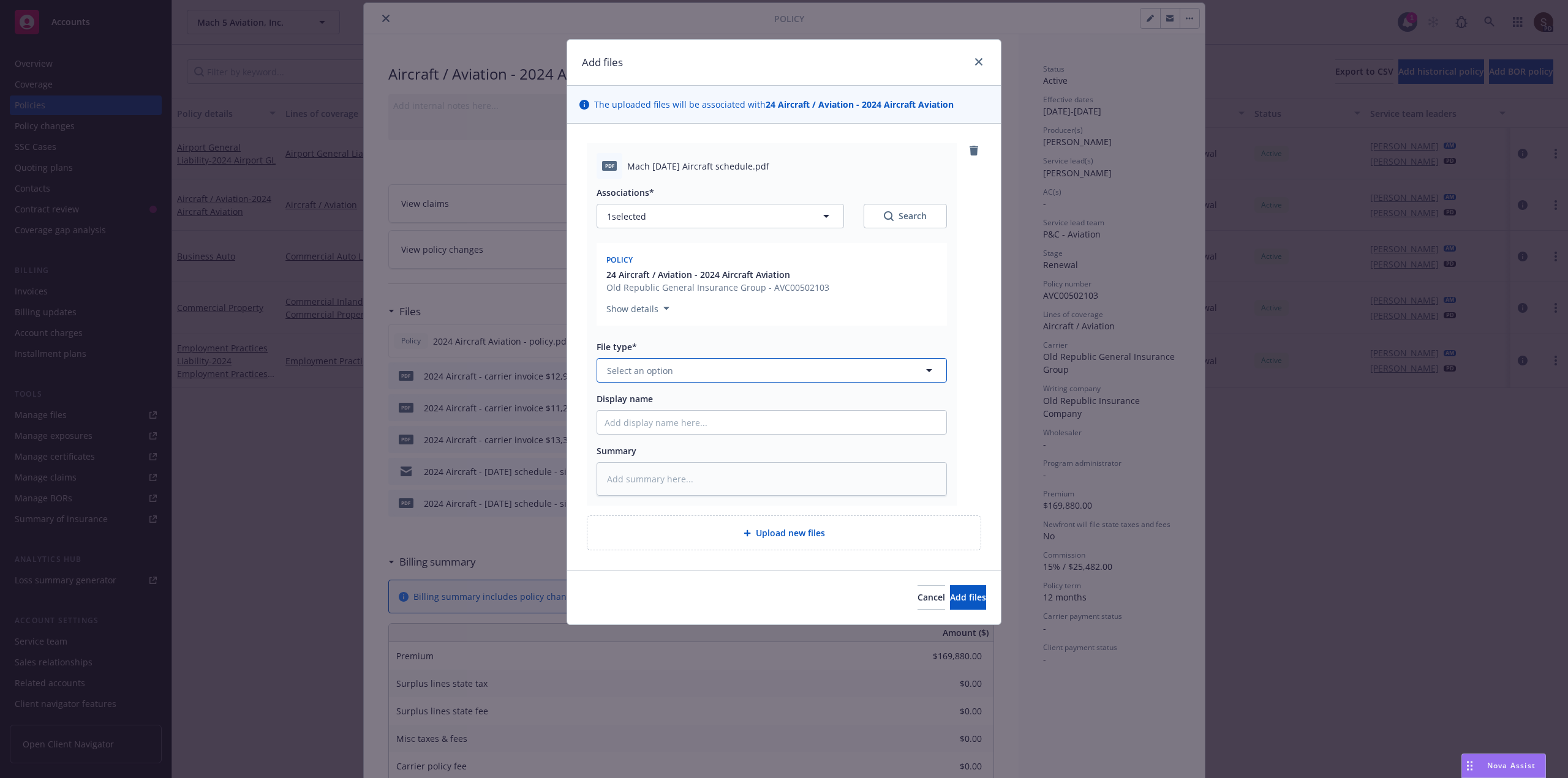
click at [718, 377] on button "Select an option" at bounding box center [771, 370] width 350 height 25
type input "ot"
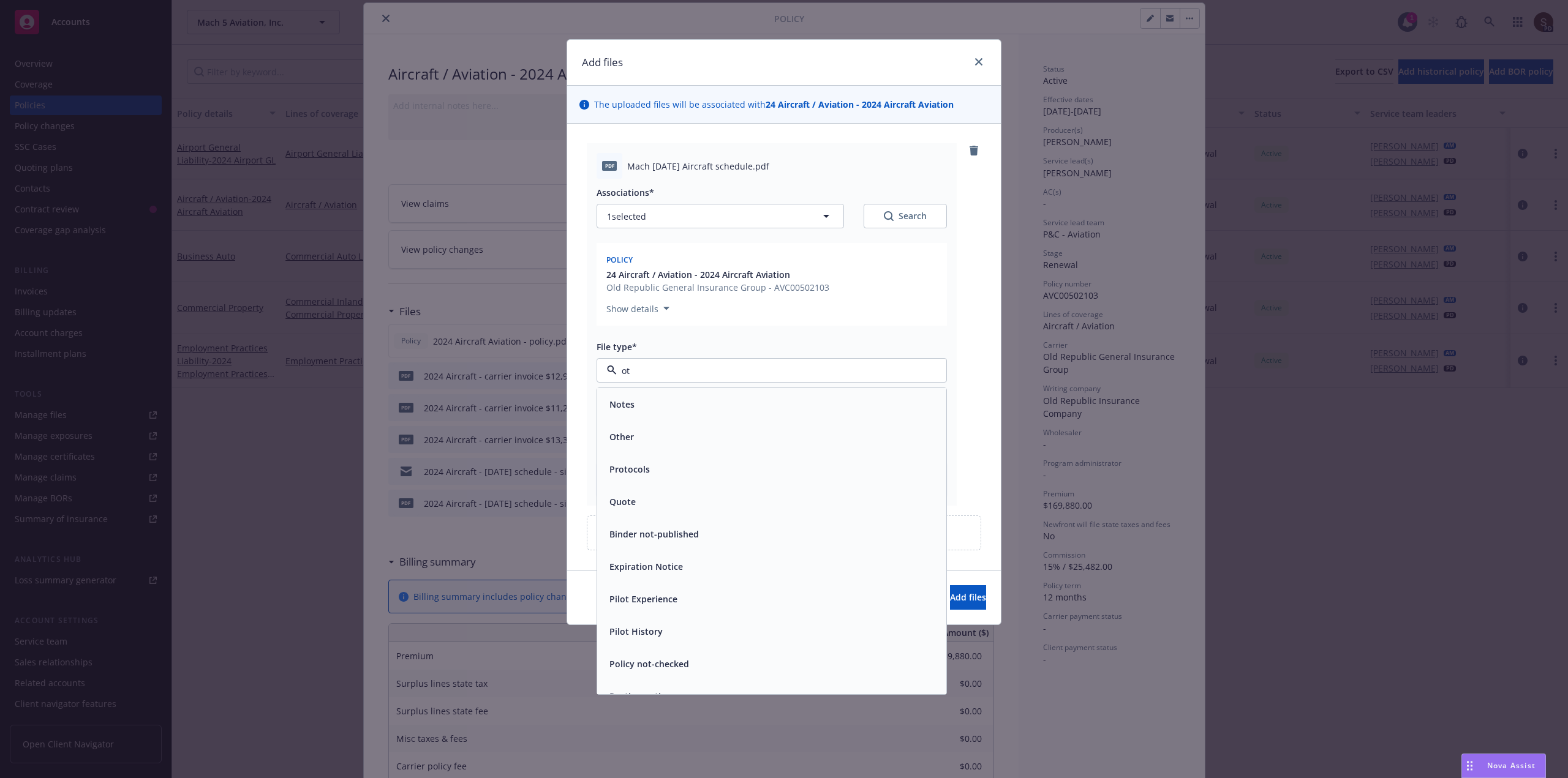
click at [624, 437] on span "Other" at bounding box center [621, 437] width 25 height 13
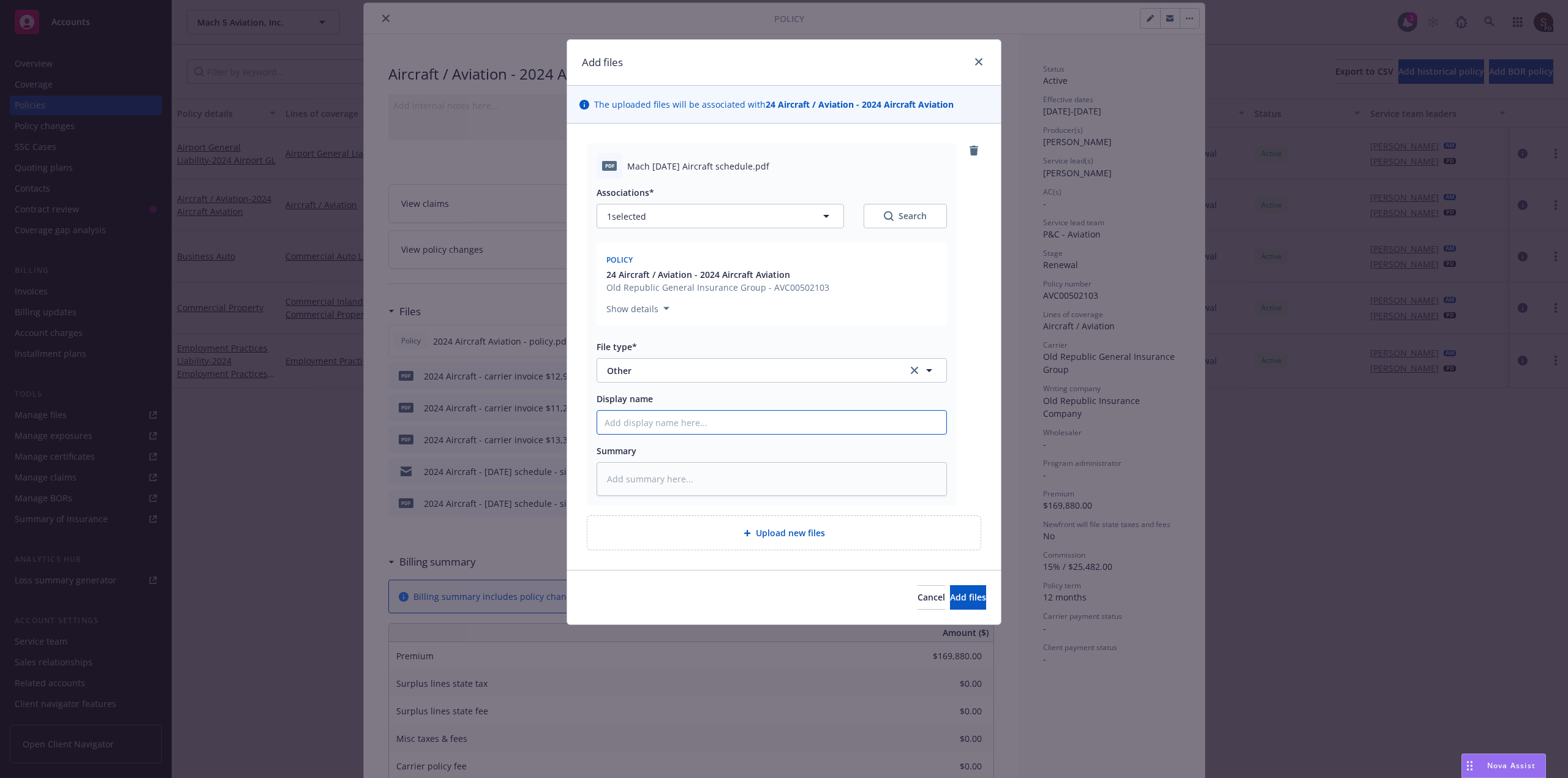
click at [623, 421] on input "Display name" at bounding box center [771, 422] width 349 height 23
type textarea "x"
type input "2"
type textarea "x"
type input "25"
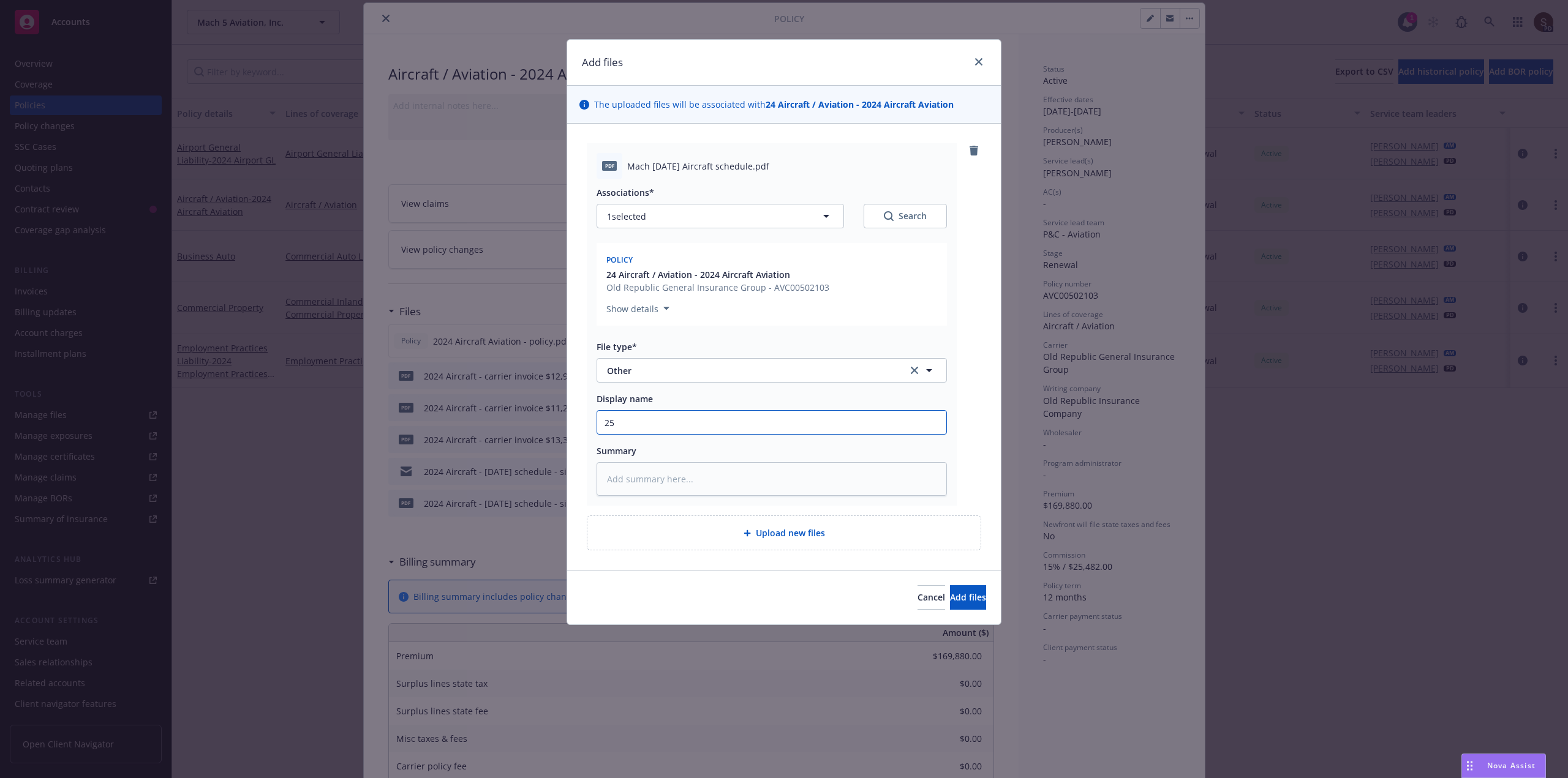
type textarea "x"
type input "250"
type textarea "x"
type input "2502"
type textarea "x"
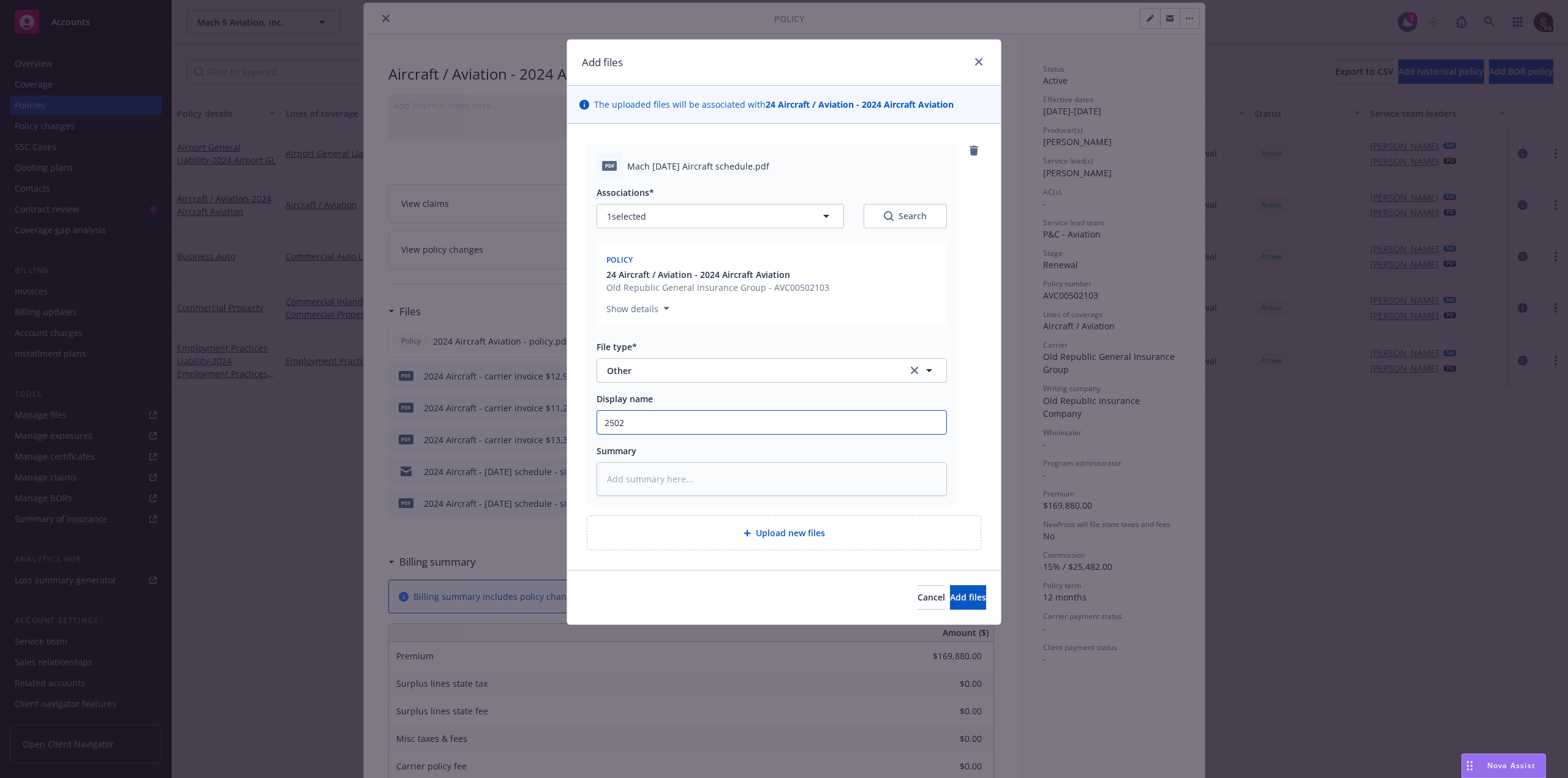
type input "25024"
type textarea "x"
type input "2502"
type textarea "x"
type input "250"
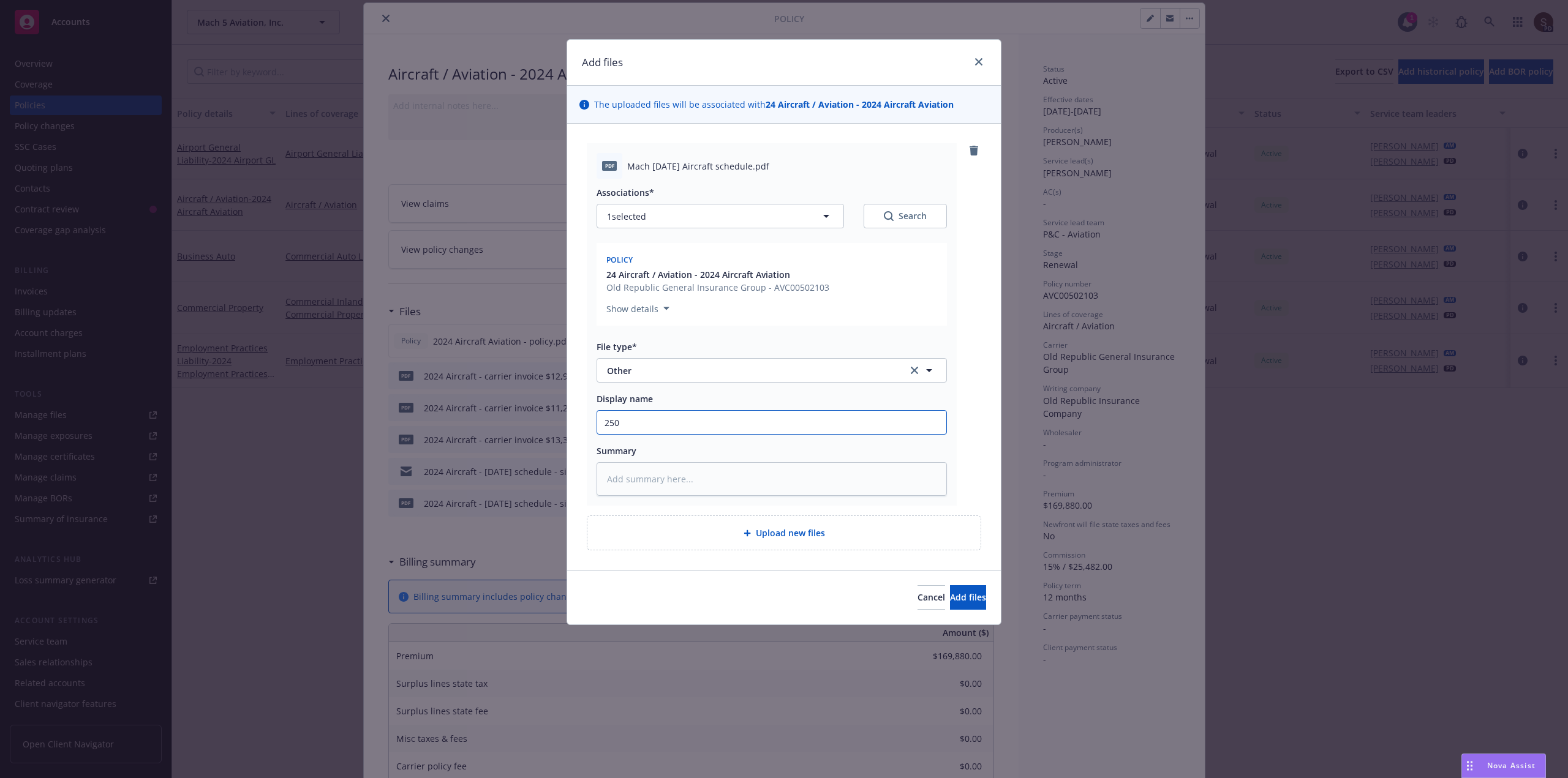
type textarea "x"
type input "25"
type textarea "x"
type input "2"
type textarea "x"
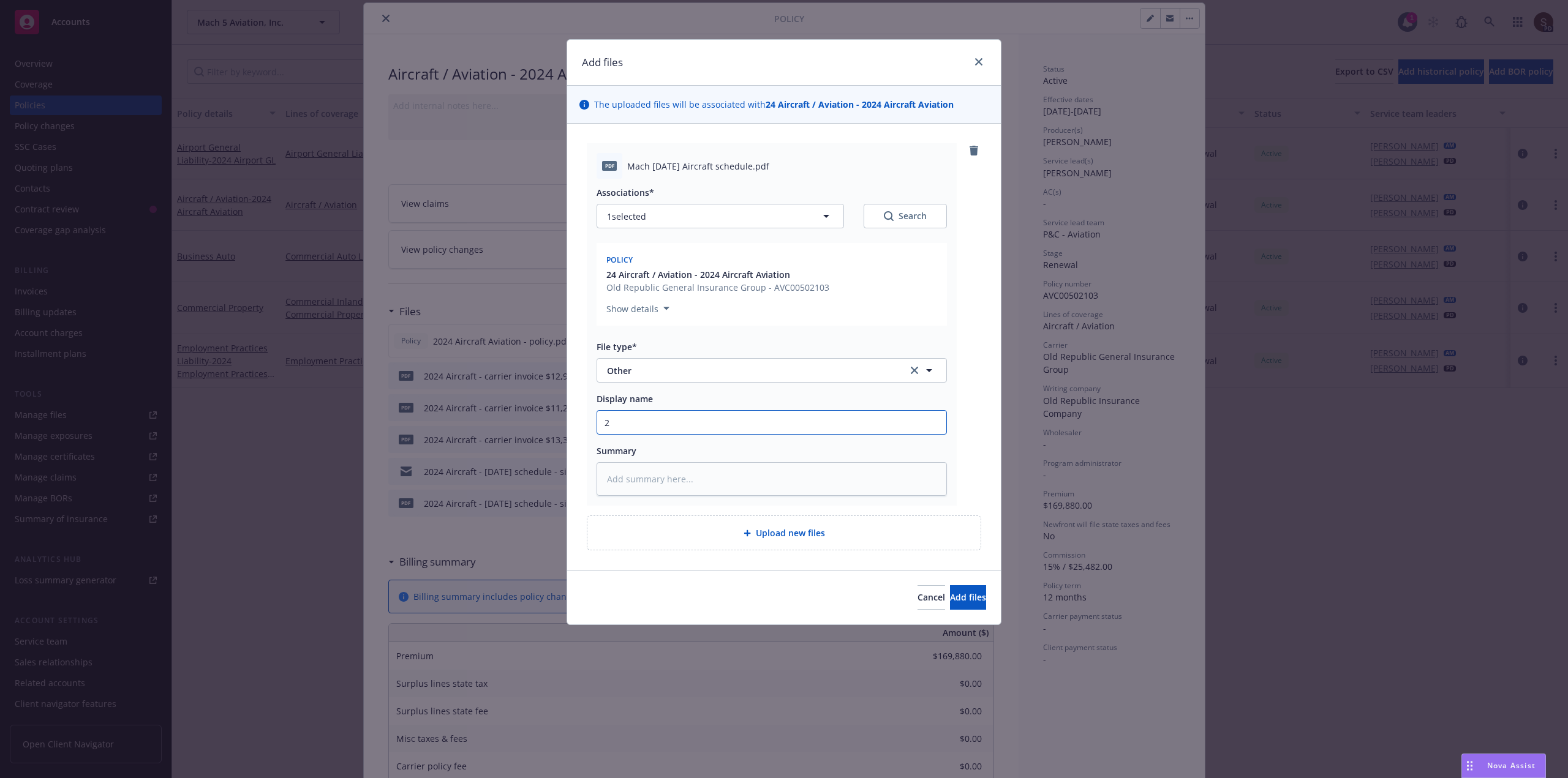
type input "20"
type textarea "x"
type input "202"
type textarea "x"
type input "2024"
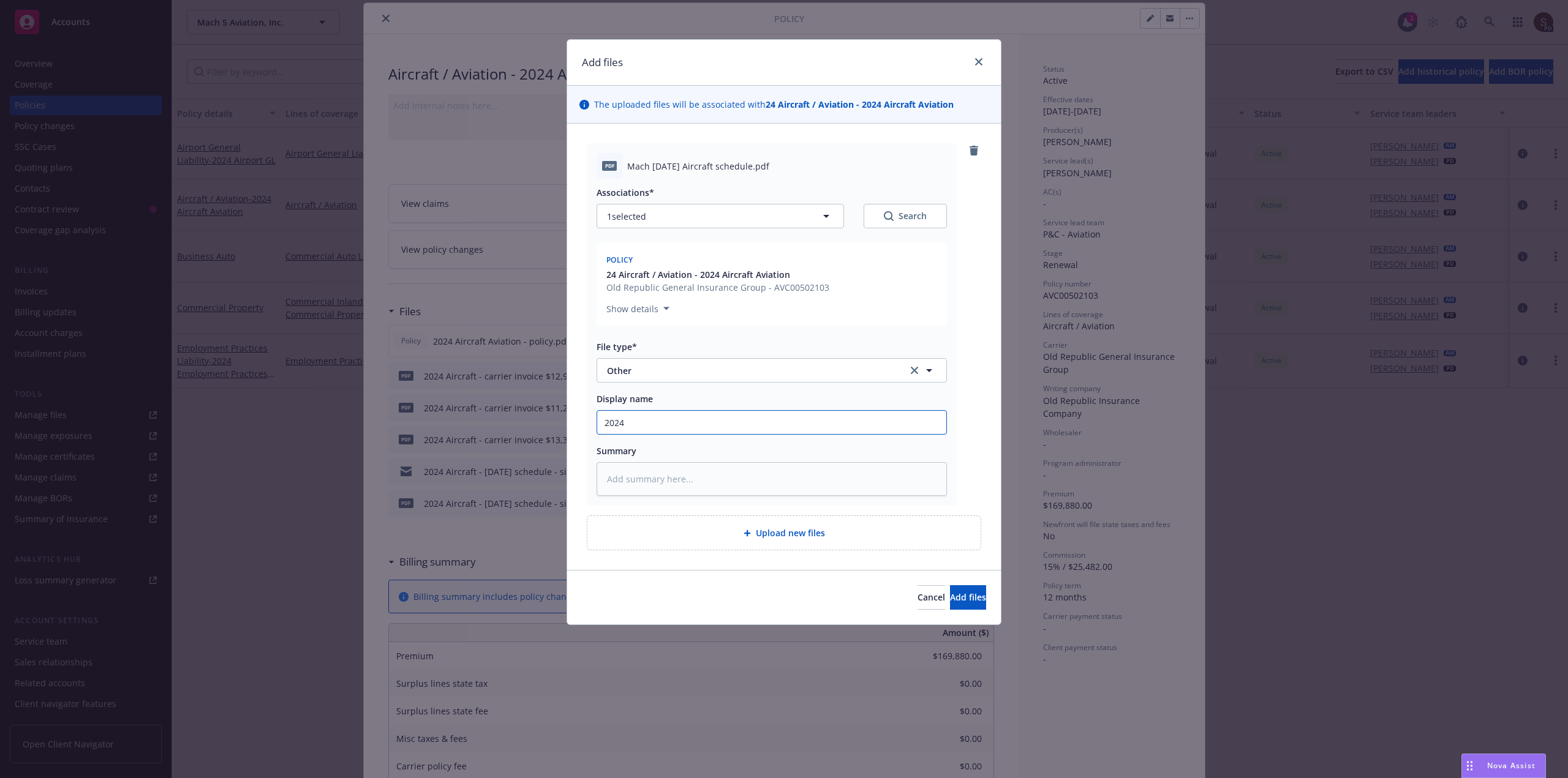
type textarea "x"
type input "2024"
type textarea "x"
type input "2024 AI"
type textarea "x"
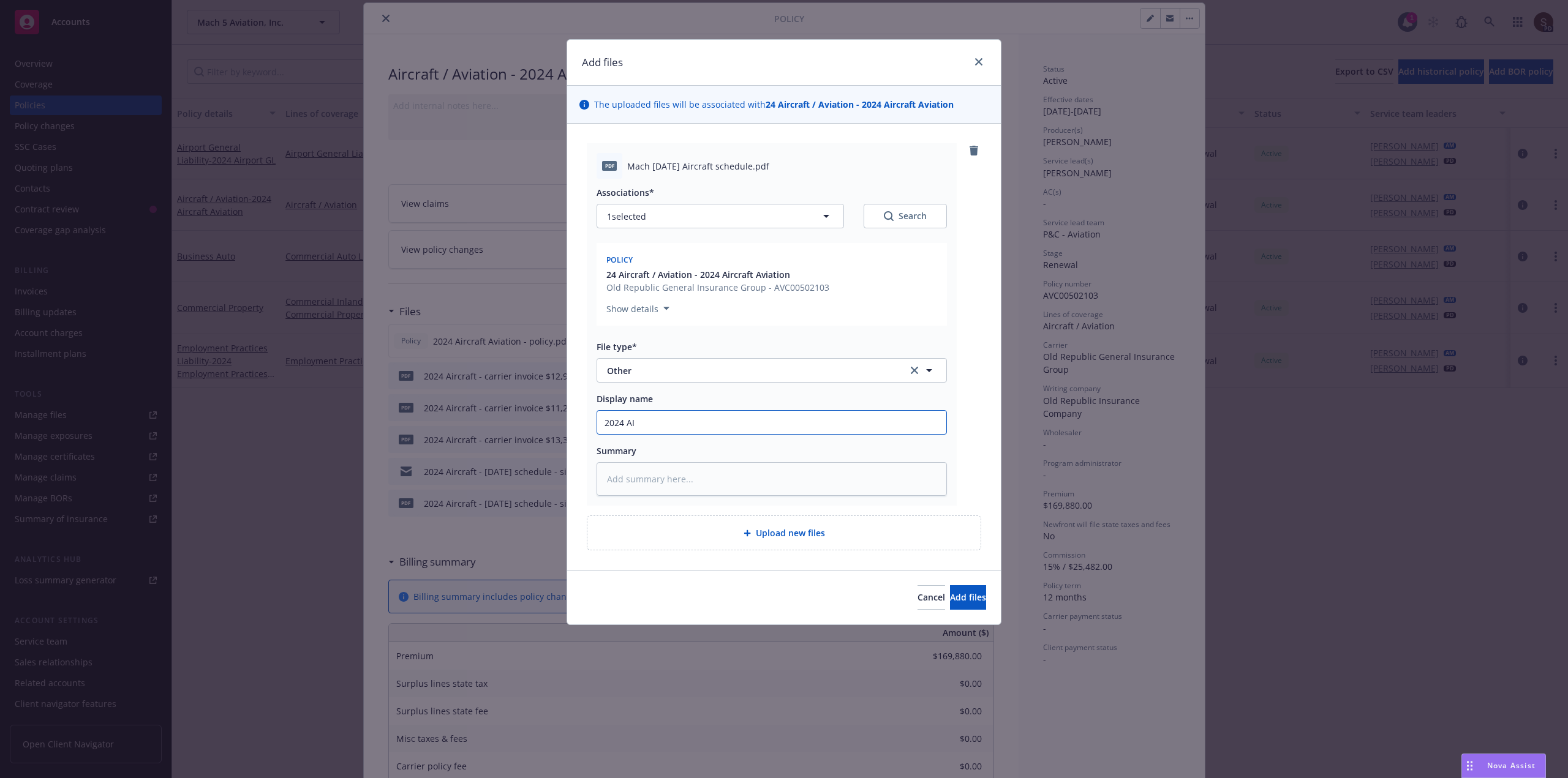
type input "2024 AIr"
type textarea "x"
type input "2024 AIrc"
type textarea "x"
type input "2024 AIrcr"
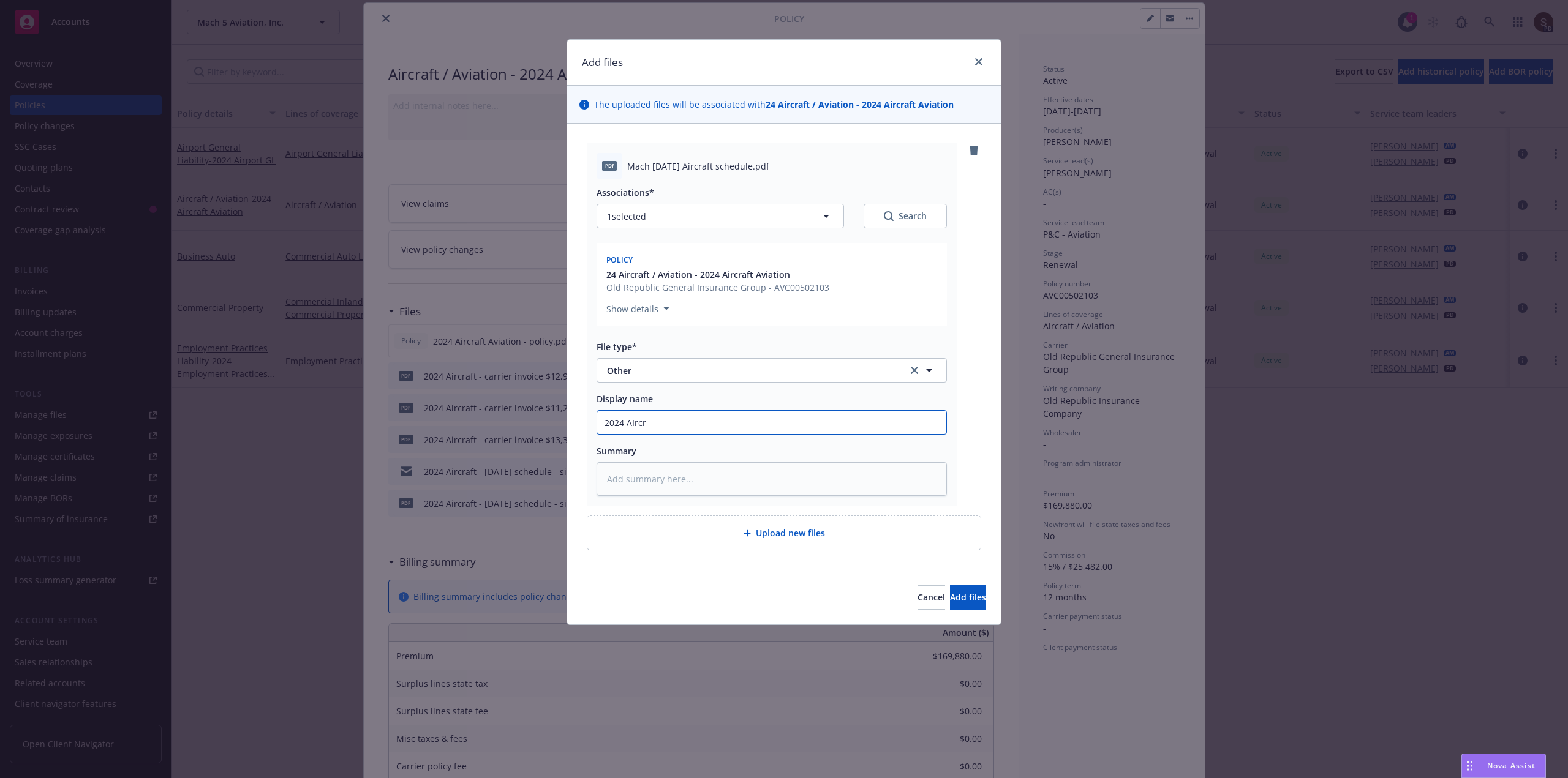
type textarea "x"
type input "2024 AIrcra"
type textarea "x"
type input "2024 AIrcraf"
type textarea "x"
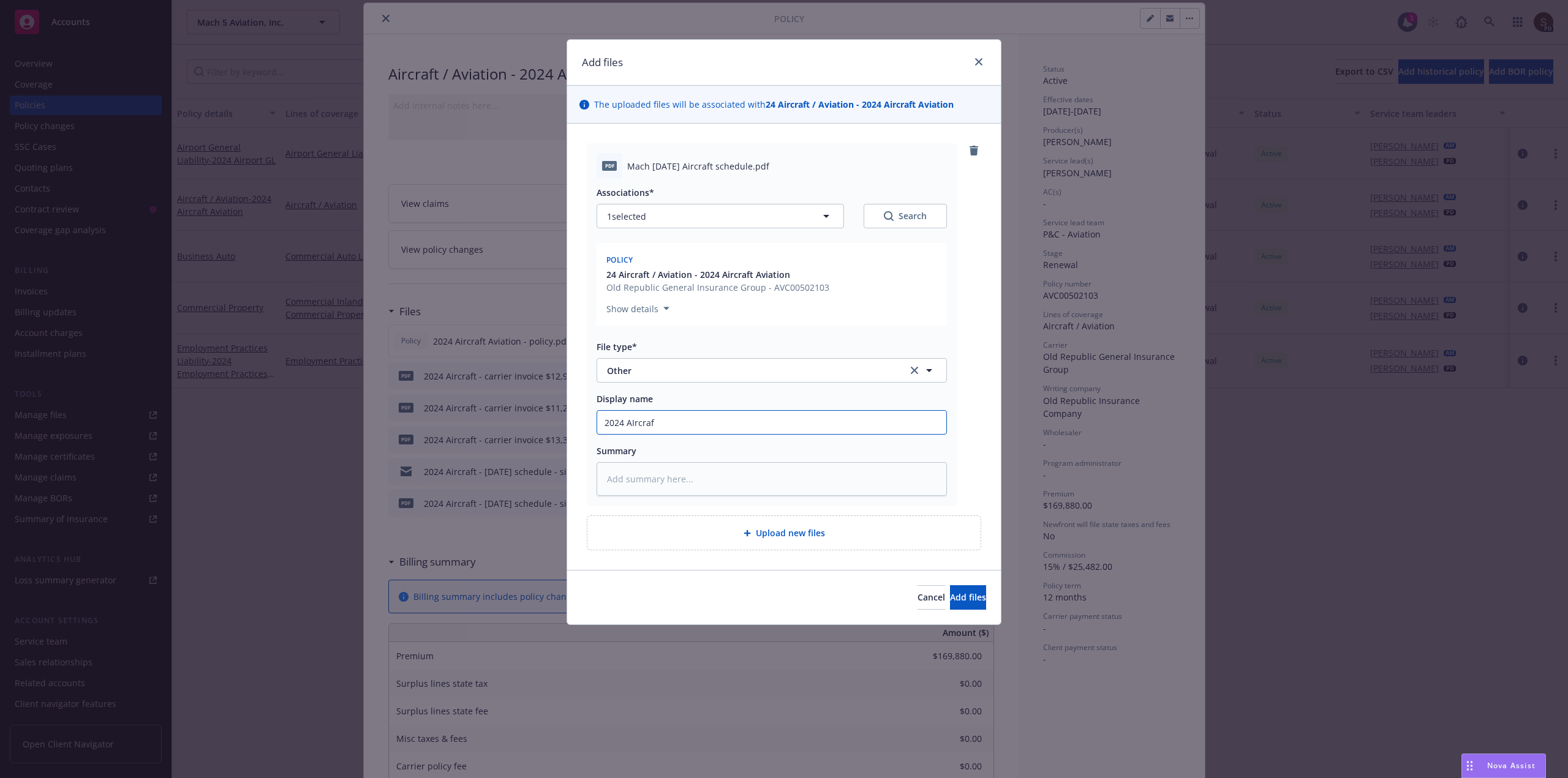
type input "2024 AIrcraft"
type textarea "x"
type input "2024 AIrcraft"
type textarea "x"
type input "2024 AIrcraft -"
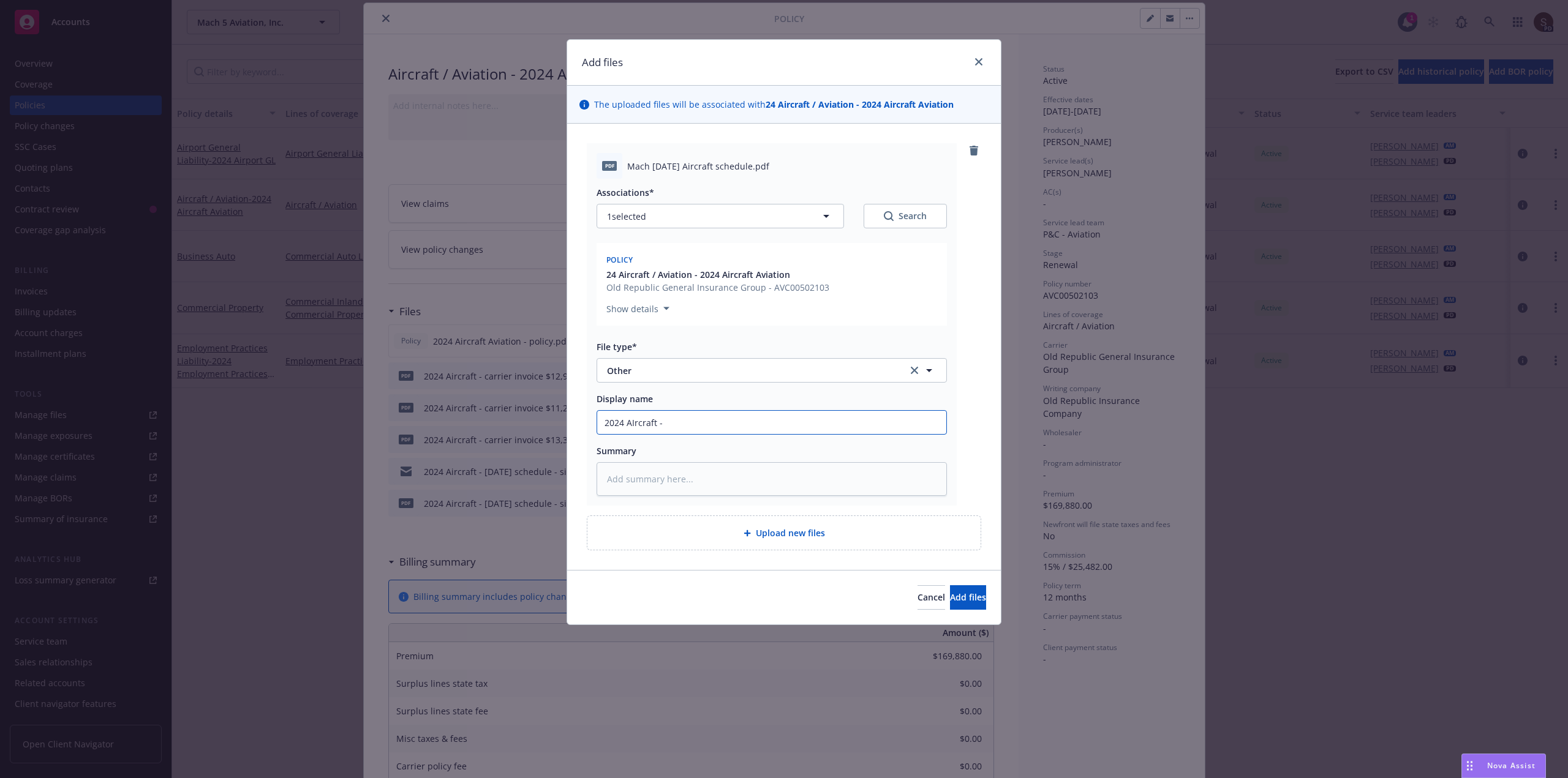
type textarea "x"
type input "2024 AIrcraft -"
type textarea "x"
type input "2024 AIrcraft - J"
type textarea "x"
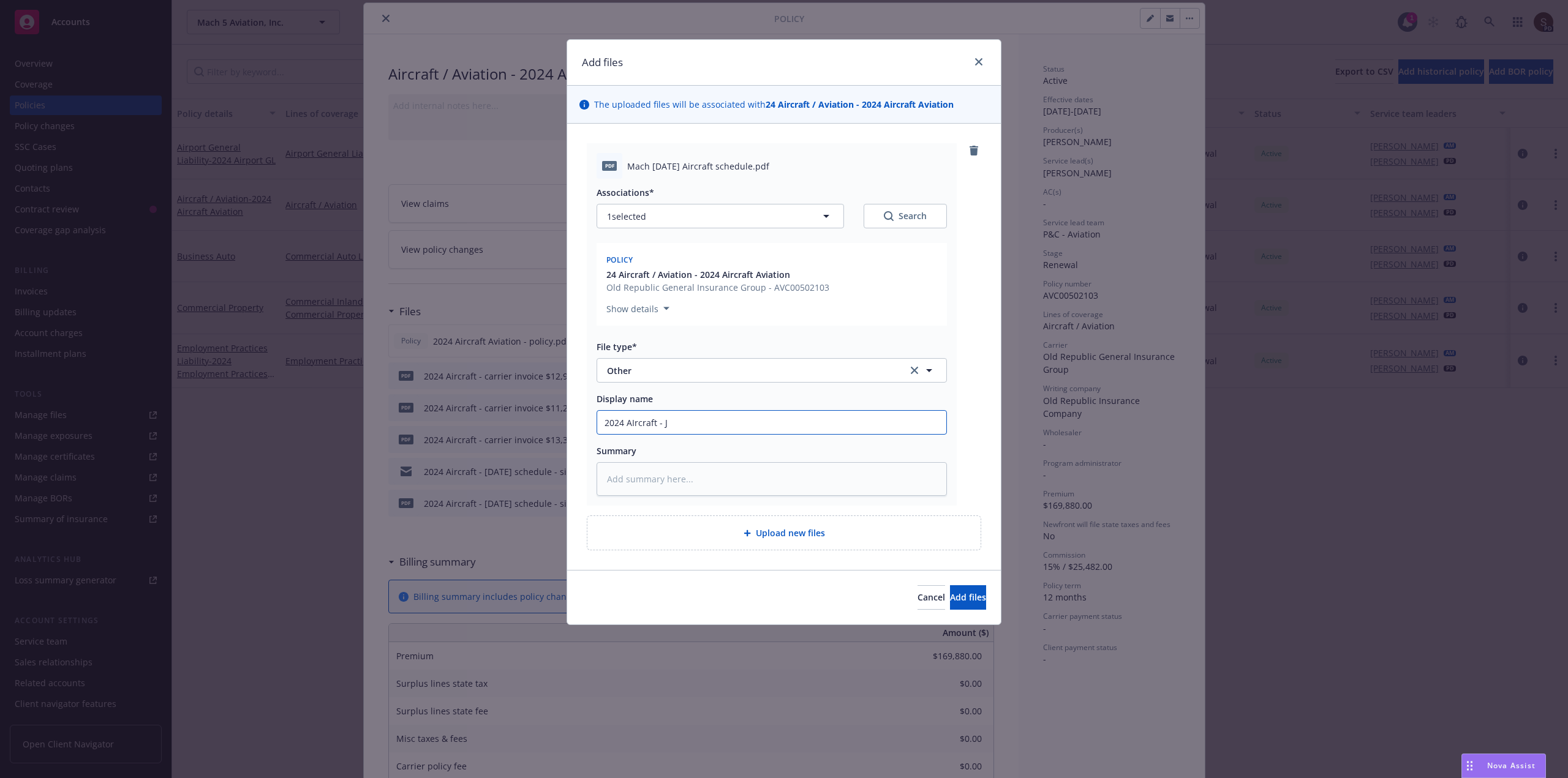
type input "2024 AIrcraft - Ju"
type textarea "x"
type input "2024 AIrcraft - Jul"
type textarea "x"
type input "2024 AIrcraft - July"
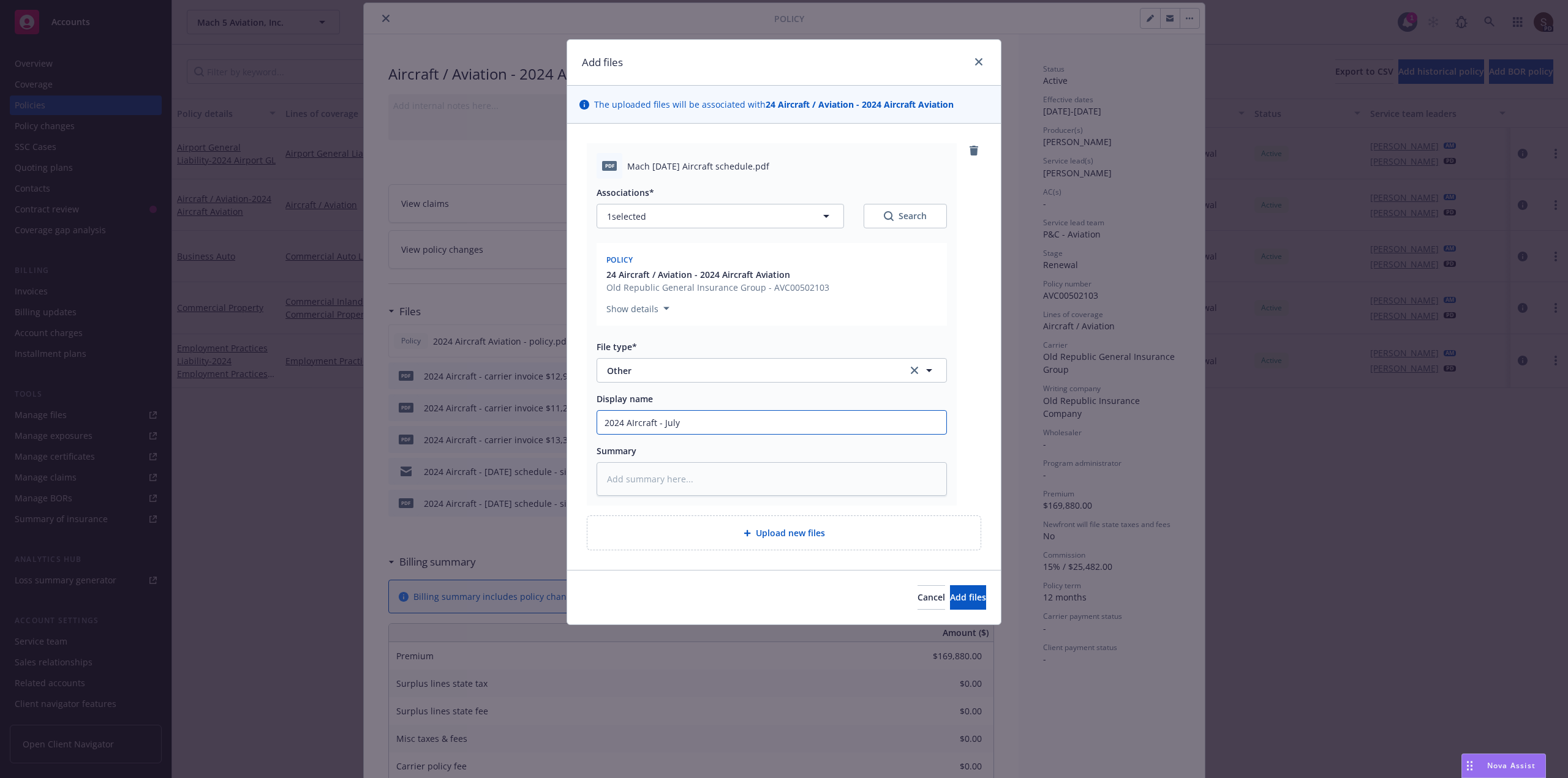
type textarea "x"
type input "2024 AIrcraft - July"
type textarea "x"
type input "2024 AIrcraft - July R"
type textarea "x"
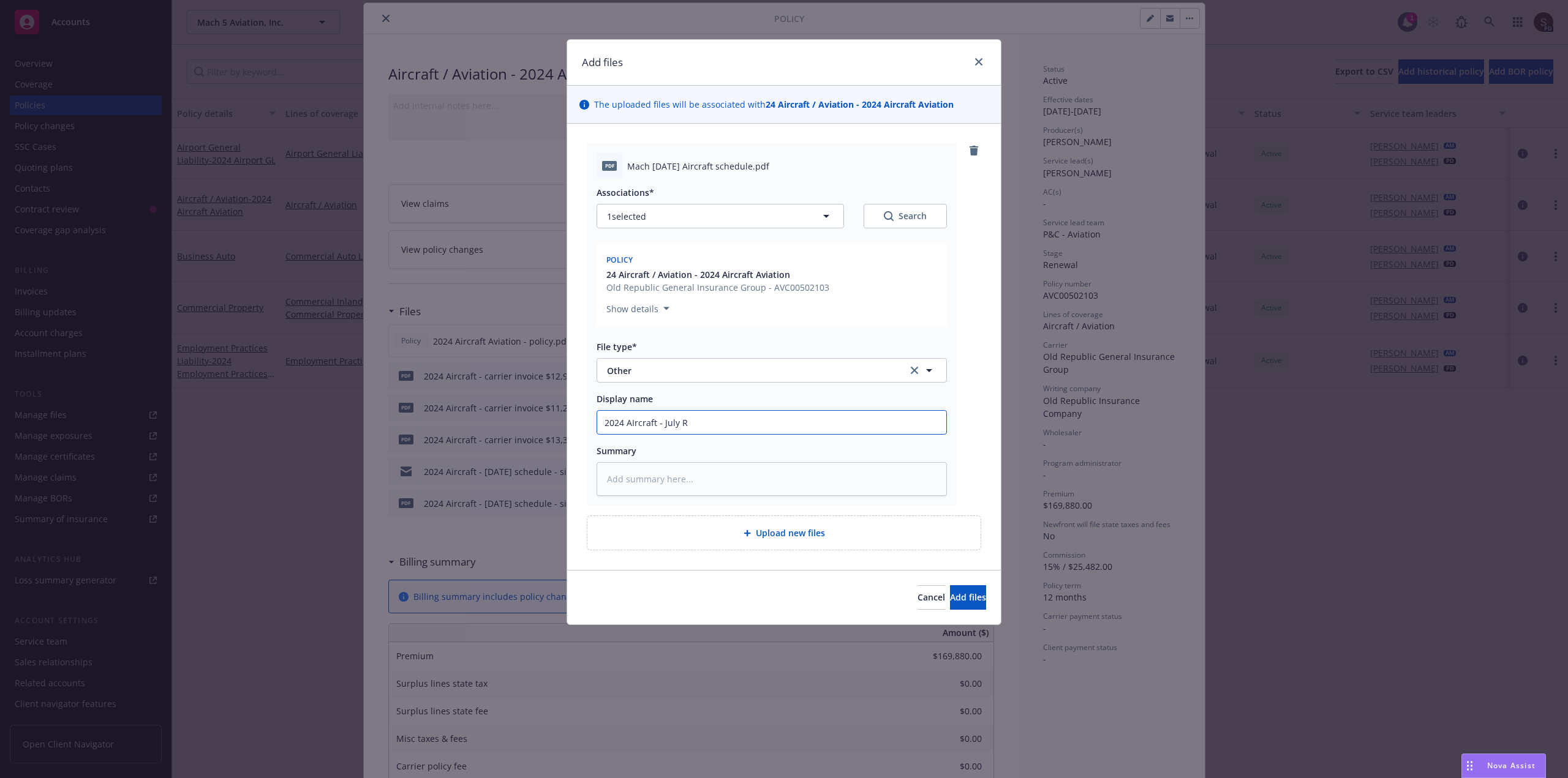
type input "2024 AIrcraft - July Re"
type textarea "x"
type input "2024 AIrcraft - July Rep"
type textarea "x"
type input "2024 AIrcraft - July Repo"
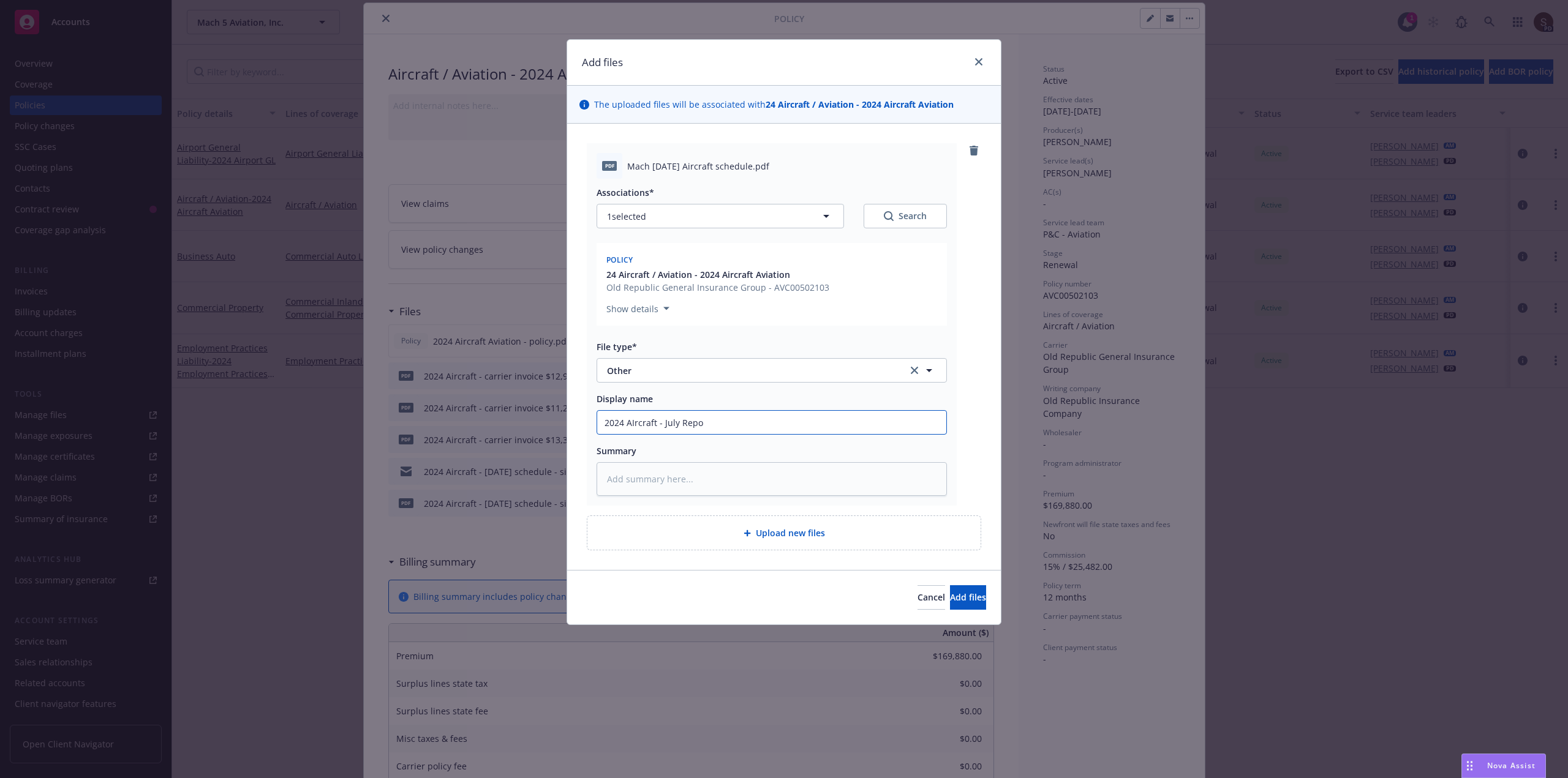
type textarea "x"
type input "2024 AIrcraft - July Repor"
type textarea "x"
type input "2024 AIrcraft - July Report"
type textarea "x"
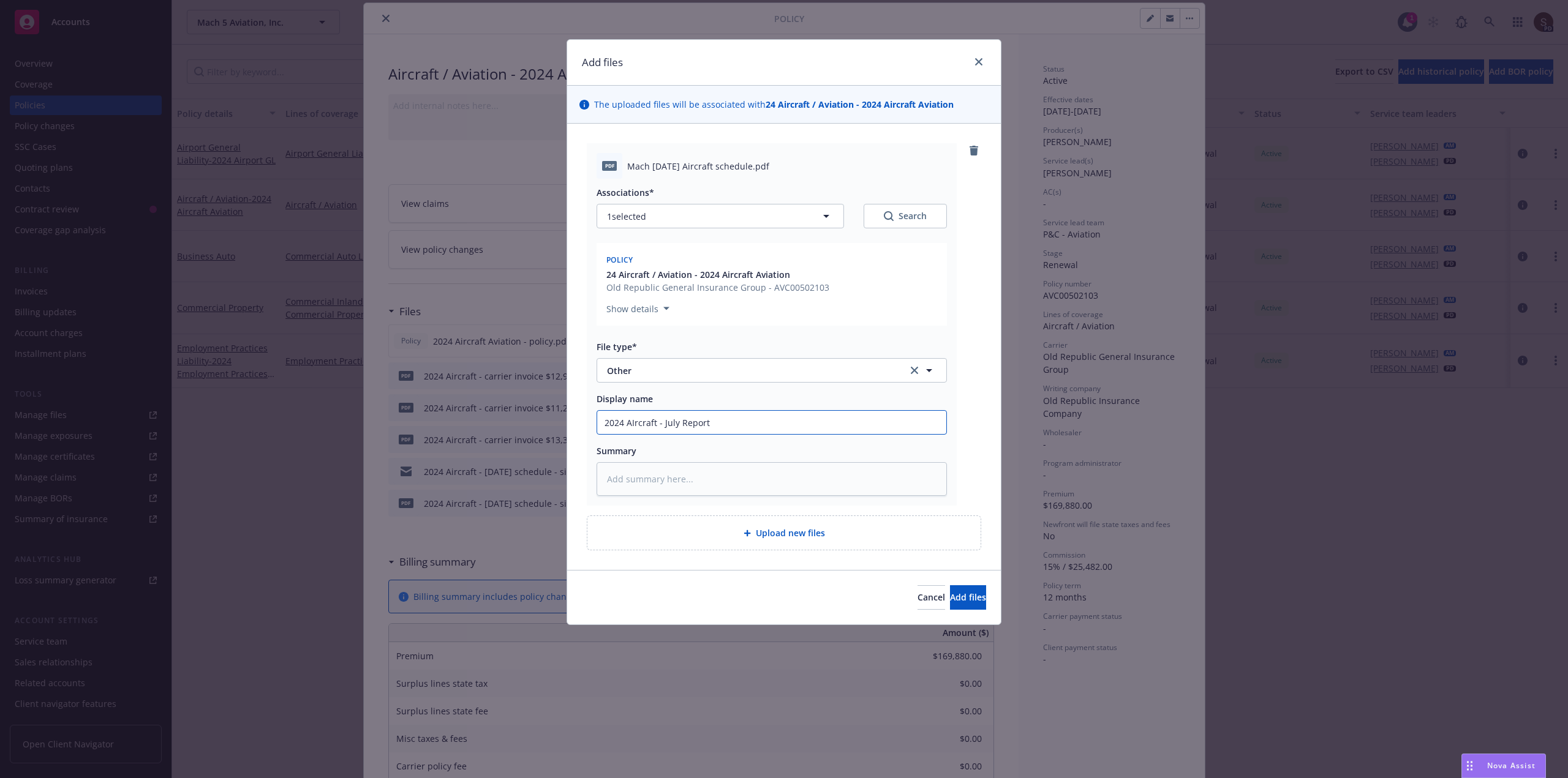
type input "2024 AIrcraft - July Reporte"
type textarea "x"
type input "2024 AIrcraft - July Reporter"
type textarea "x"
type input "2024 AIrcraft - July Reporter"
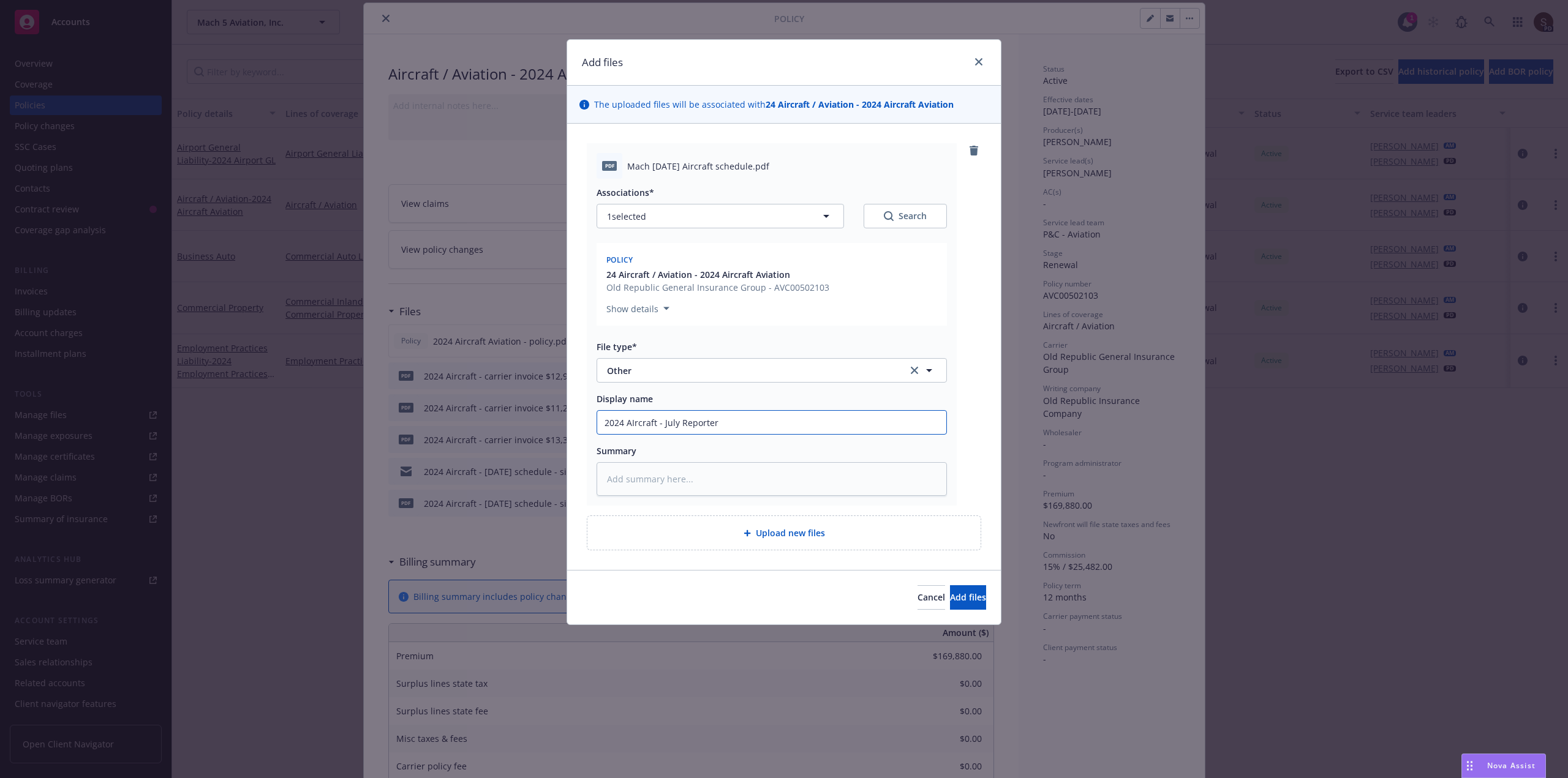
type textarea "x"
type input "2024 AIrcraft - July Reporter -"
type textarea "x"
type input "2024 AIrcraft - July Reporter -"
type textarea "x"
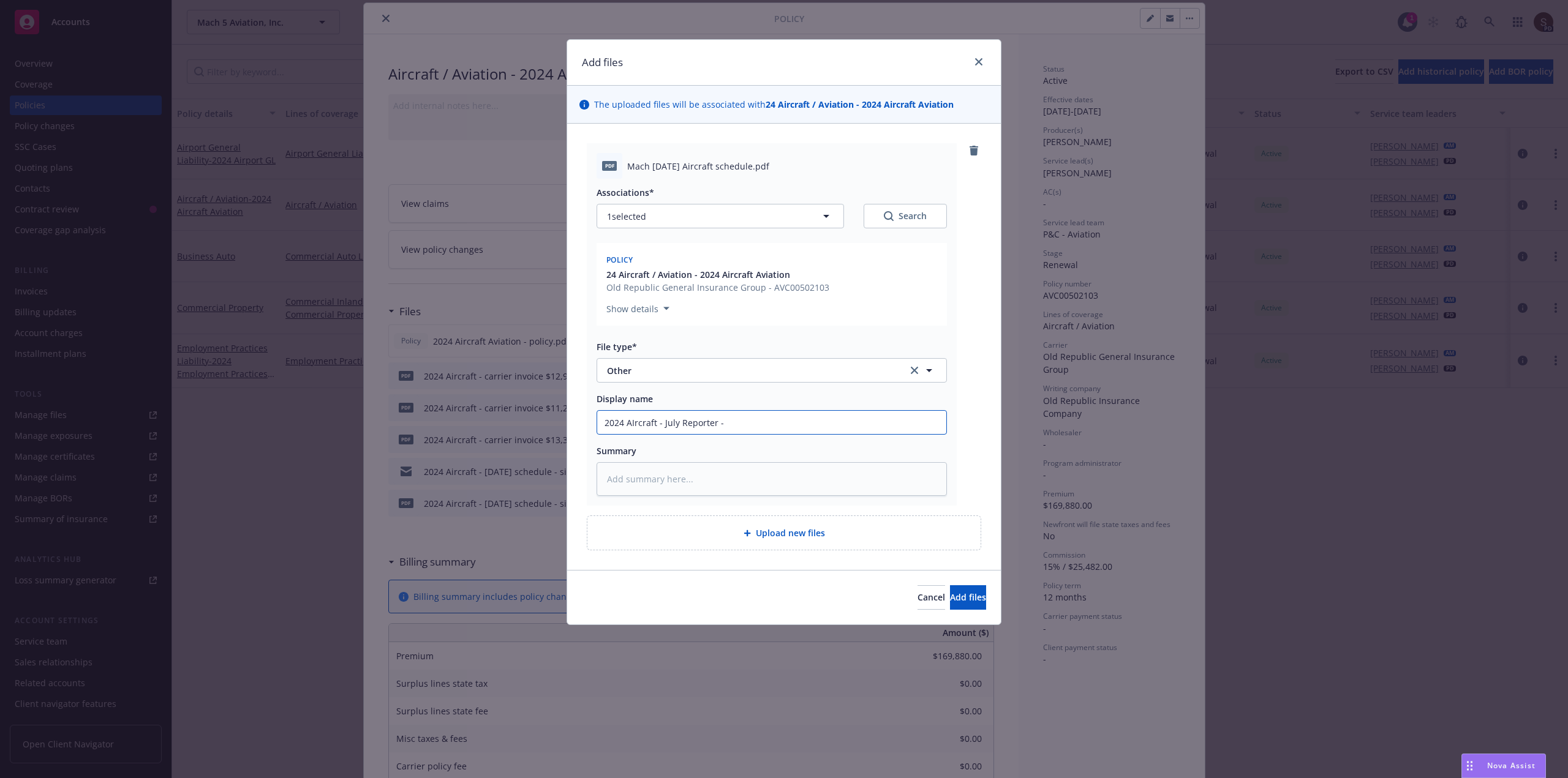
type input "2024 AIrcraft - July Reporter - S"
type textarea "x"
type input "2024 AIrcraft - July Reporter - Si"
type textarea "x"
type input "2024 AIrcraft - July Reporter - Sig"
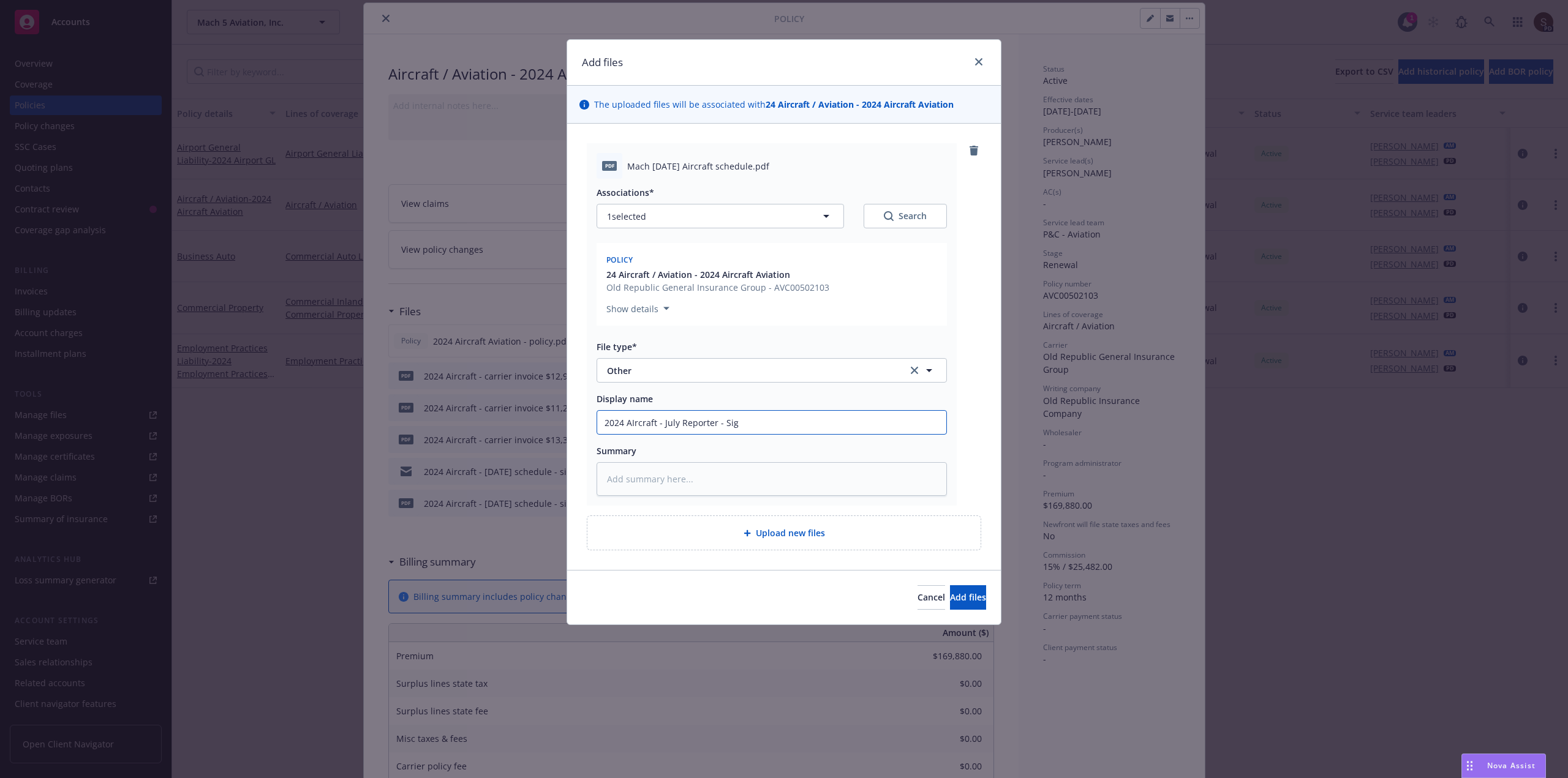
type textarea "x"
type input "2024 AIrcraft - July Reporter - Sign"
type textarea "x"
type input "2024 AIrcraft - July Reporter - Signe"
type textarea "x"
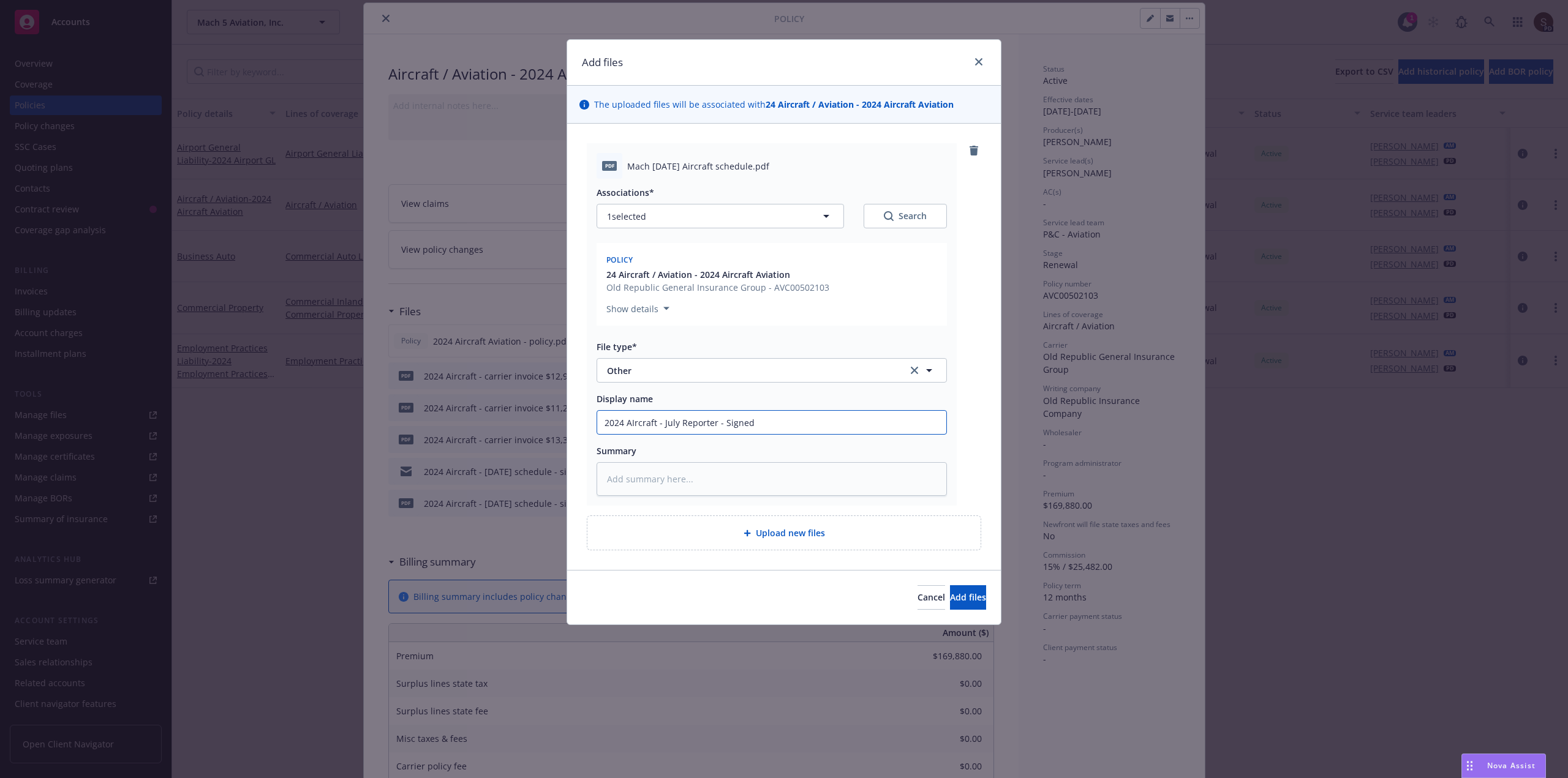
type input "2024 AIrcraft - July Reporter - Signed"
click at [634, 426] on input "2024 AIrcraft - July Reporter - Signed" at bounding box center [771, 422] width 349 height 23
type textarea "x"
type input "2024 Arcraft - July Reporter - Signed"
type textarea "x"
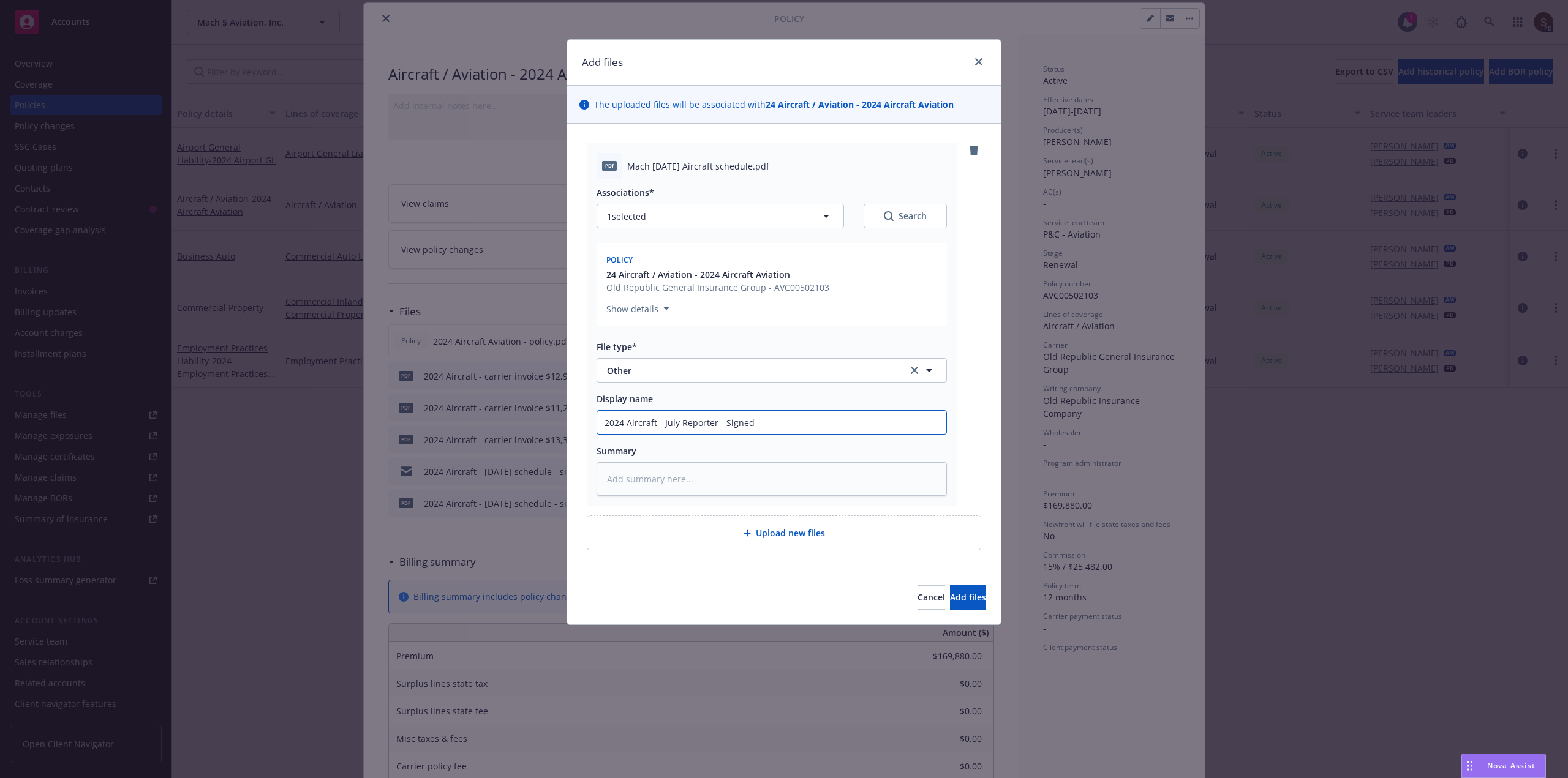
drag, startPoint x: 661, startPoint y: 424, endPoint x: 765, endPoint y: 417, distance: 104.2
click at [765, 417] on input "2024 Aircraft - July Reporter - Signed" at bounding box center [771, 422] width 349 height 23
type input "2024 Aircraft - July Reporter - Signed"
click at [699, 475] on textarea at bounding box center [771, 479] width 350 height 34
type textarea "x"
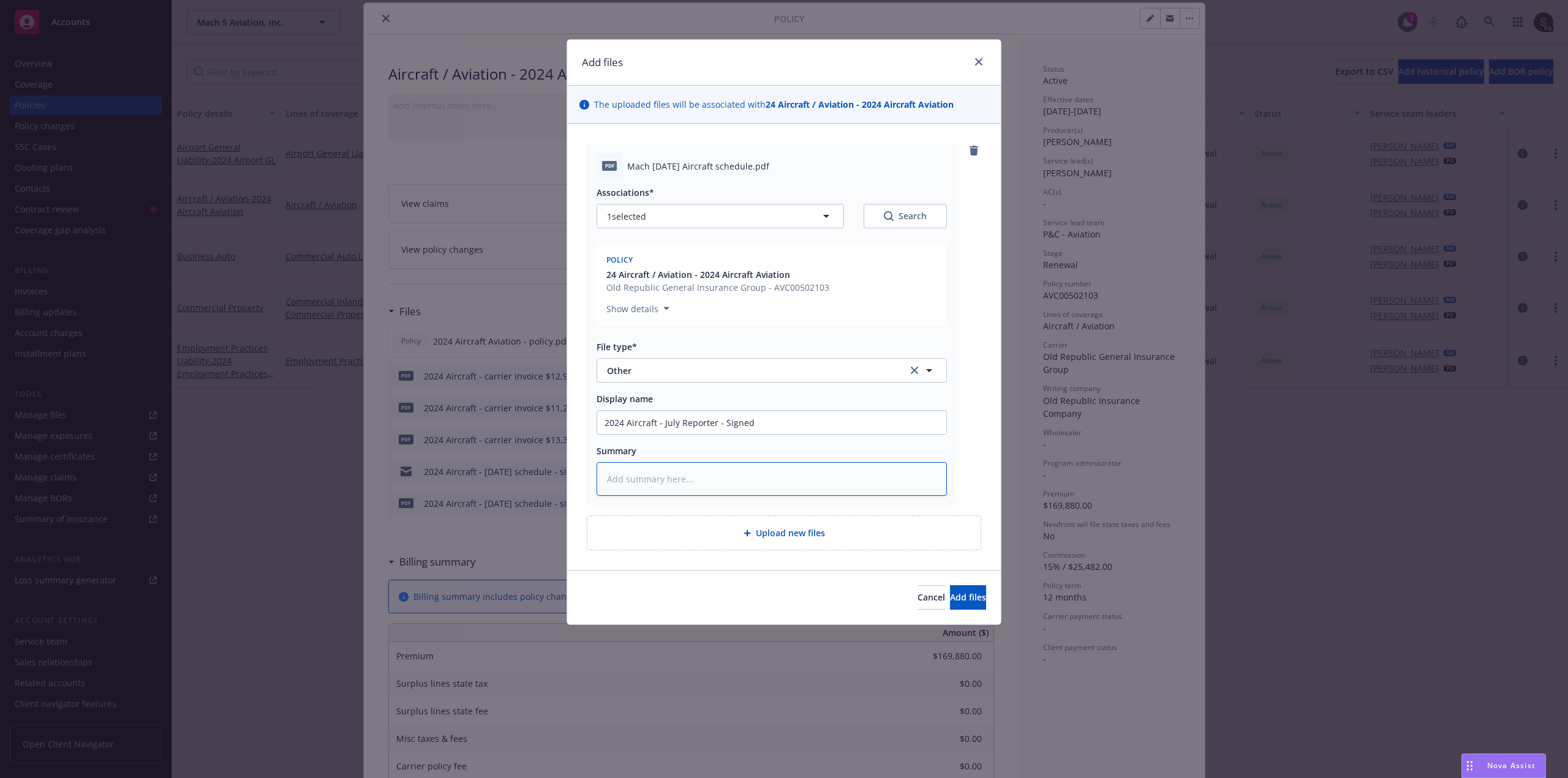
type textarea "2"
type textarea "x"
type textarea "24"
type textarea "x"
type textarea "24"
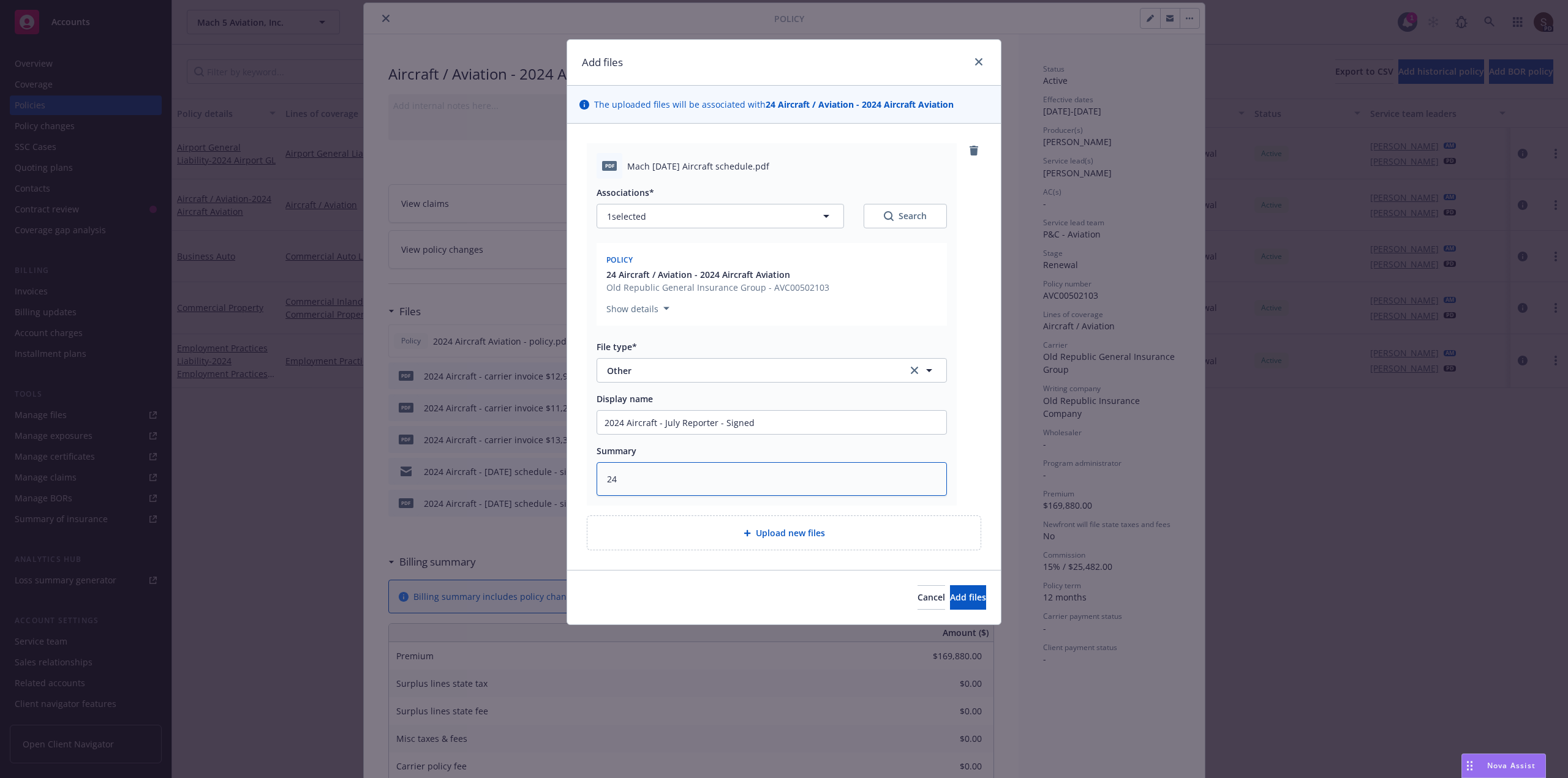
type textarea "x"
type textarea "24 A"
type textarea "x"
type textarea "24 AC"
type textarea "x"
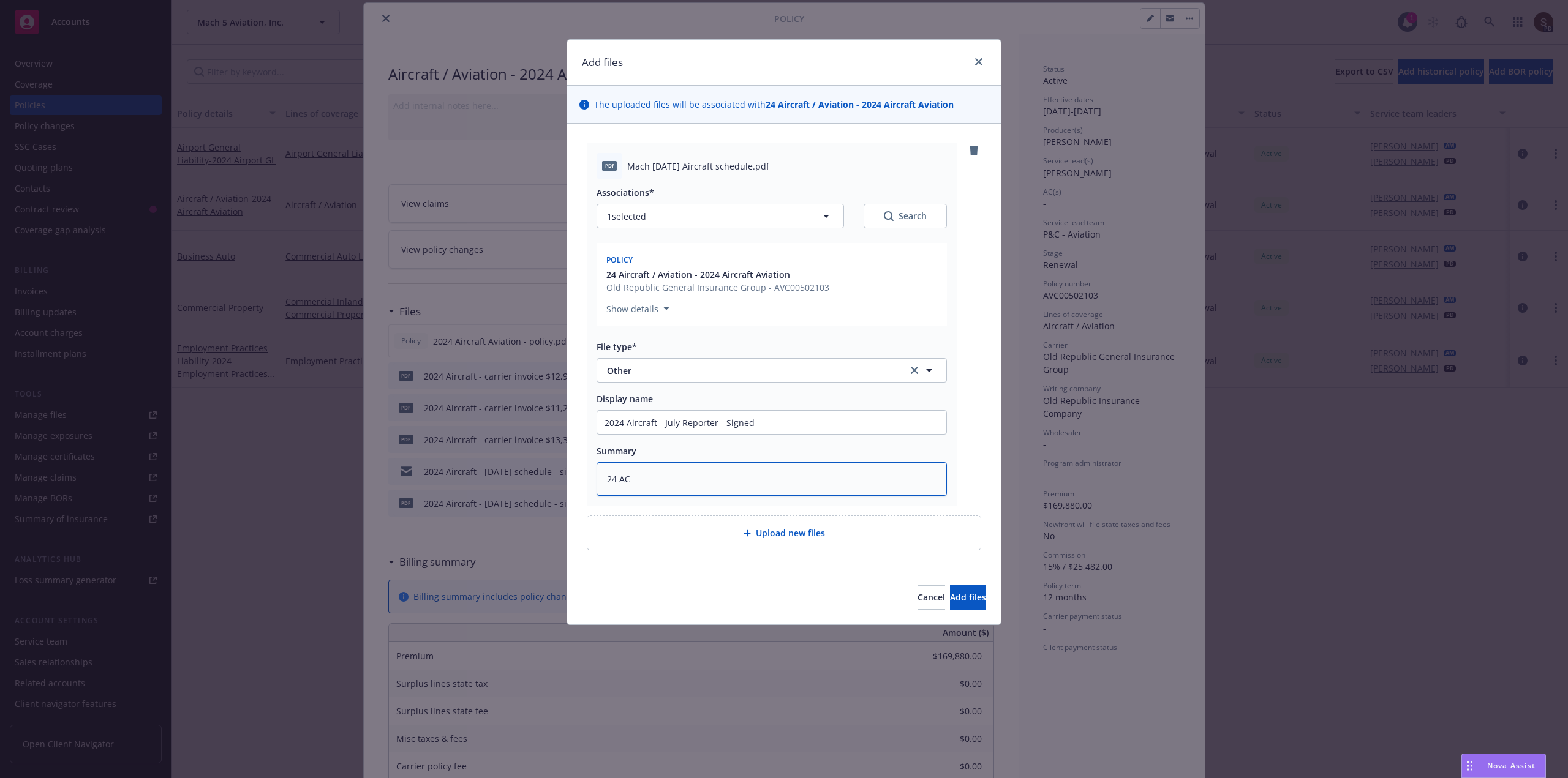
type textarea "24 AC"
type textarea "x"
type textarea "24 AC R"
type textarea "x"
type textarea "24 AC RO"
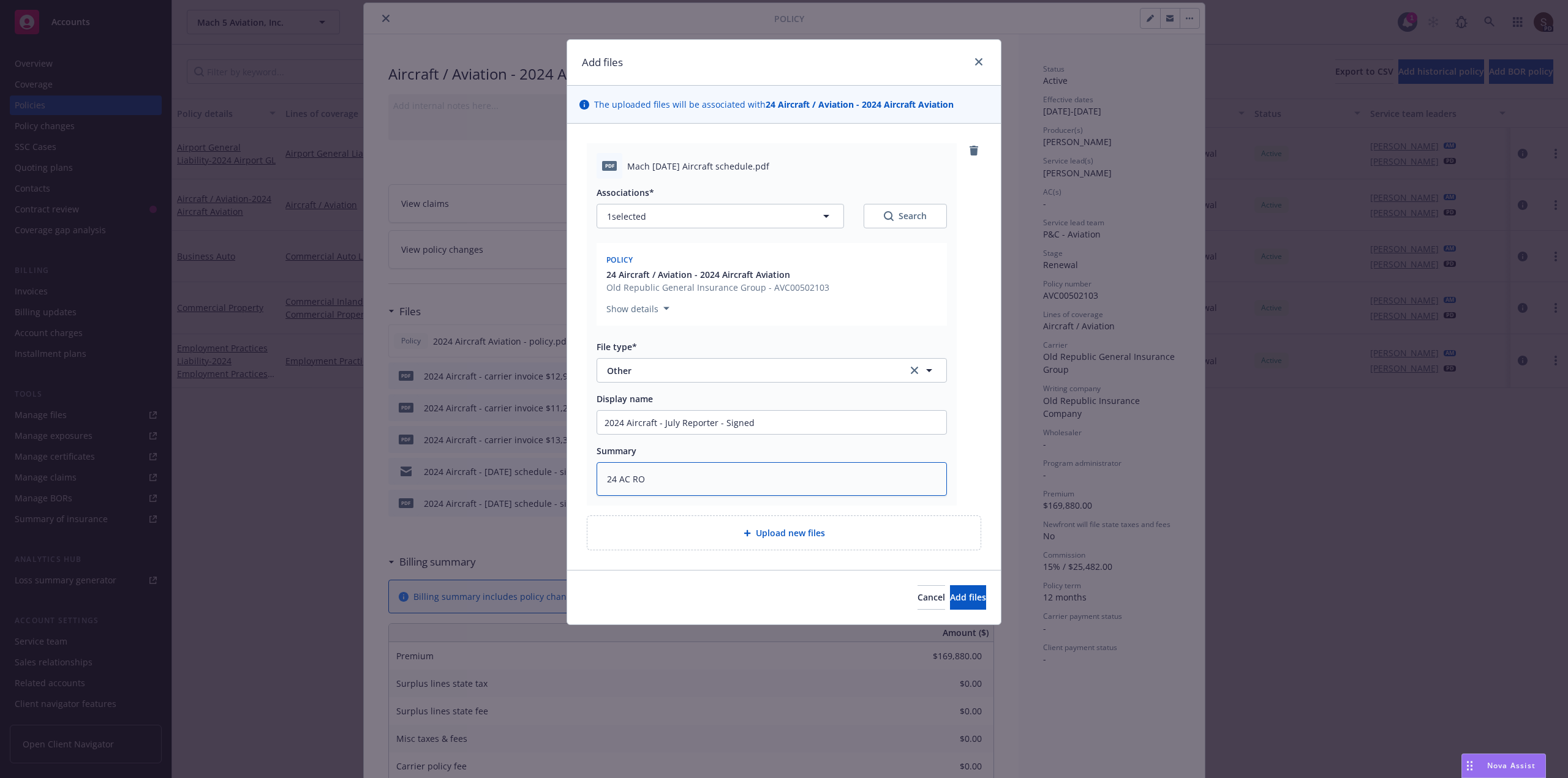
type textarea "x"
type textarea "24 AC R"
type textarea "x"
type textarea "24 AC"
type textarea "x"
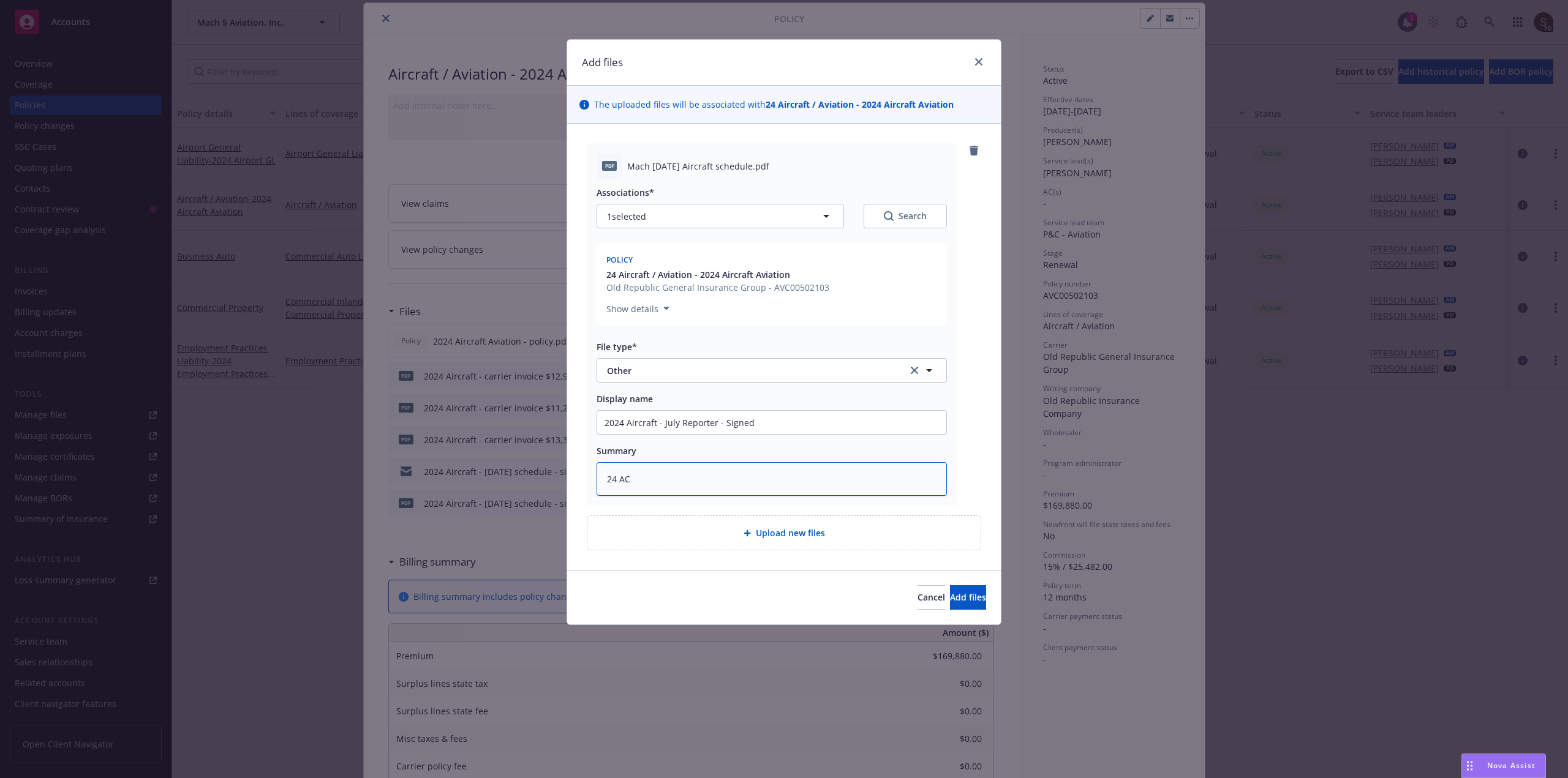
type textarea "24 AC O"
type textarea "x"
type textarea "24 AC OR"
type textarea "x"
type textarea "24 AC ORA"
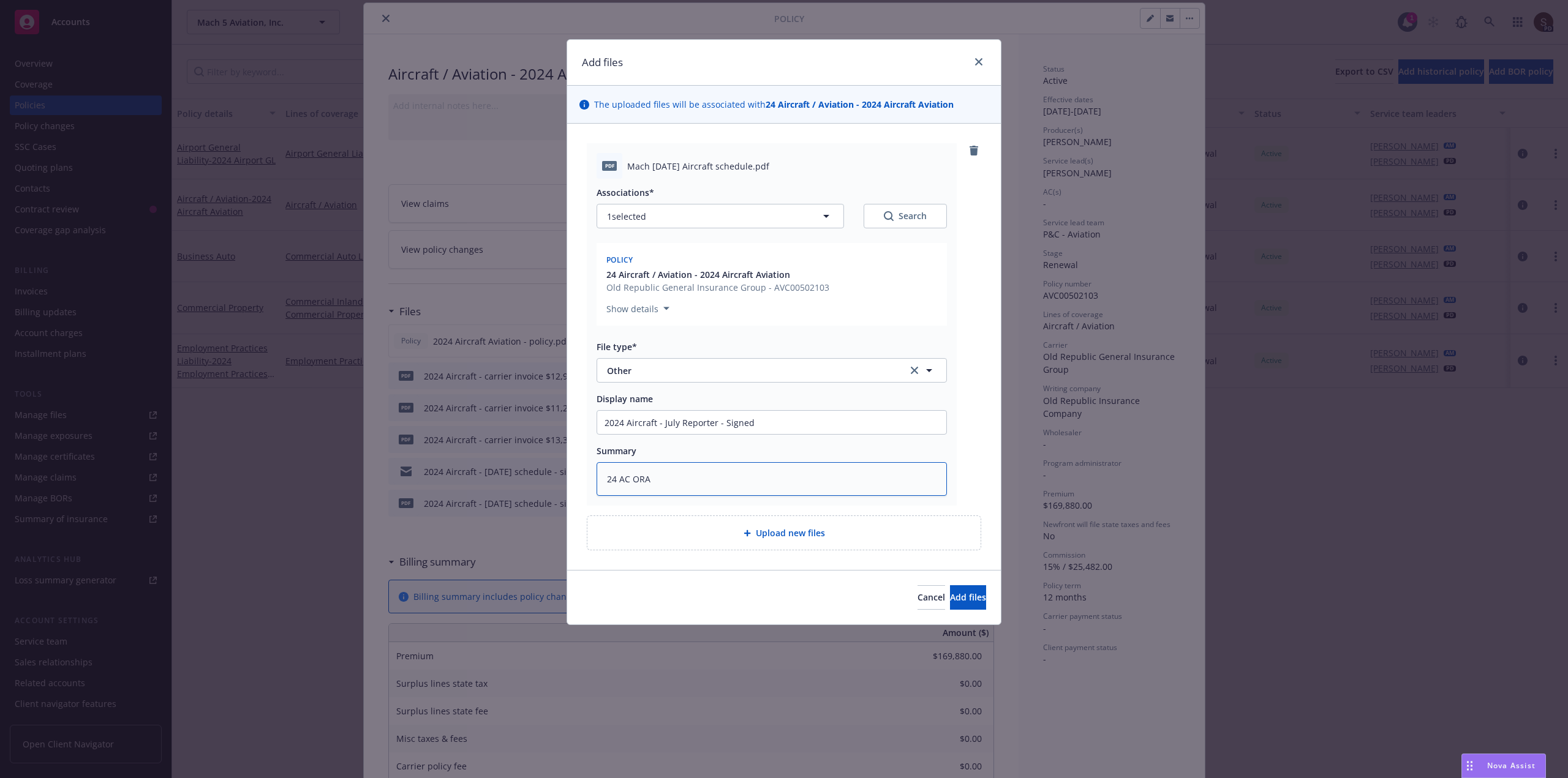
type textarea "x"
type textarea "24 AC ORA"
type textarea "x"
type textarea "24 AC ORA -"
paste textarea "July Reporter - Signed"
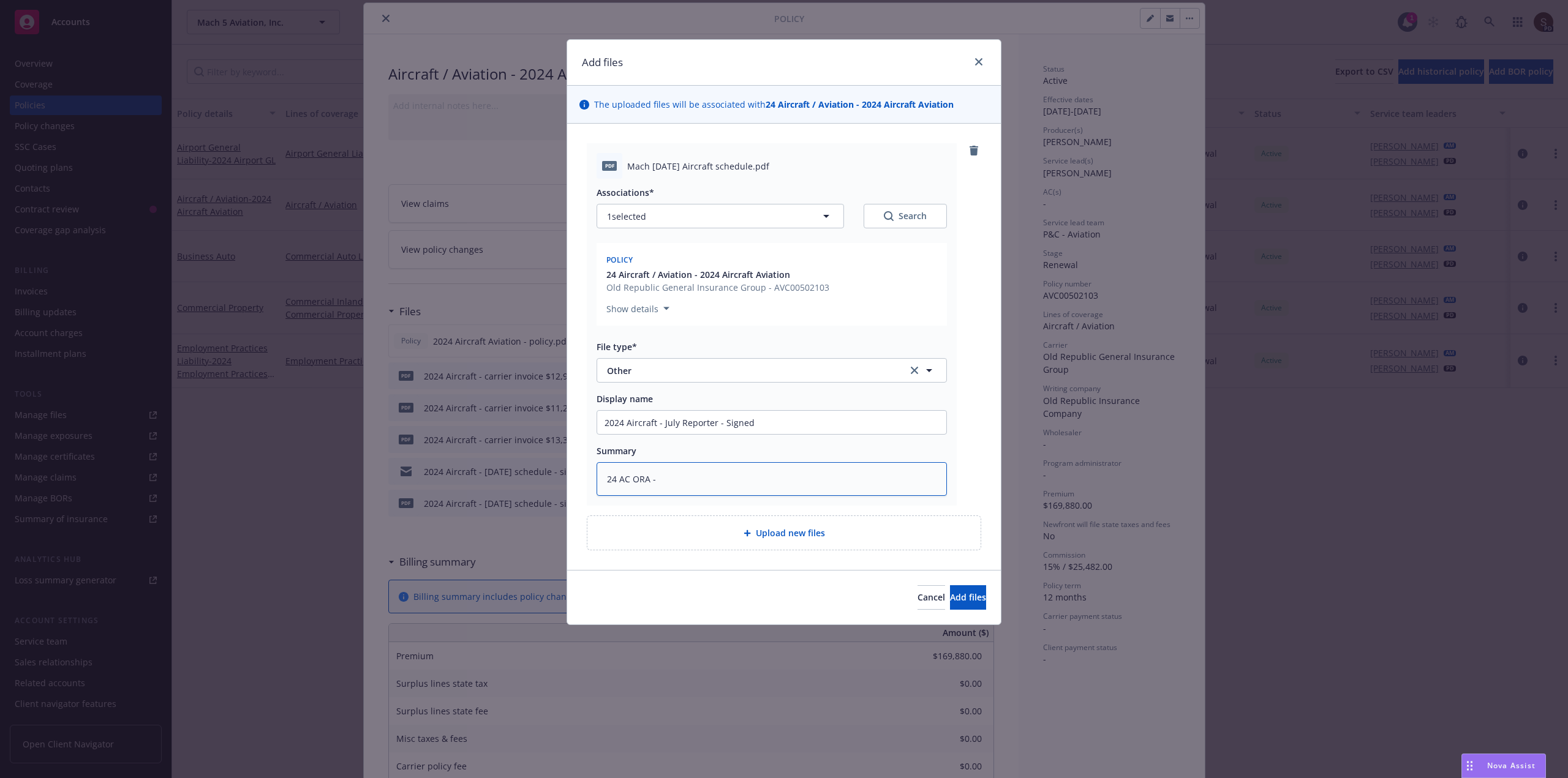
type textarea "x"
type textarea "24 AC ORA - July Reporter - Signed"
type textarea "x"
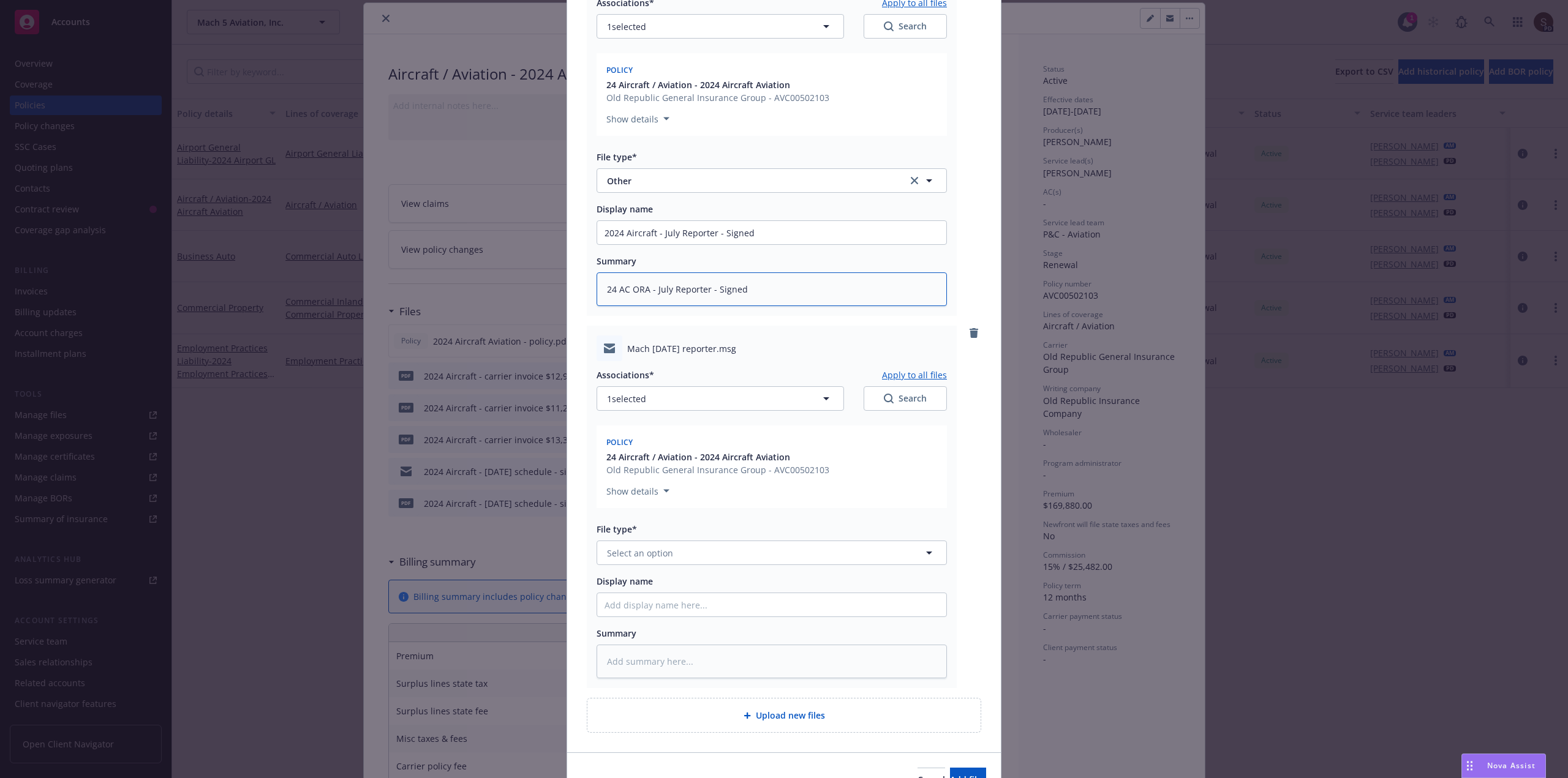
scroll to position [245, 0]
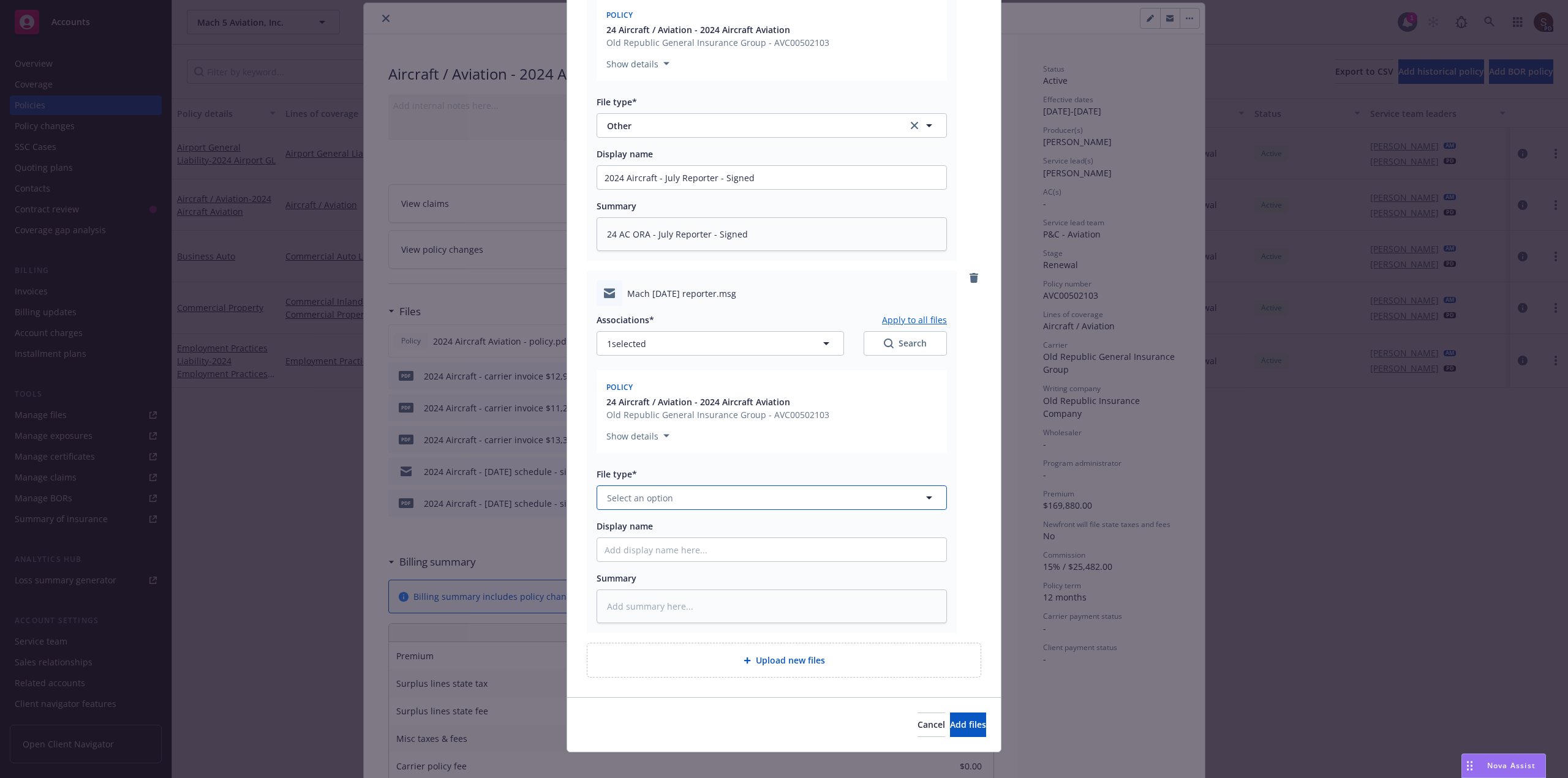
click at [697, 496] on button "Select an option" at bounding box center [771, 497] width 350 height 25
type input "email"
click at [698, 521] on div "Email" at bounding box center [771, 532] width 349 height 32
drag, startPoint x: 760, startPoint y: 170, endPoint x: 417, endPoint y: 174, distance: 343.0
click at [417, 174] on div "Add files The uploaded files will be associated with 24 Aircraft / Aviation - 2…" at bounding box center [784, 389] width 1568 height 778
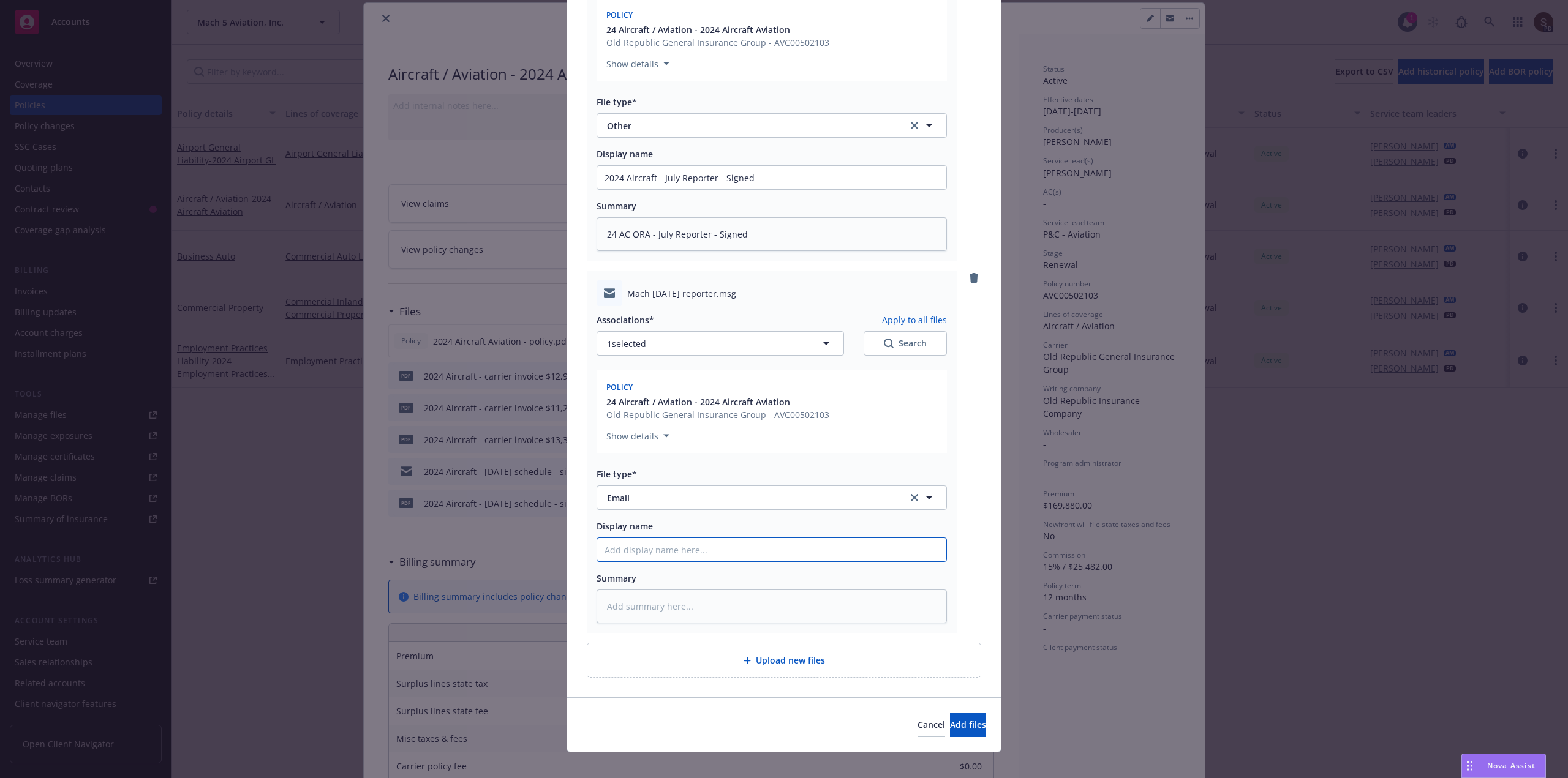
click at [631, 189] on input "Display name" at bounding box center [771, 177] width 349 height 23
paste input "2024 Aircraft - July Reporter - Signed"
type textarea "x"
type input "2024 Aircraft - July Reporter - Signed"
type textarea "x"
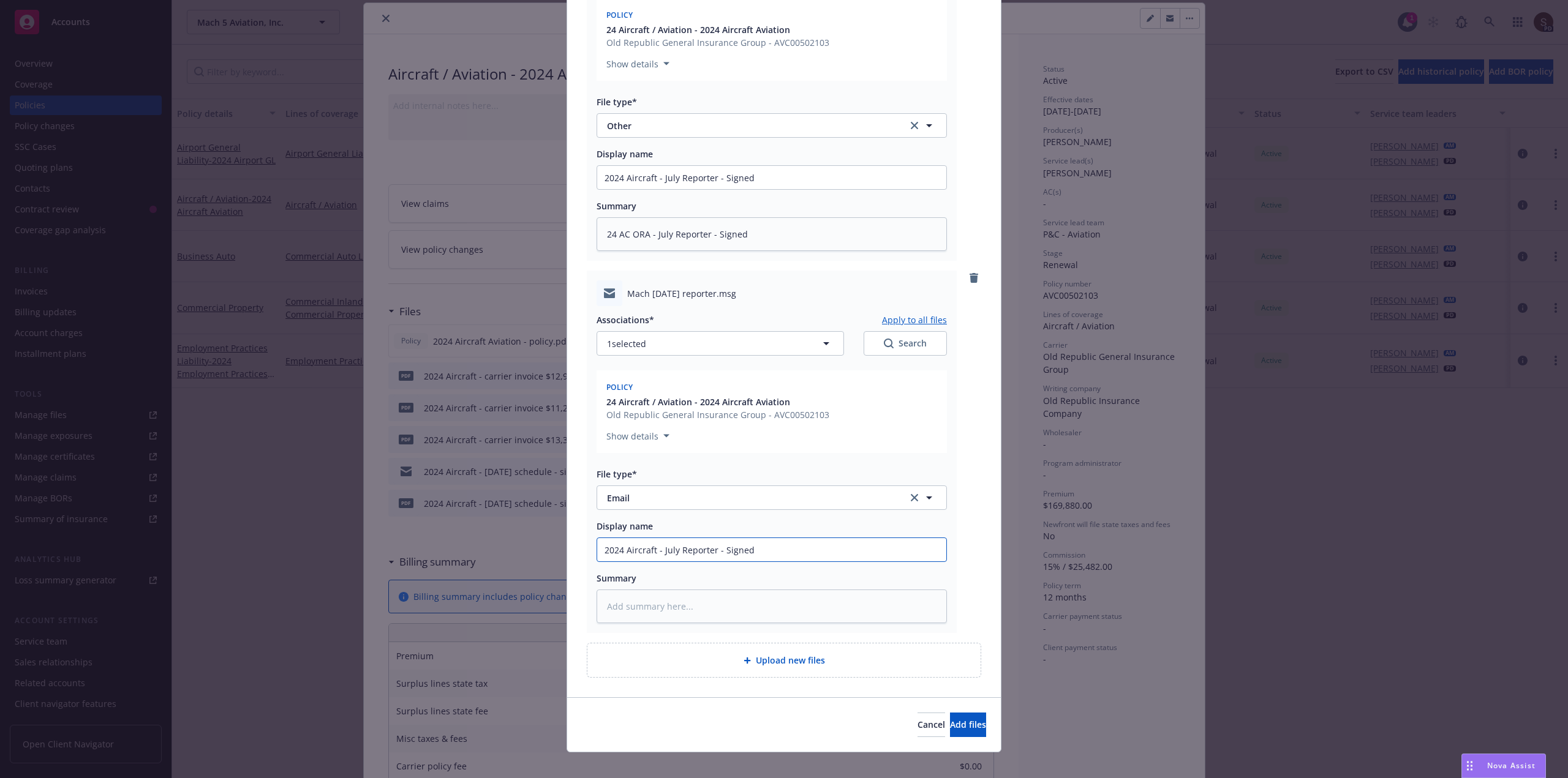
type input "2024 Aircraft - July Reporter - Signed"
type textarea "x"
type input "2024 Aircraft - July Reporter - Signed t"
type textarea "x"
type input "2024 Aircraft - July Reporter - Signed to"
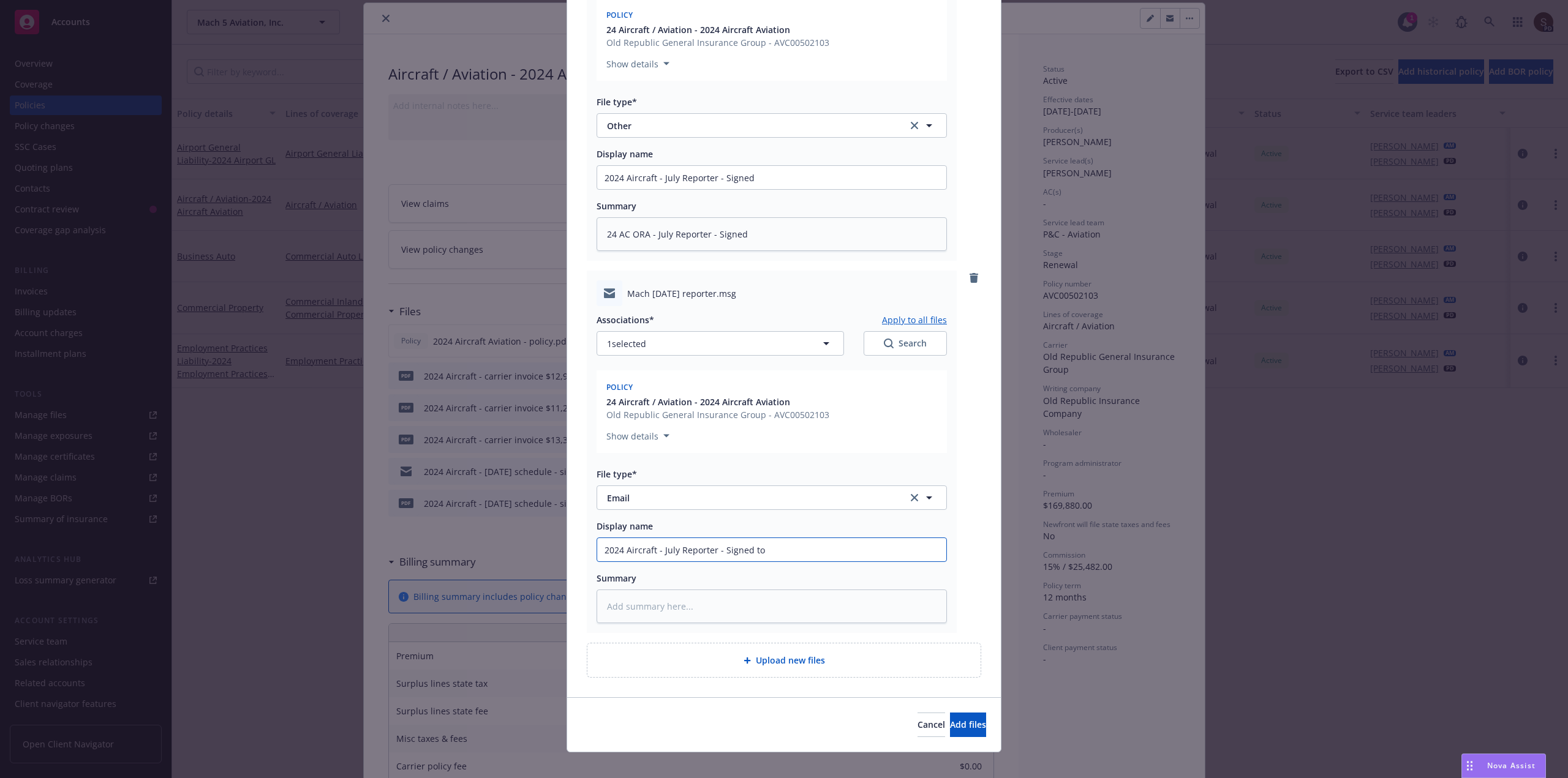
type textarea "x"
type input "2024 Aircraft - July Reporter - Signed to"
type textarea "x"
type input "2024 Aircraft - July Reporter - Signed to U"
type textarea "x"
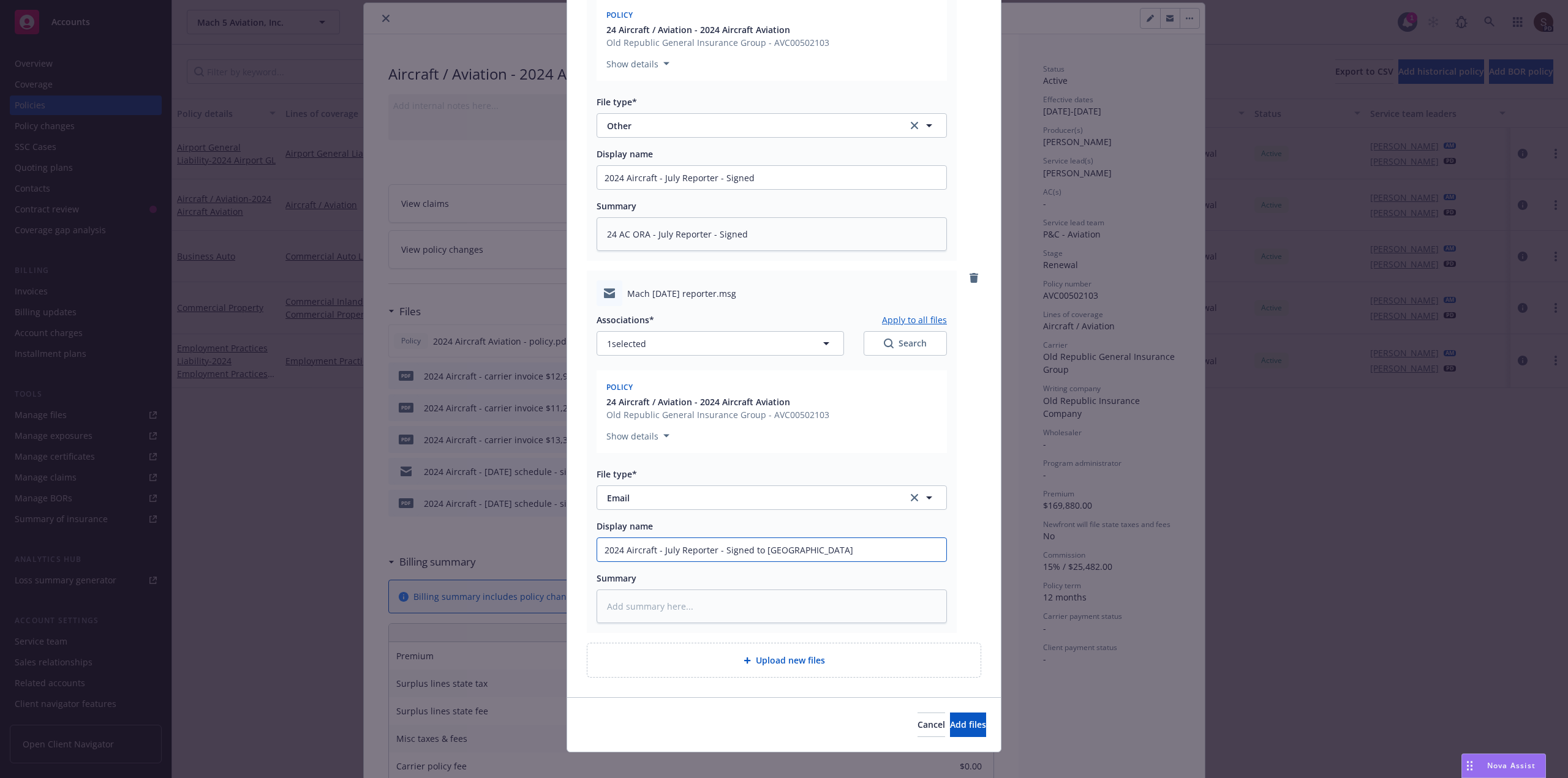
drag, startPoint x: 660, startPoint y: 549, endPoint x: 830, endPoint y: 542, distance: 170.1
click at [830, 189] on input "2024 Aircraft - July Reporter - Signed to UW" at bounding box center [771, 177] width 349 height 23
type input "2024 Aircraft - July Reporter - Signed to UW"
click at [717, 605] on textarea at bounding box center [771, 606] width 350 height 34
type textarea "x"
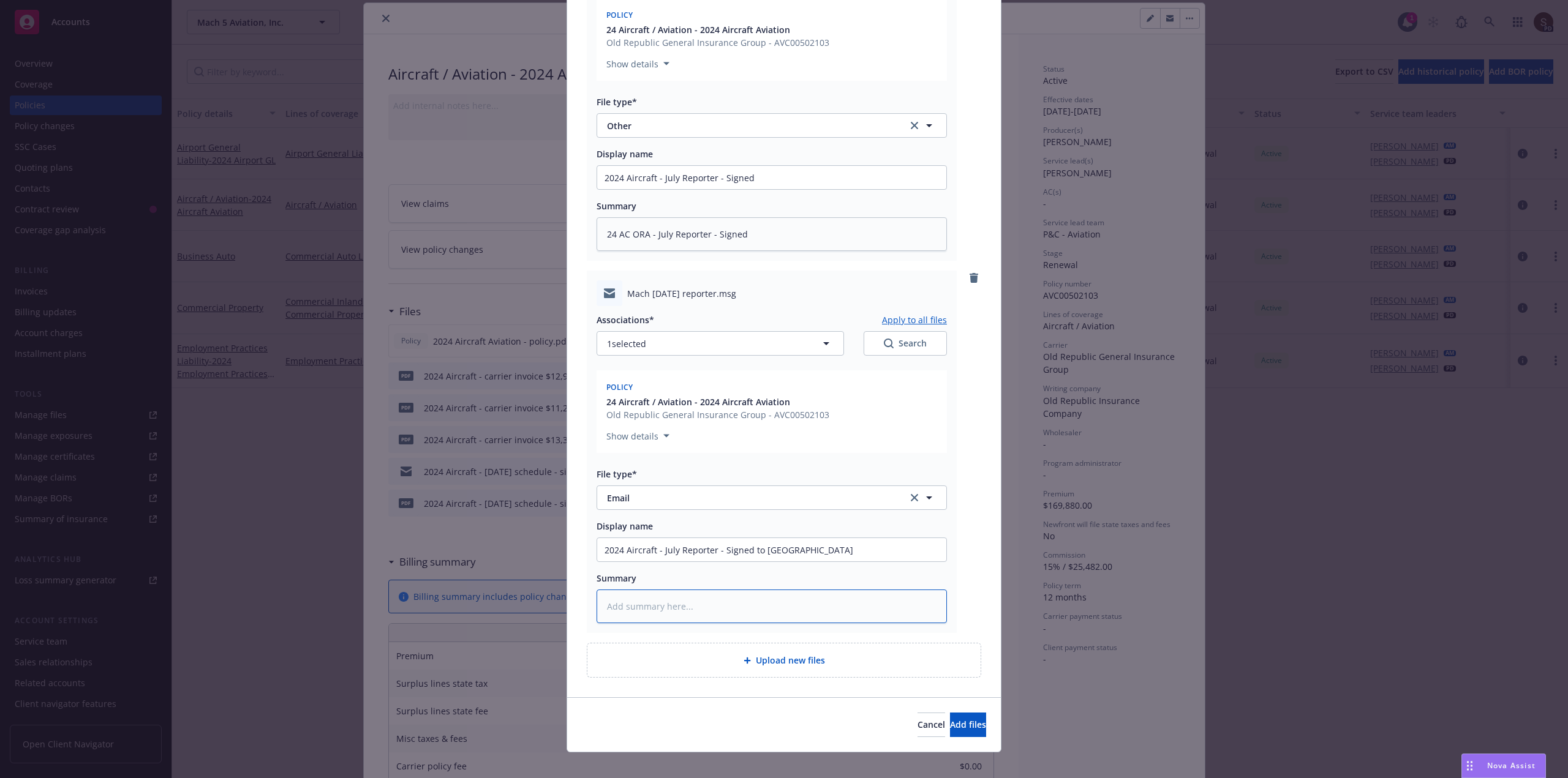
type textarea "2"
type textarea "x"
type textarea "24"
type textarea "x"
type textarea "24"
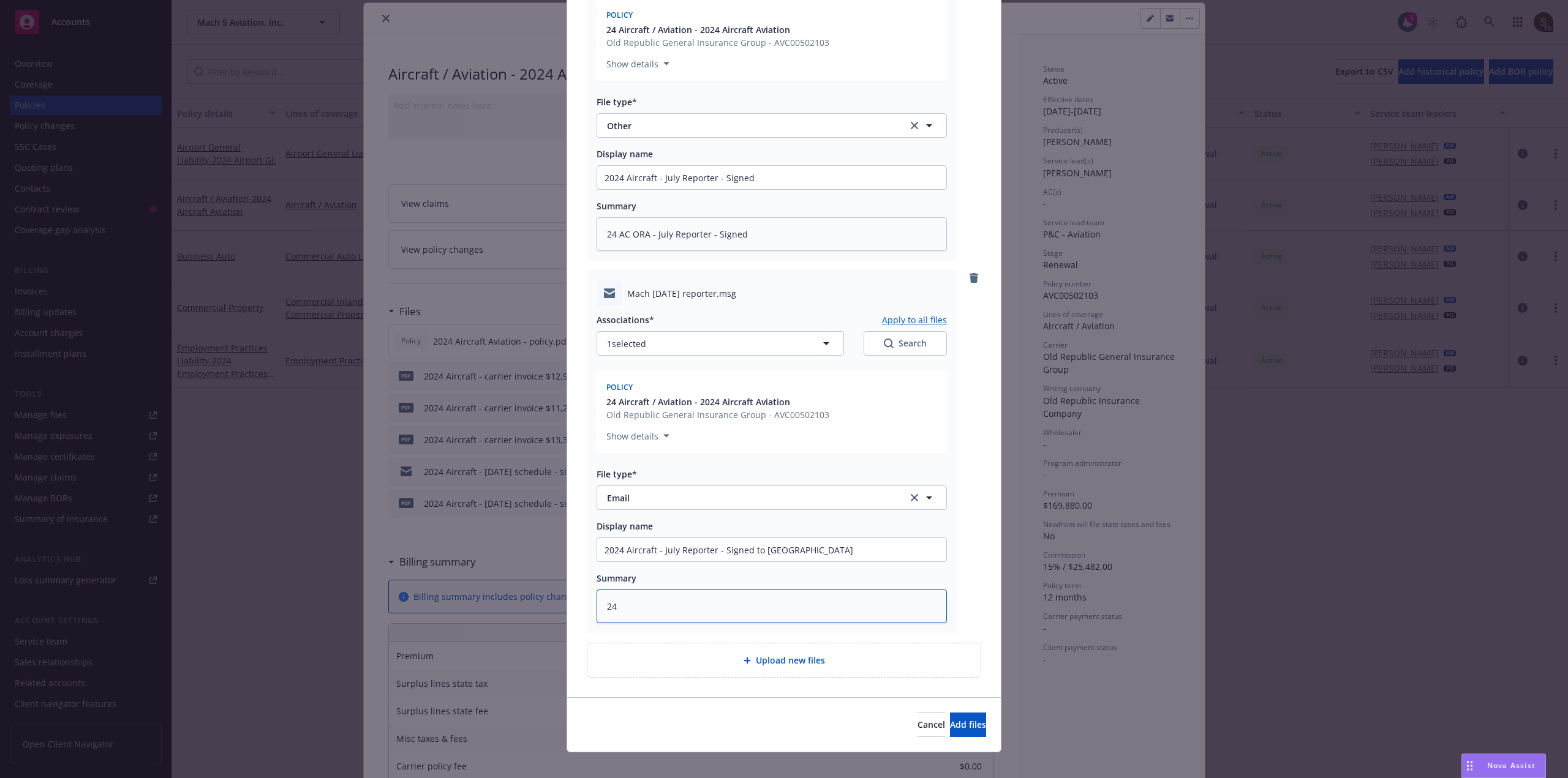
type textarea "x"
type textarea "24 A"
type textarea "x"
type textarea "24 AC"
type textarea "x"
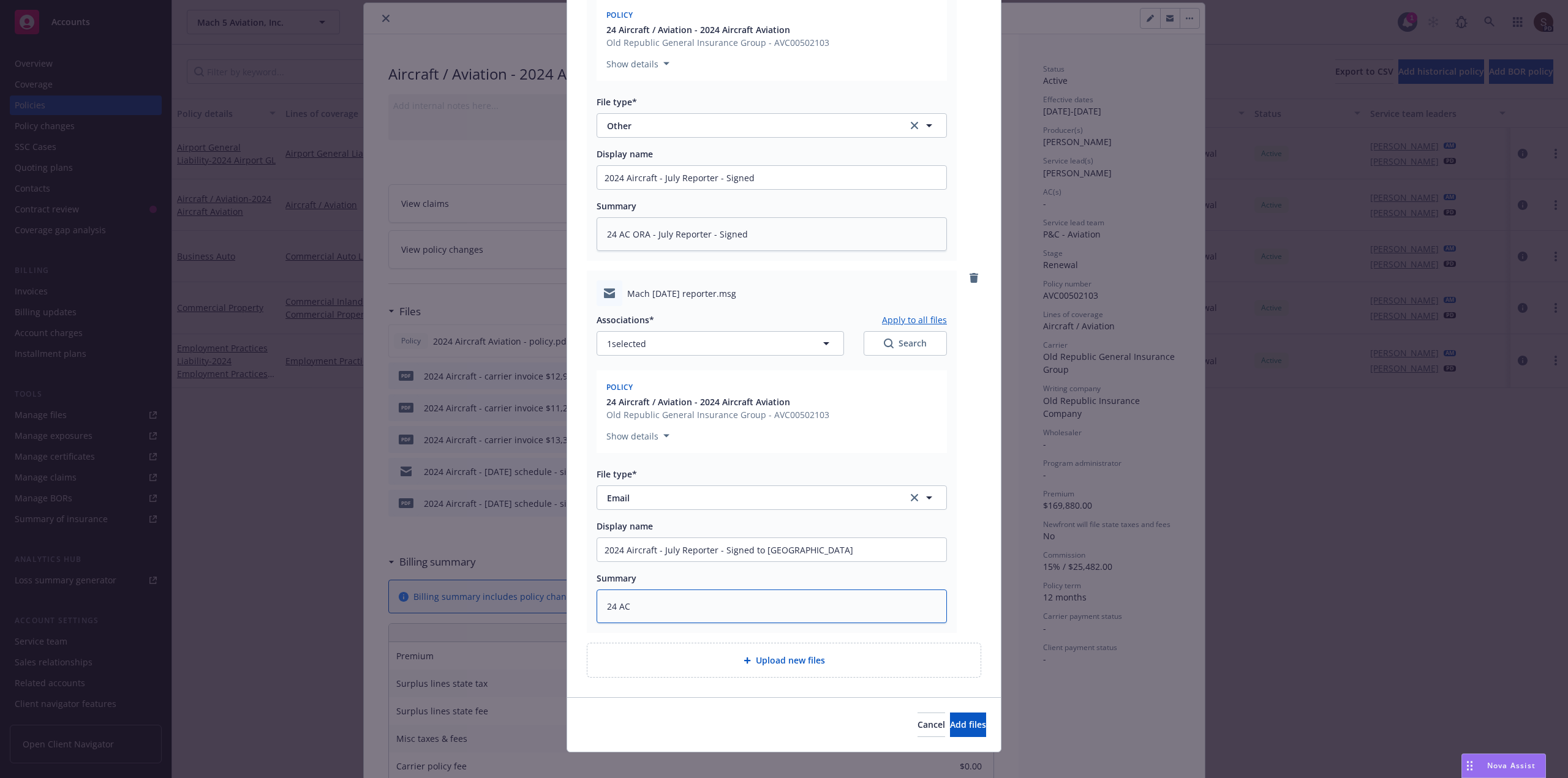
type textarea "24 AC"
type textarea "x"
type textarea "24 AC O"
type textarea "x"
type textarea "24 AC OR"
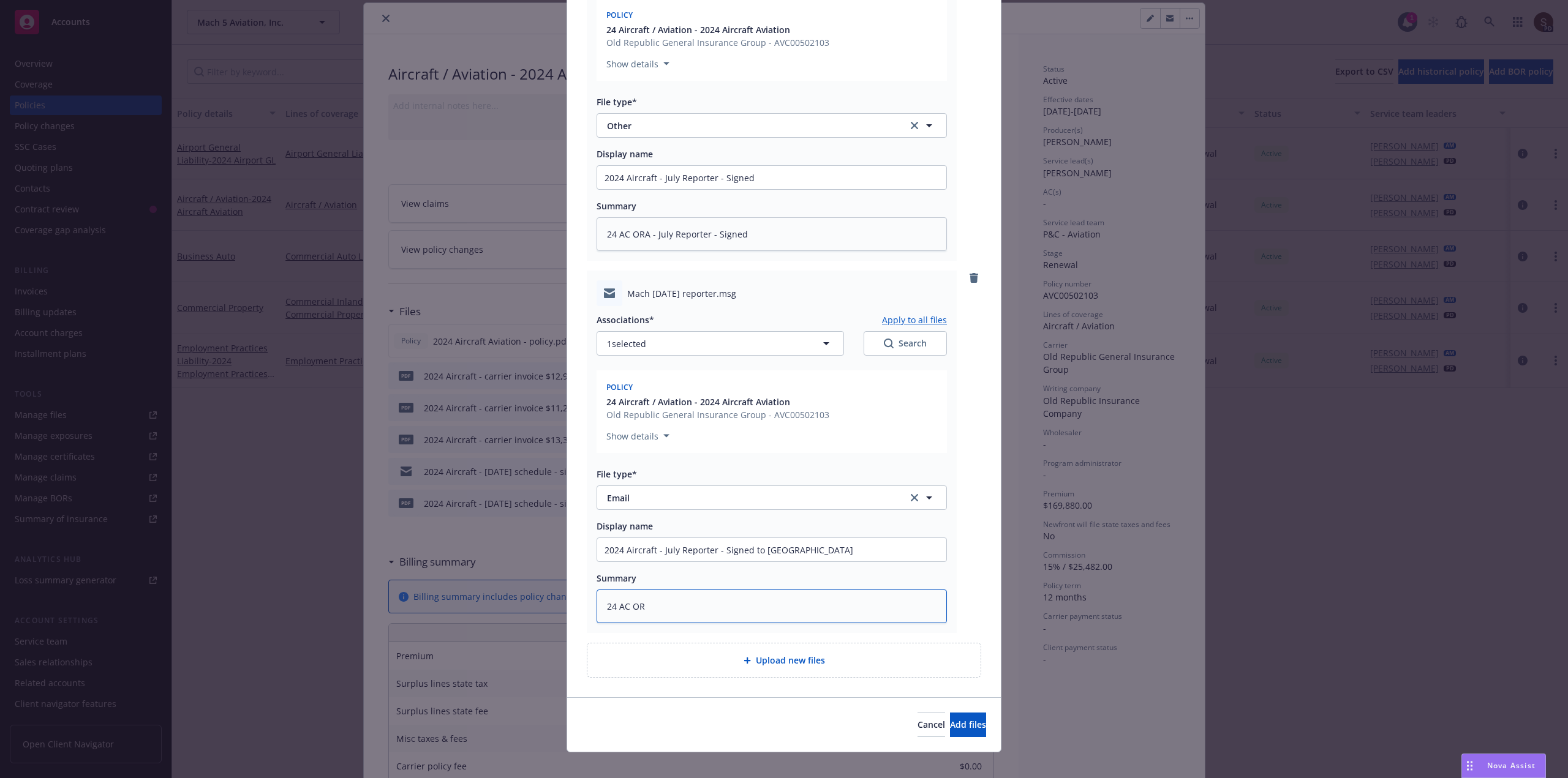
type textarea "x"
type textarea "24 AC ORA"
type textarea "x"
type textarea "24 AC ORA"
type textarea "x"
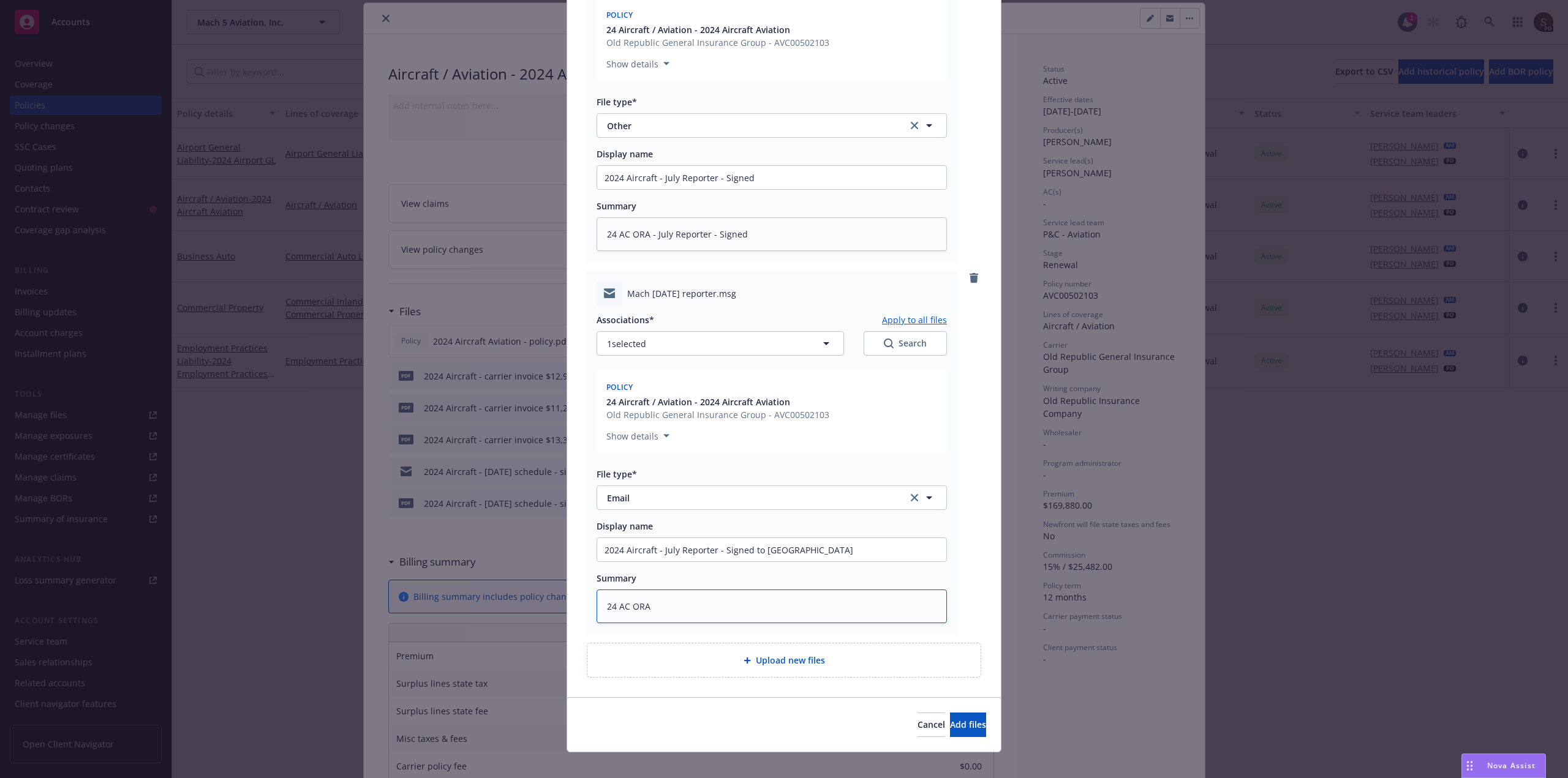
type textarea "24 AC ORA -"
type textarea "x"
type textarea "24 AC ORA -"
paste textarea "uly Reporter - Signed to UW"
type textarea "x"
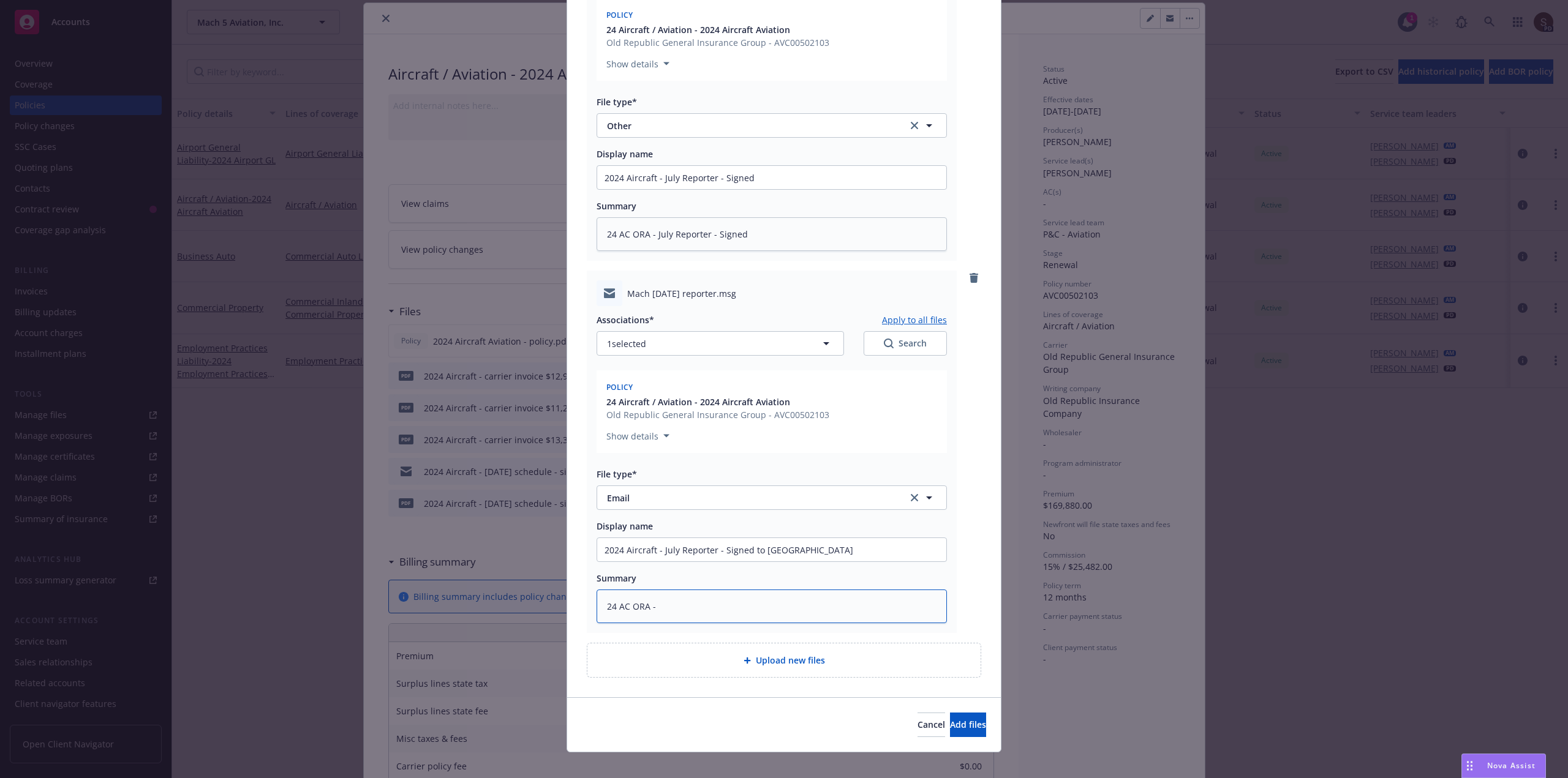
type textarea "24 AC ORA - uly Reporter - Signed to UW"
click at [652, 604] on textarea "24 AC ORA - uly Reporter - Signed to UW" at bounding box center [771, 606] width 350 height 34
type textarea "x"
type textarea "24 AC ORA - July Reporter - Signed to UW"
click at [775, 604] on textarea "24 AC ORA - July Reporter - Signed to UW" at bounding box center [771, 606] width 350 height 34
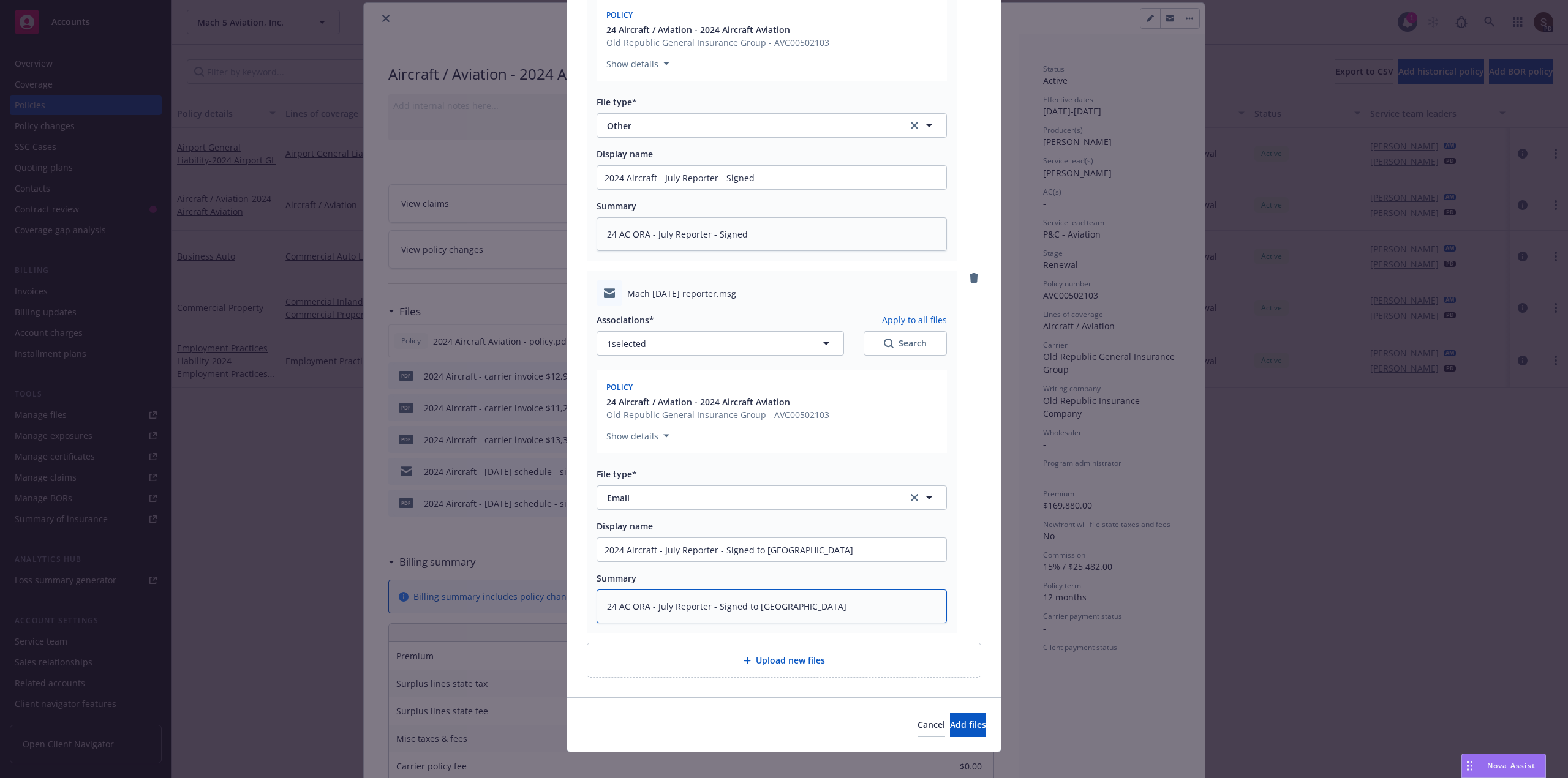
type textarea "x"
type textarea "24 AC ORA - July Reporter - Signed to UW"
type textarea "x"
type textarea "24 AC ORA - July Reporter - Signed to UW fo"
type textarea "x"
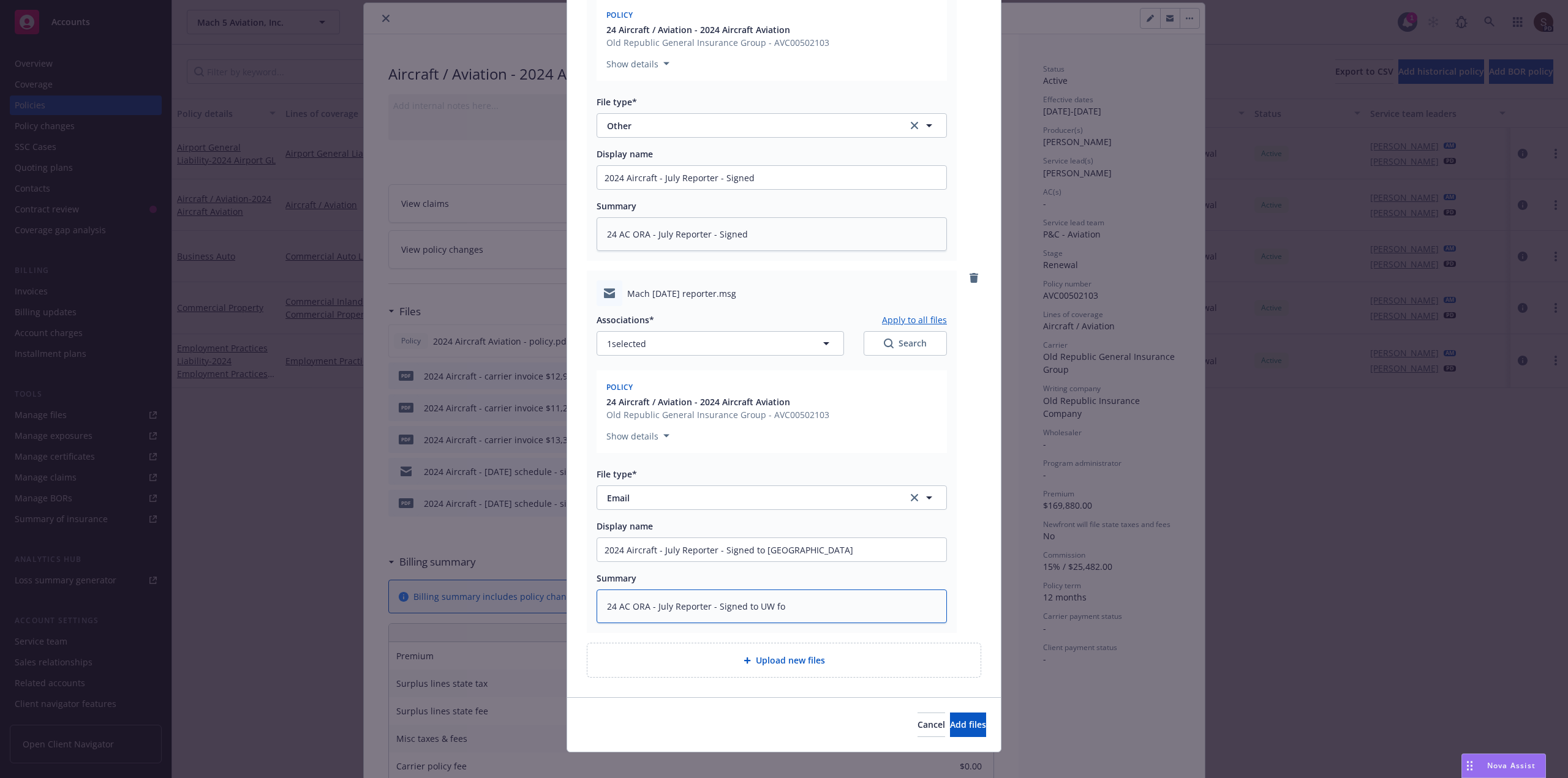
type textarea "24 AC ORA - July Reporter - Signed to UW for"
type textarea "x"
type textarea "24 AC ORA - July Reporter - Signed to UW for"
type textarea "x"
type textarea "24 AC ORA - July Reporter - Signed to UW for b"
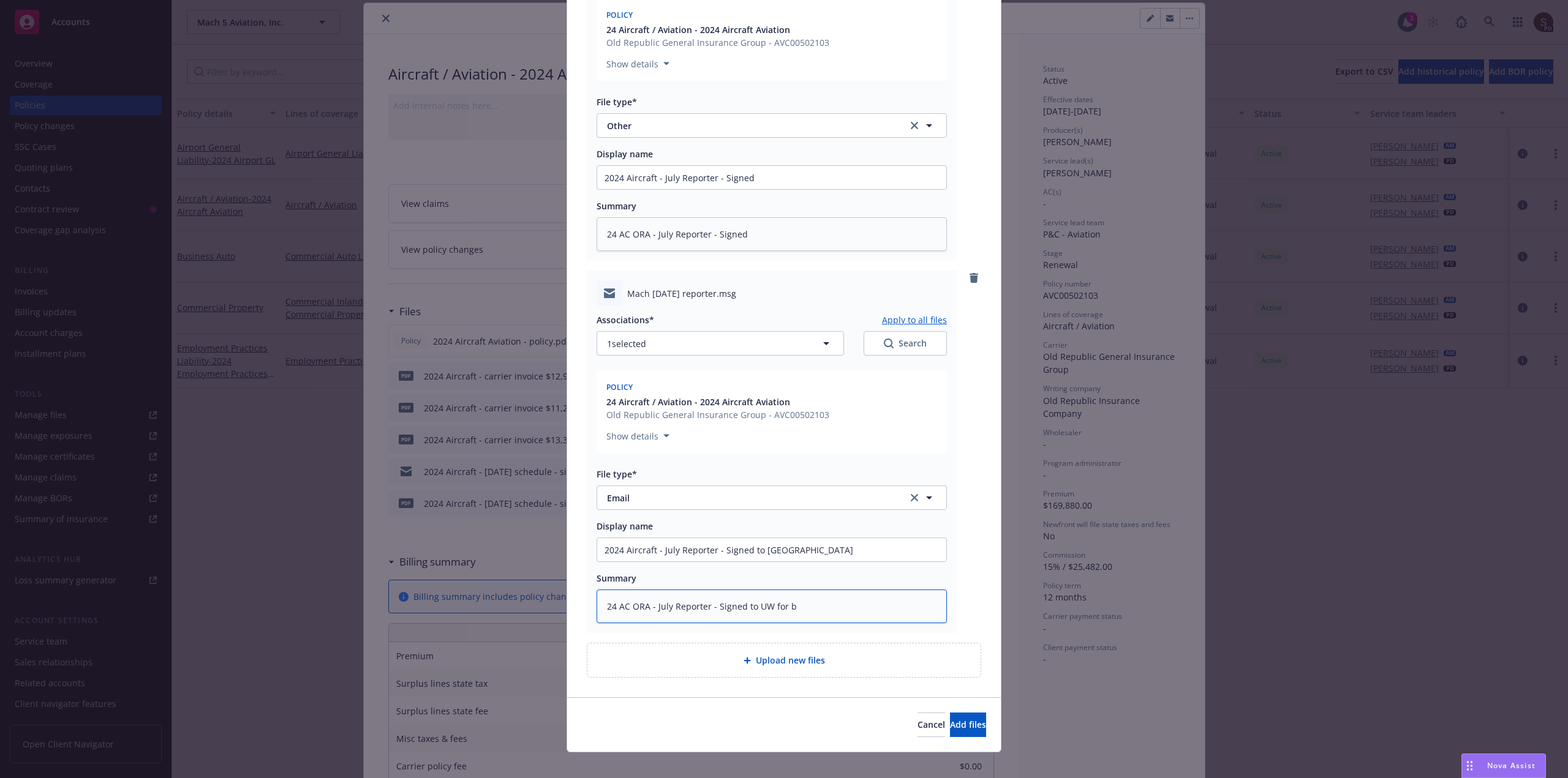
type textarea "x"
type textarea "24 AC ORA - July Reporter - Signed to UW for bi"
type textarea "x"
type textarea "24 AC ORA - July Reporter - Signed to UW for bil"
type textarea "x"
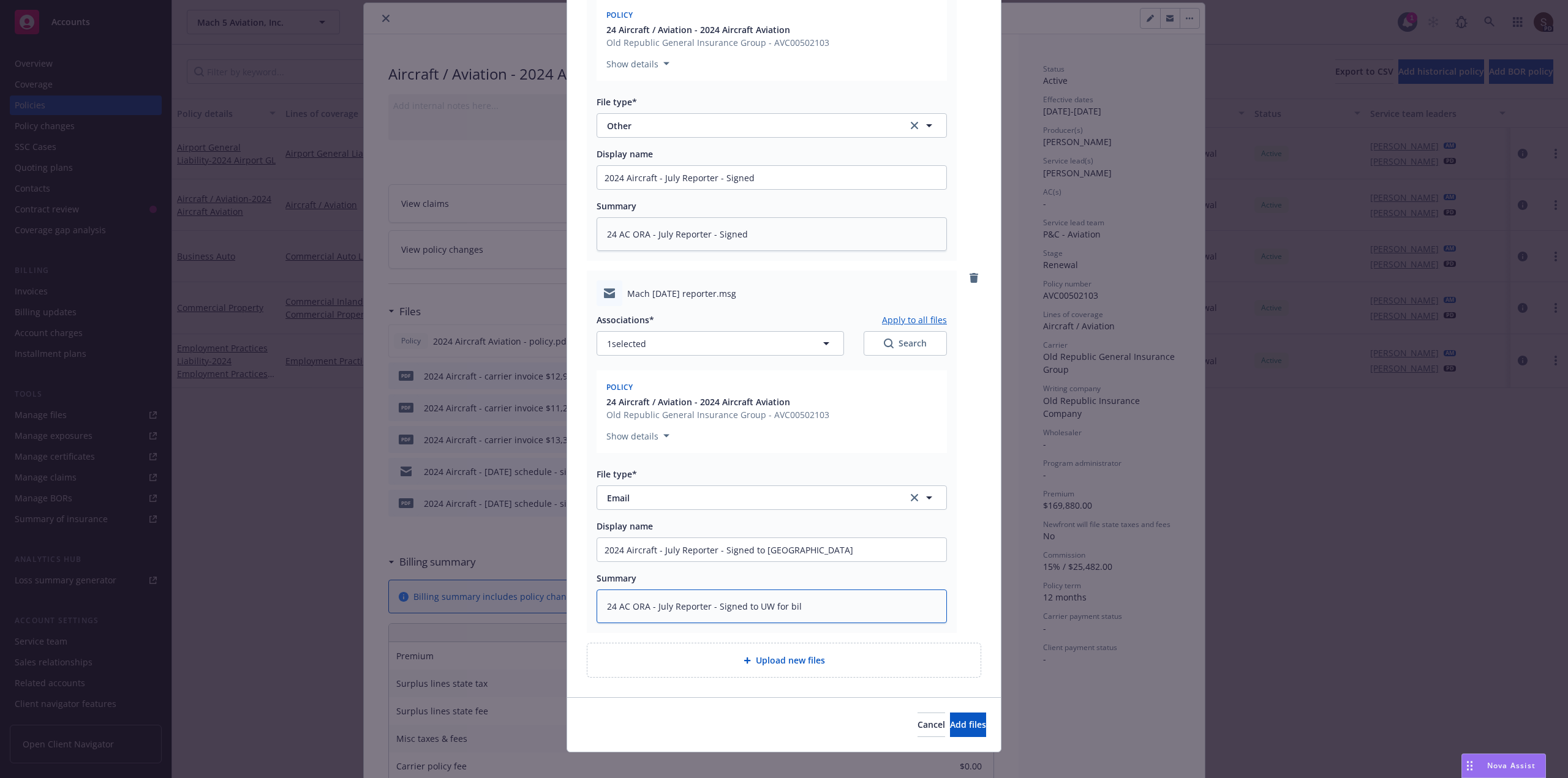
type textarea "24 AC ORA - July Reporter - Signed to UW for bill"
type textarea "x"
type textarea "24 AC ORA - July Reporter - Signed to UW for billi"
type textarea "x"
type textarea "24 AC ORA - July Reporter - Signed to UW for billin"
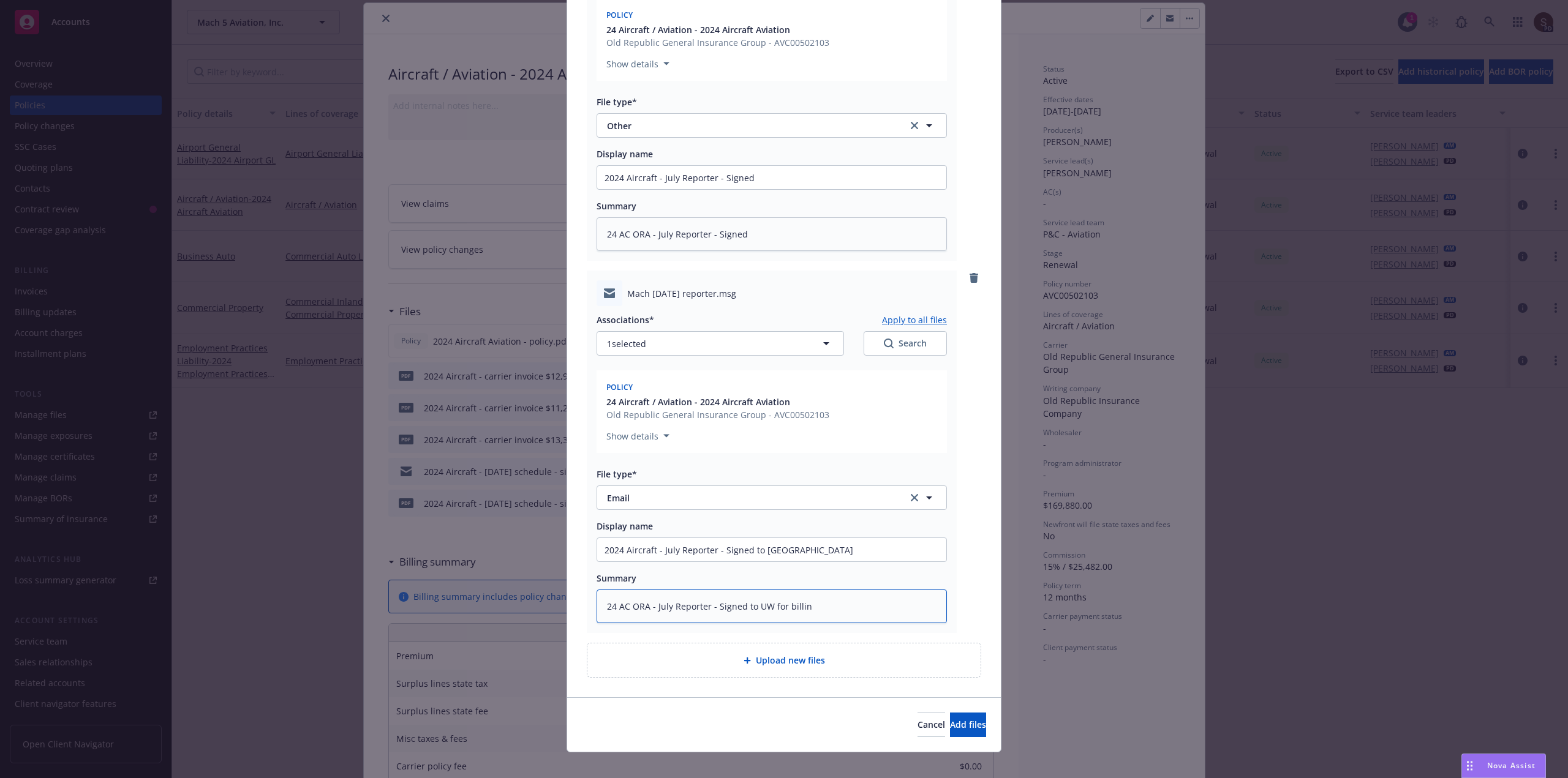
type textarea "x"
type textarea "24 AC ORA - July Reporter - Signed to UW for billing"
click at [950, 727] on span "Add files" at bounding box center [968, 724] width 36 height 12
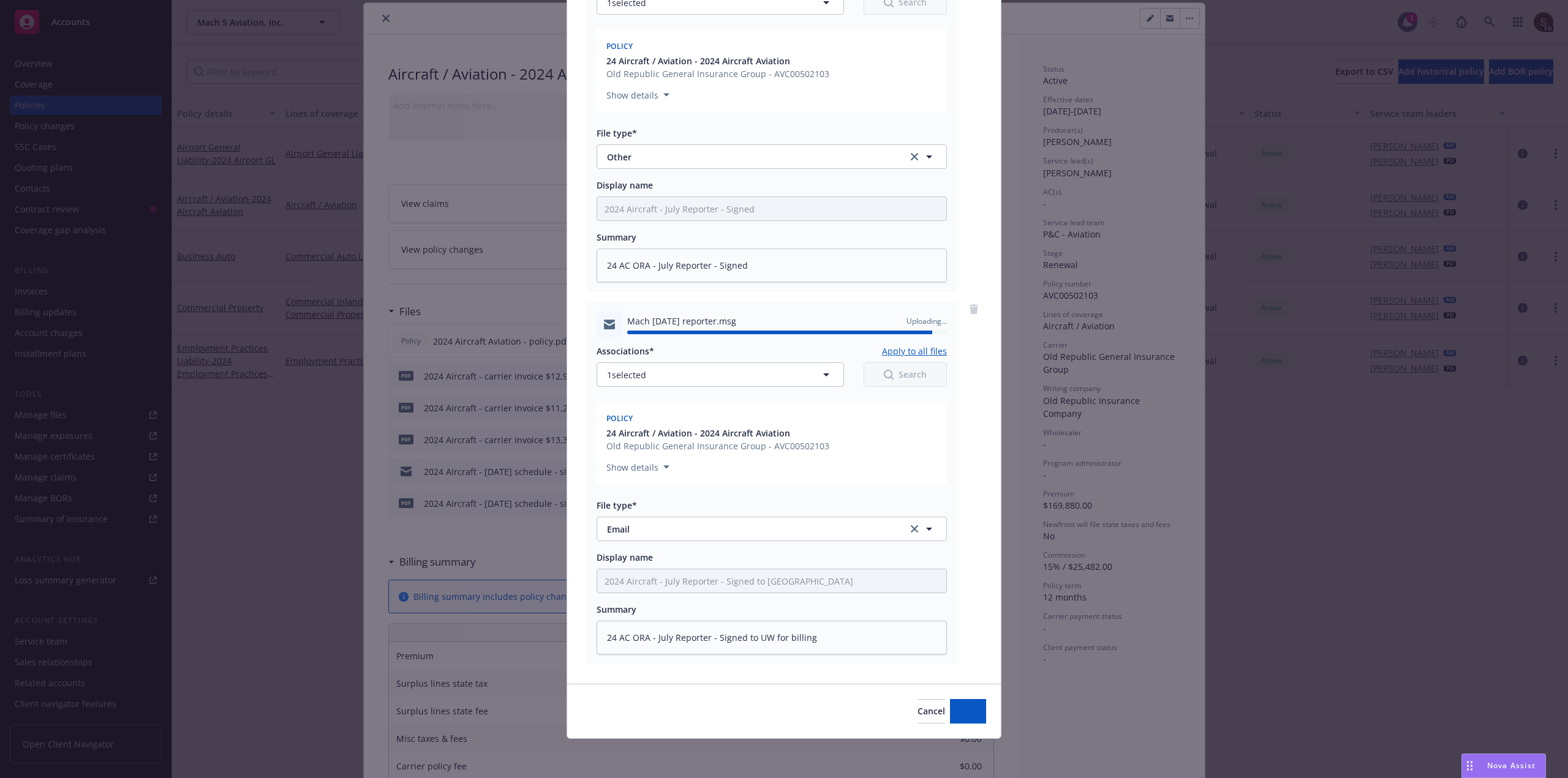
type textarea "x"
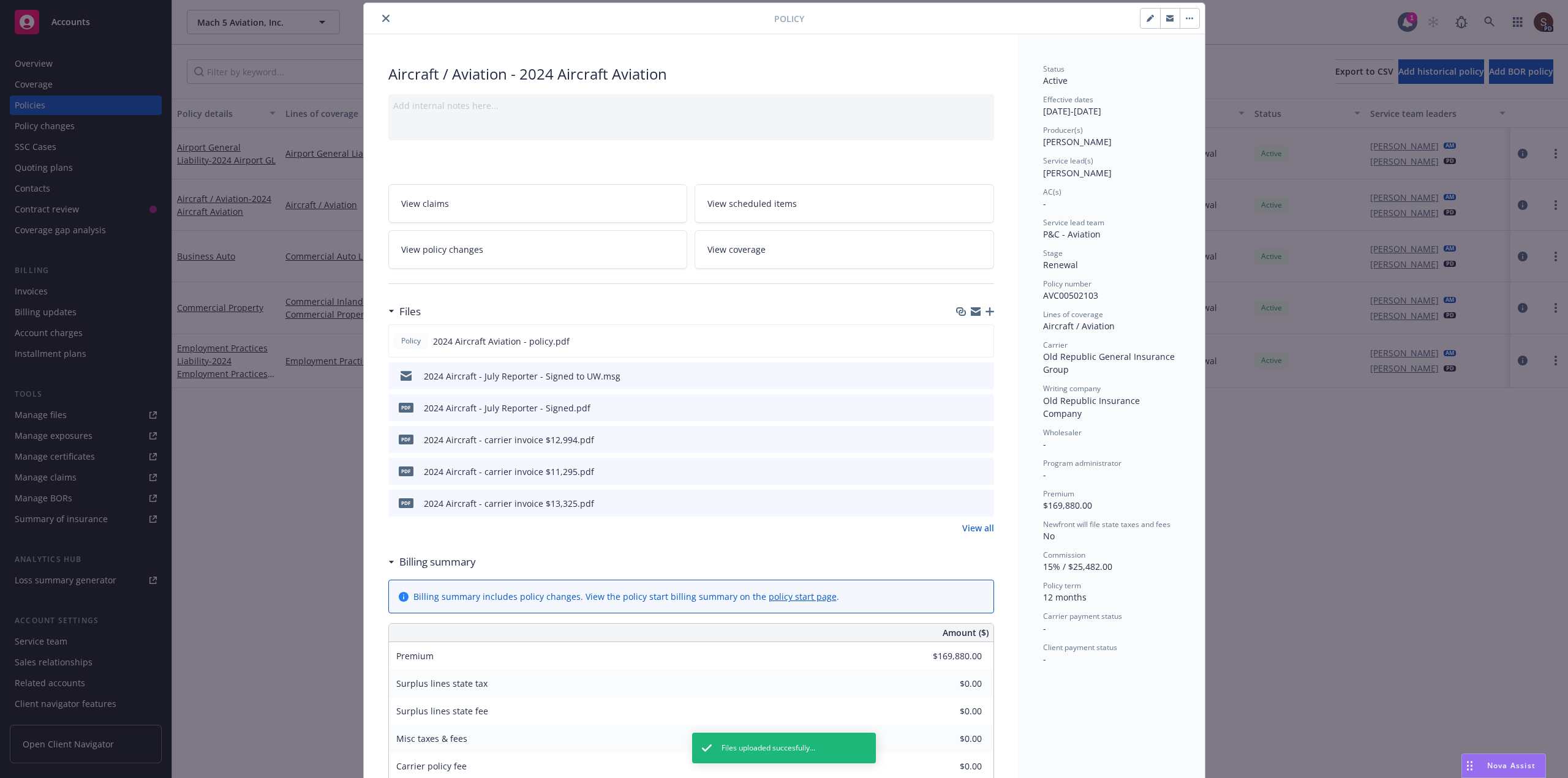
scroll to position [0, 0]
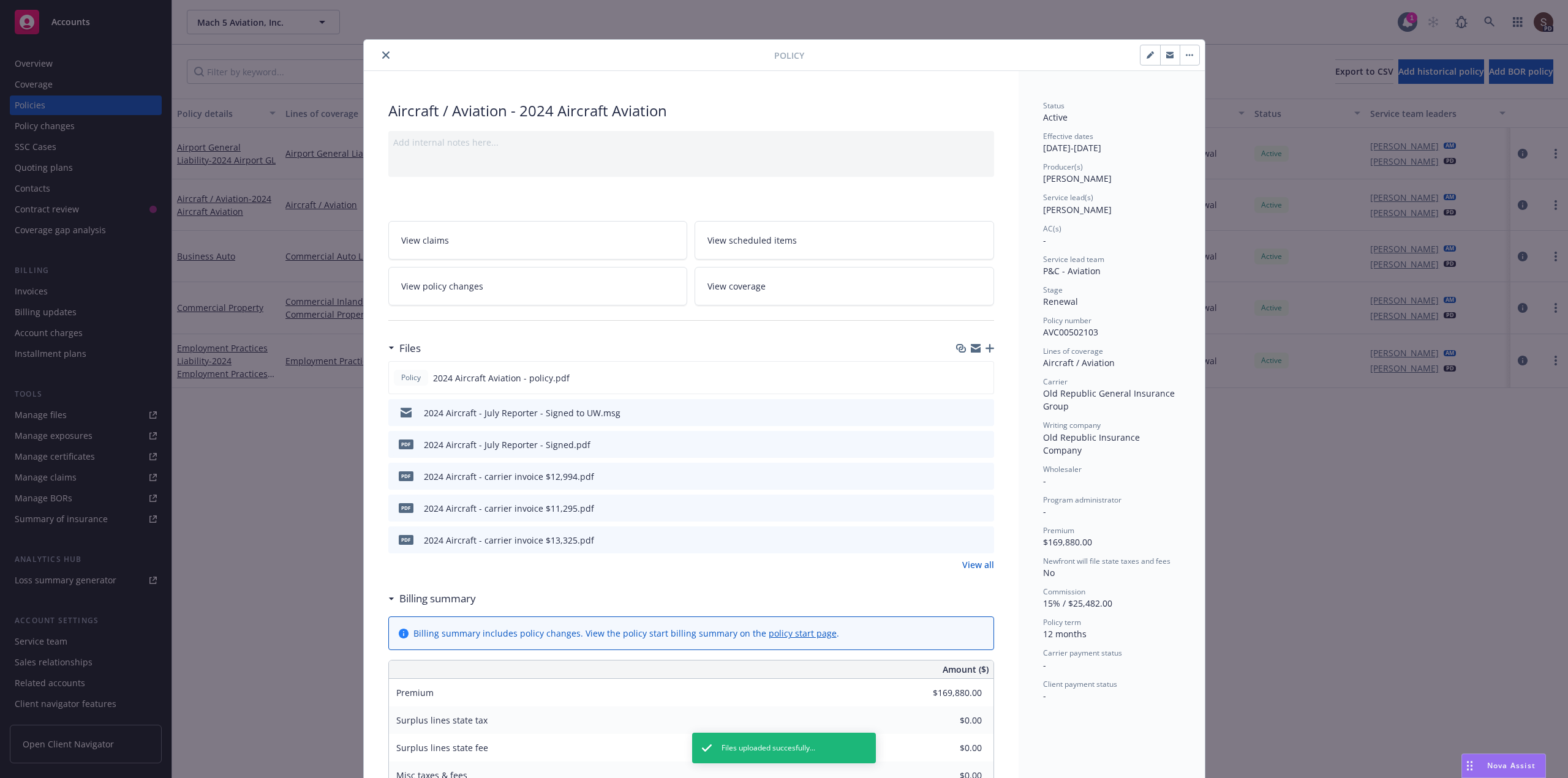
click at [383, 52] on icon "close" at bounding box center [385, 55] width 7 height 7
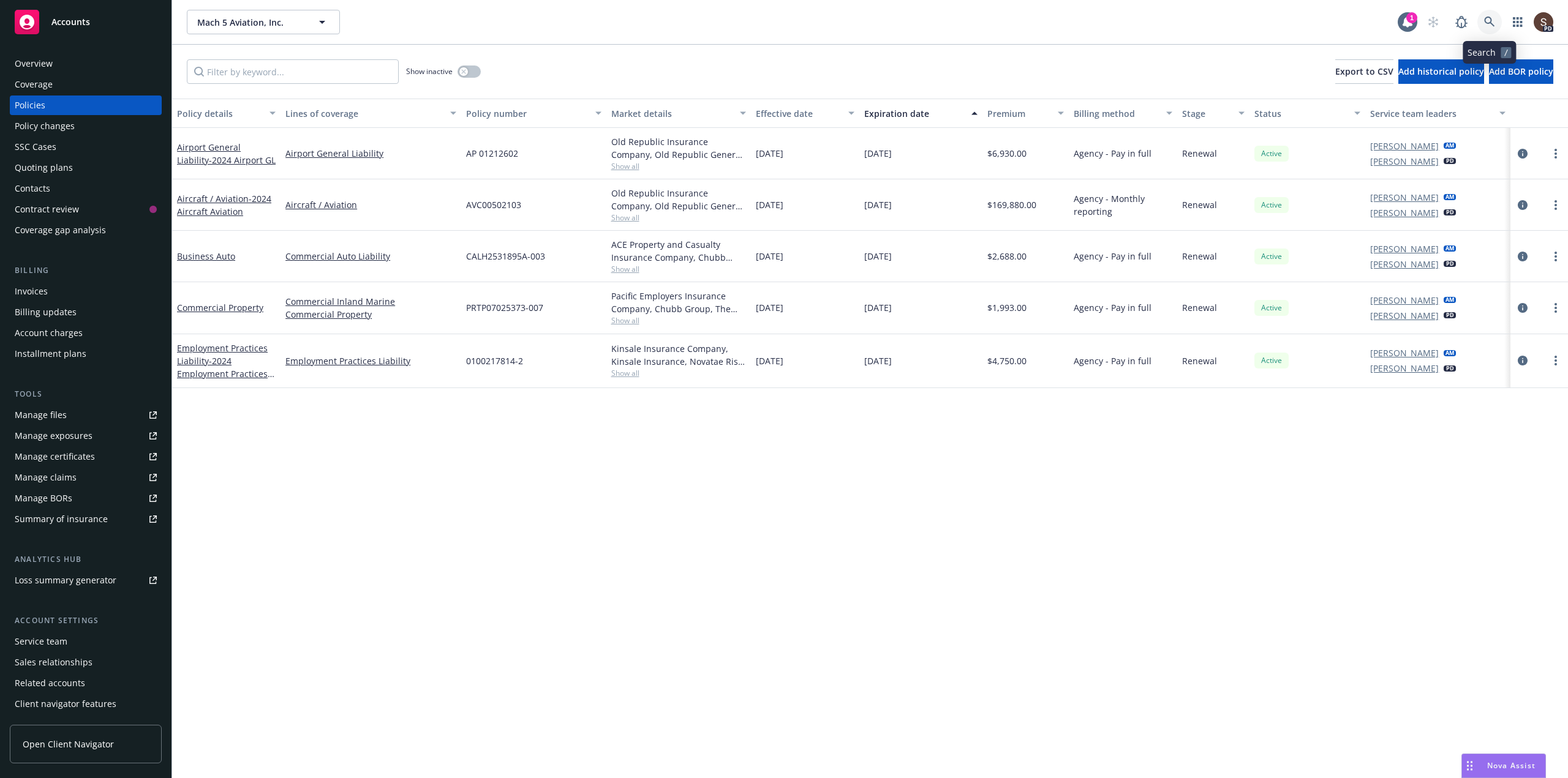
click at [1489, 23] on icon at bounding box center [1490, 22] width 11 height 11
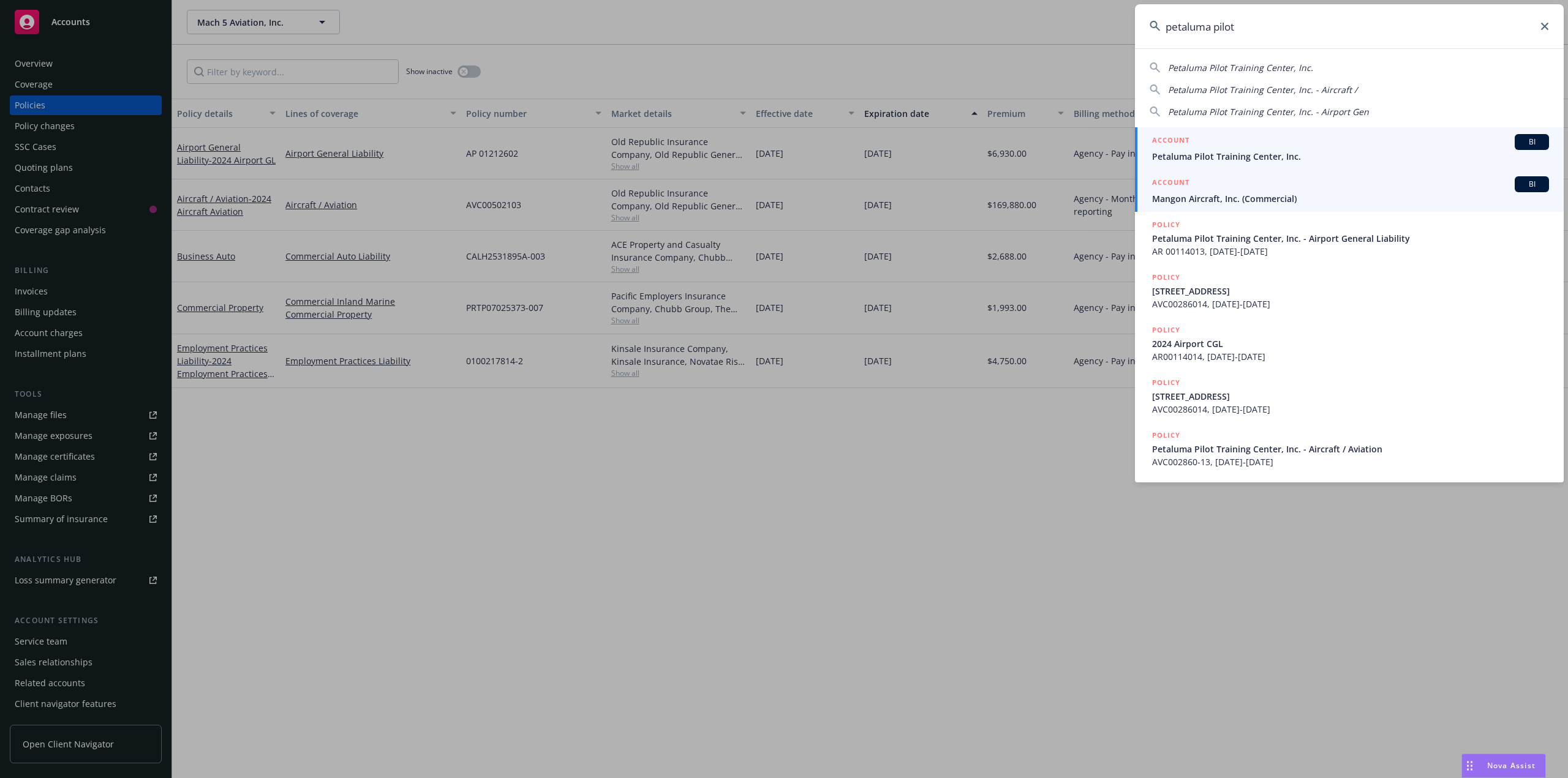
type input "petaluma pilot"
click at [1192, 160] on span "Petaluma Pilot Training Center, Inc." at bounding box center [1350, 156] width 397 height 13
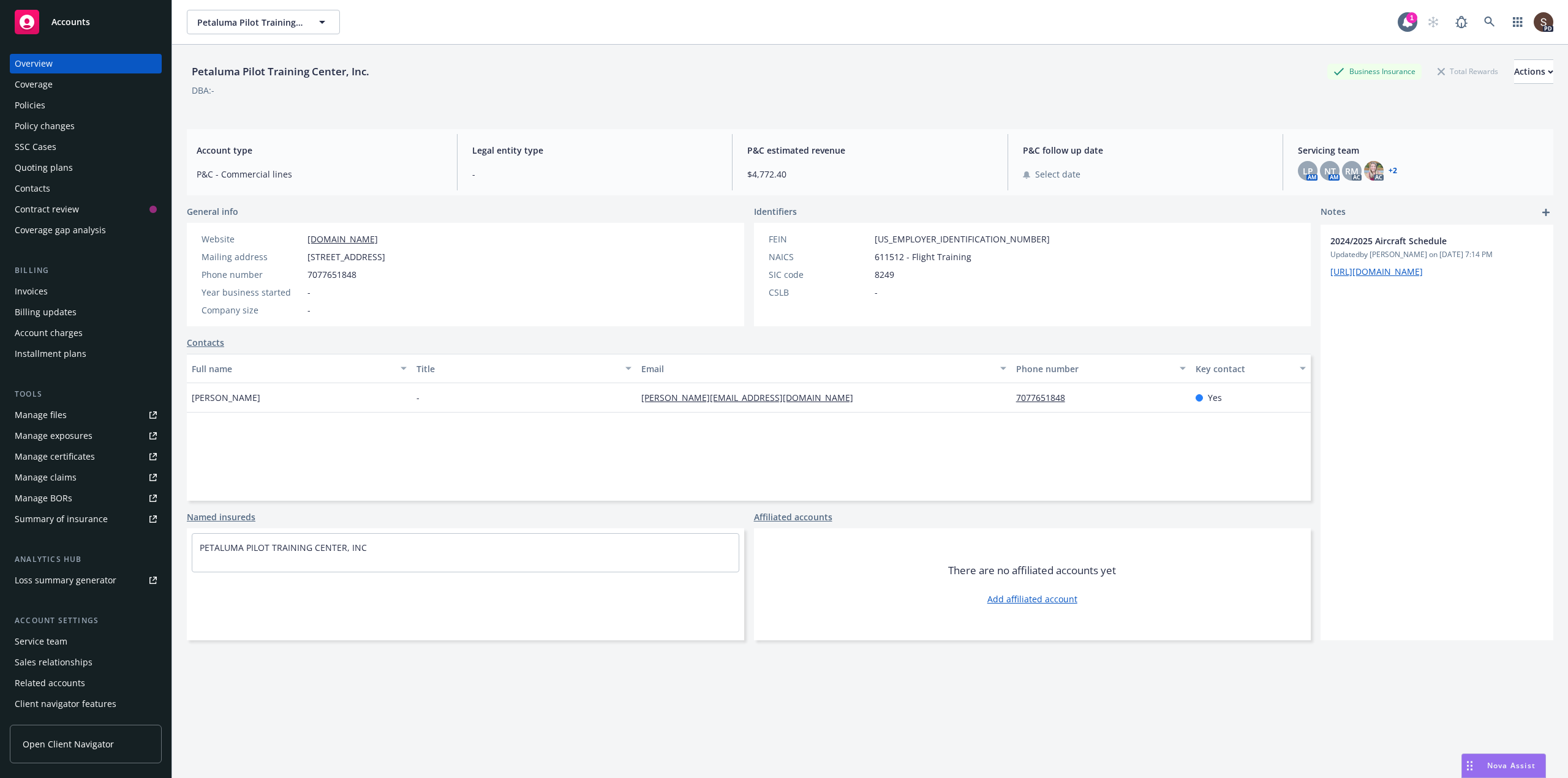
click at [41, 104] on div "Policies" at bounding box center [30, 105] width 31 height 20
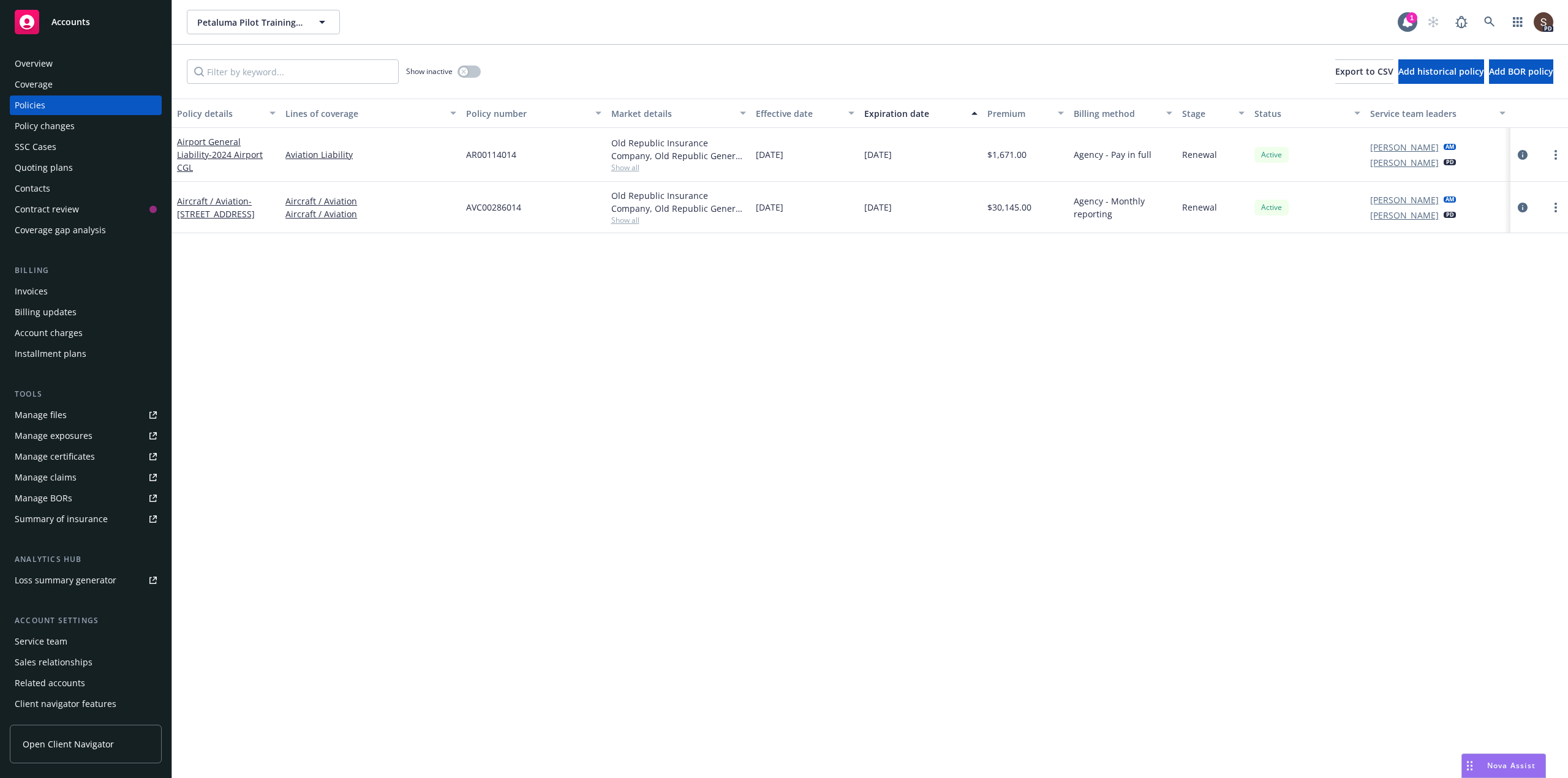
click at [36, 65] on div "Overview" at bounding box center [34, 64] width 38 height 20
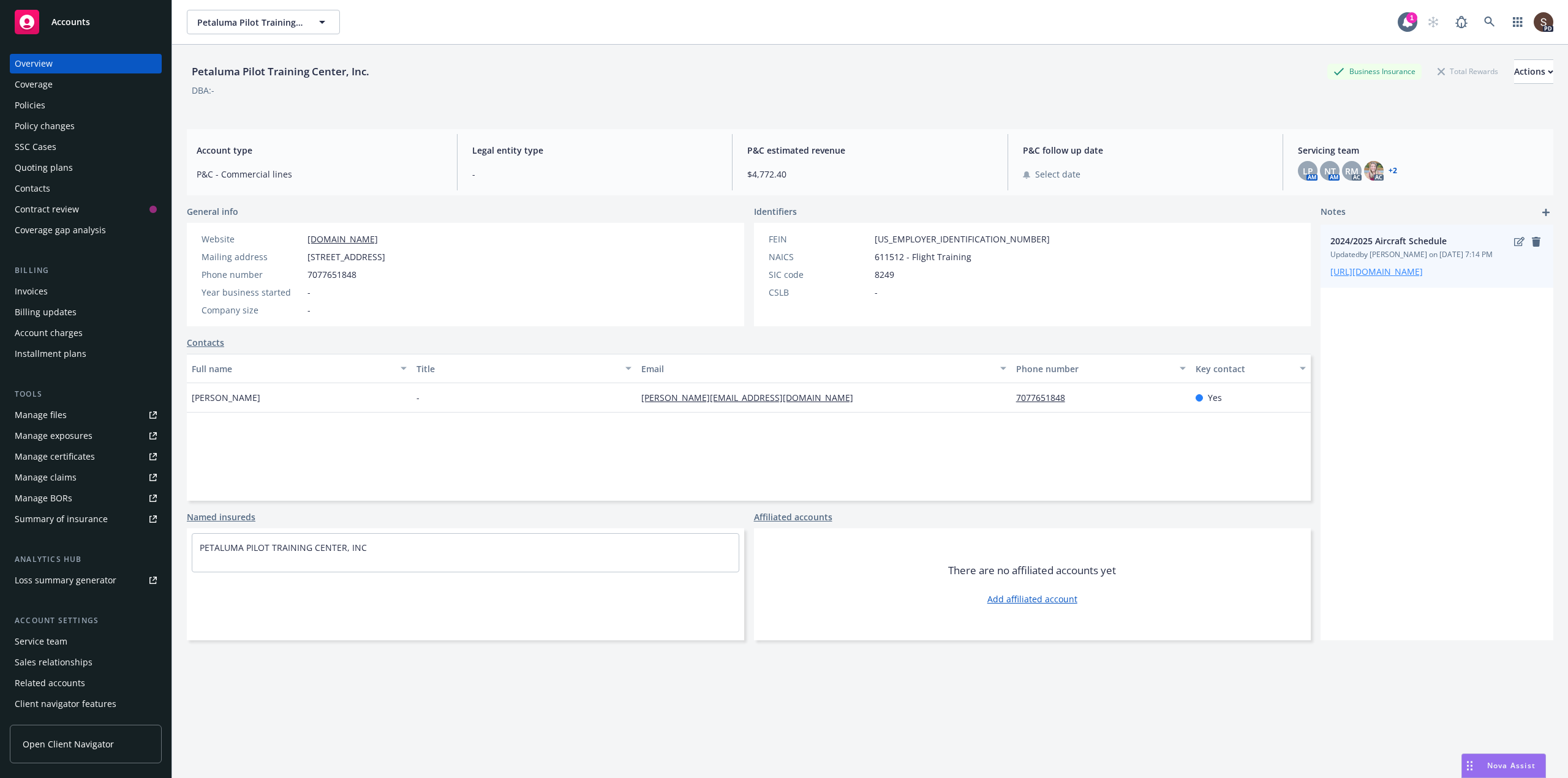
click at [1377, 277] on link "https://docs.google.com/spreadsheets/d/1t9aoub8BBLUYLhHm6vFWgV52JwVpAldCtO88eAG…" at bounding box center [1377, 271] width 92 height 12
